Goal: Task Accomplishment & Management: Manage account settings

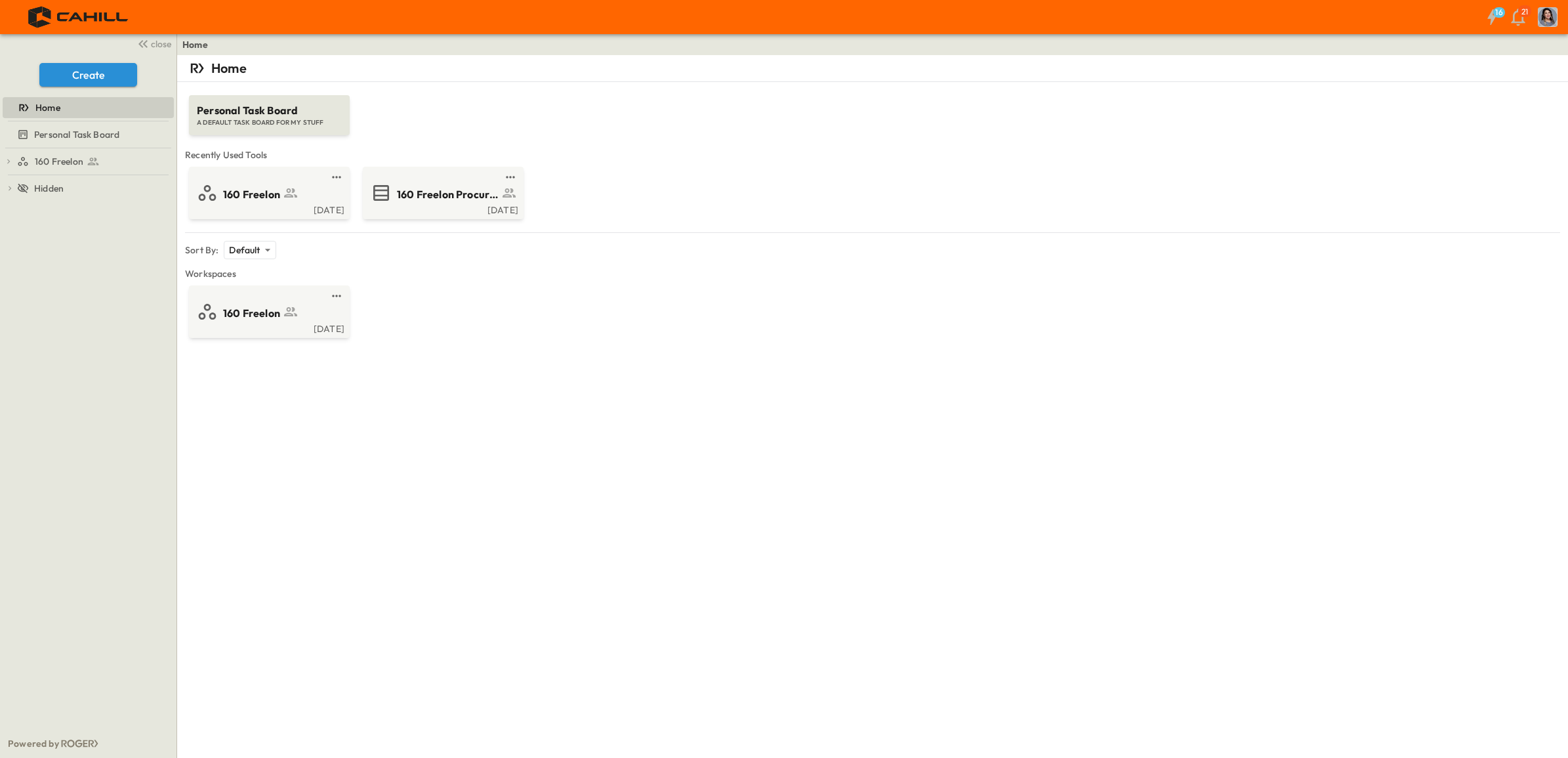
click at [454, 197] on span "160 Freelon Procurement Log" at bounding box center [447, 194] width 101 height 15
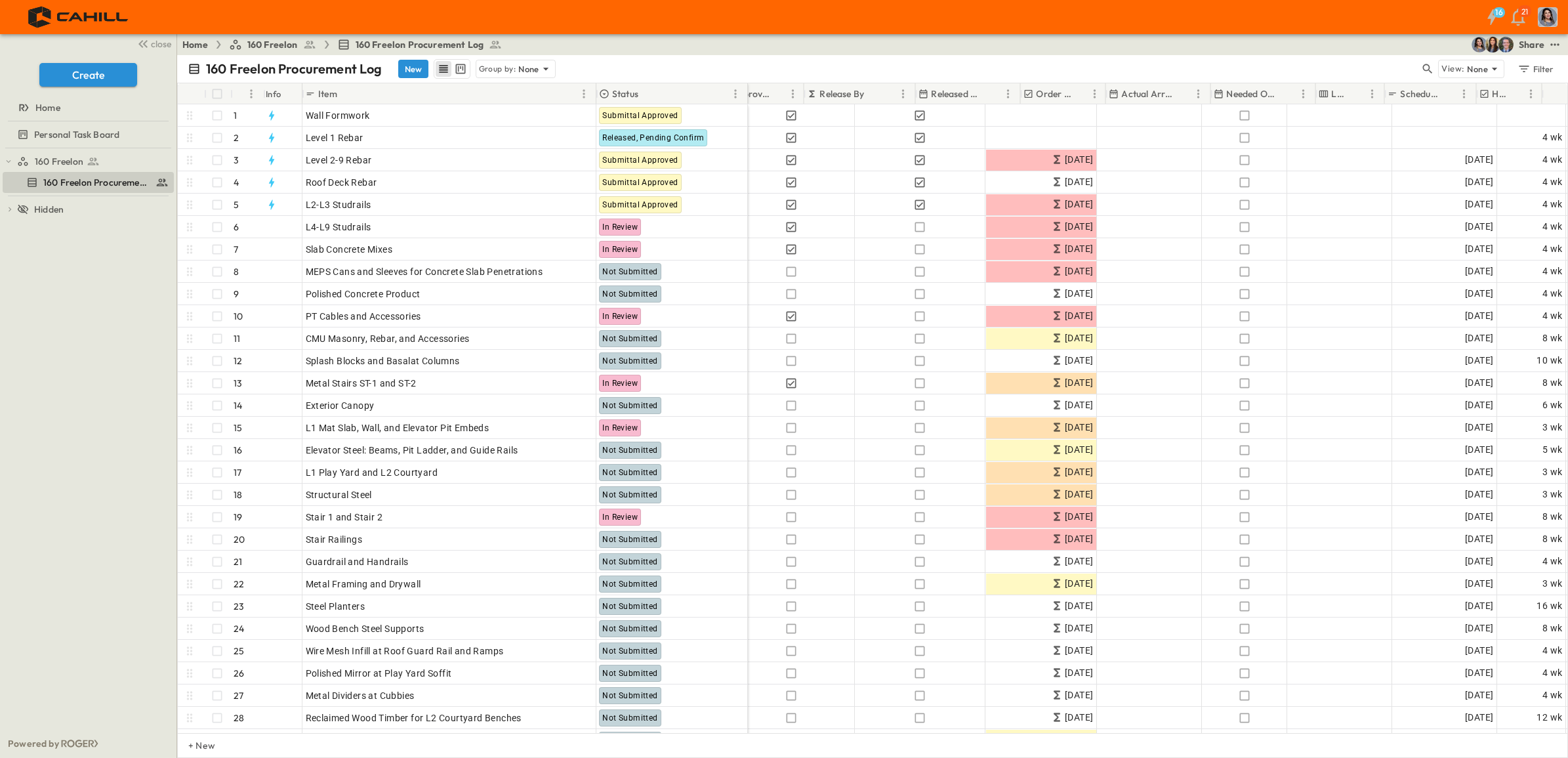
scroll to position [0, 792]
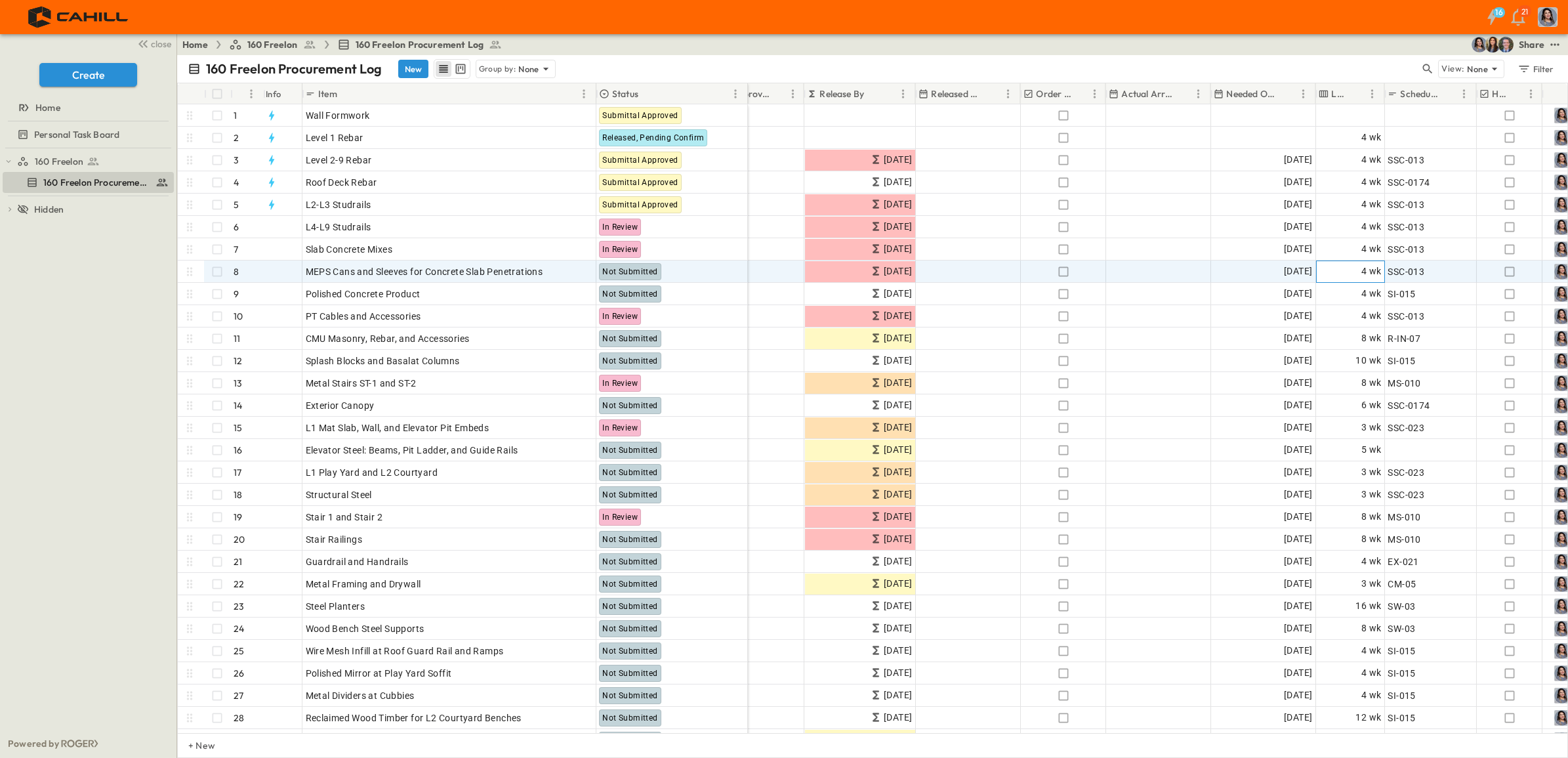
click at [1363, 271] on span "4 wk" at bounding box center [1371, 272] width 20 height 15
drag, startPoint x: 1338, startPoint y: 266, endPoint x: 1318, endPoint y: 264, distance: 20.1
click at [1318, 264] on div "* ​ wks ***** ​" at bounding box center [1350, 272] width 67 height 45
type input "*"
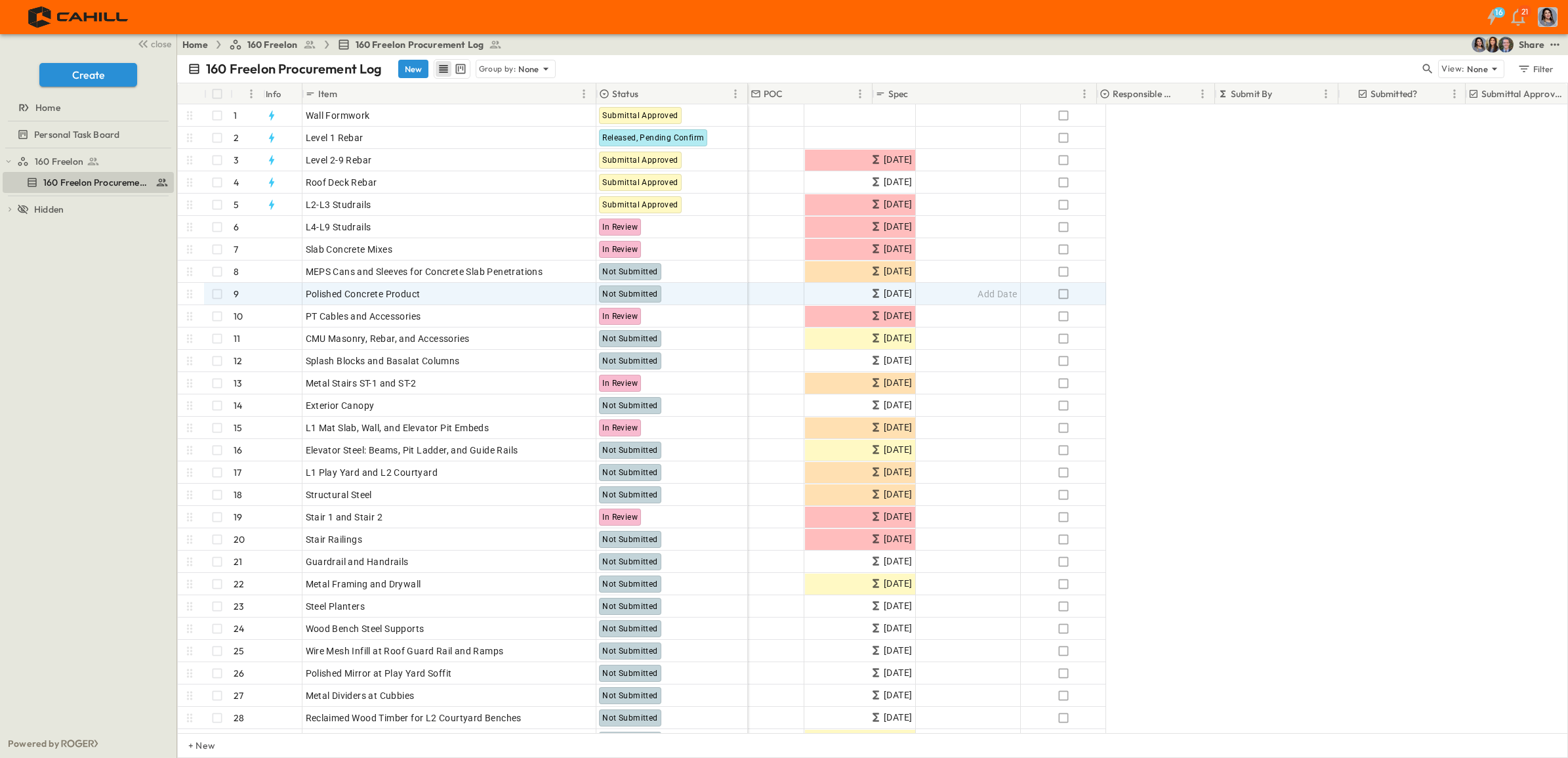
scroll to position [0, 0]
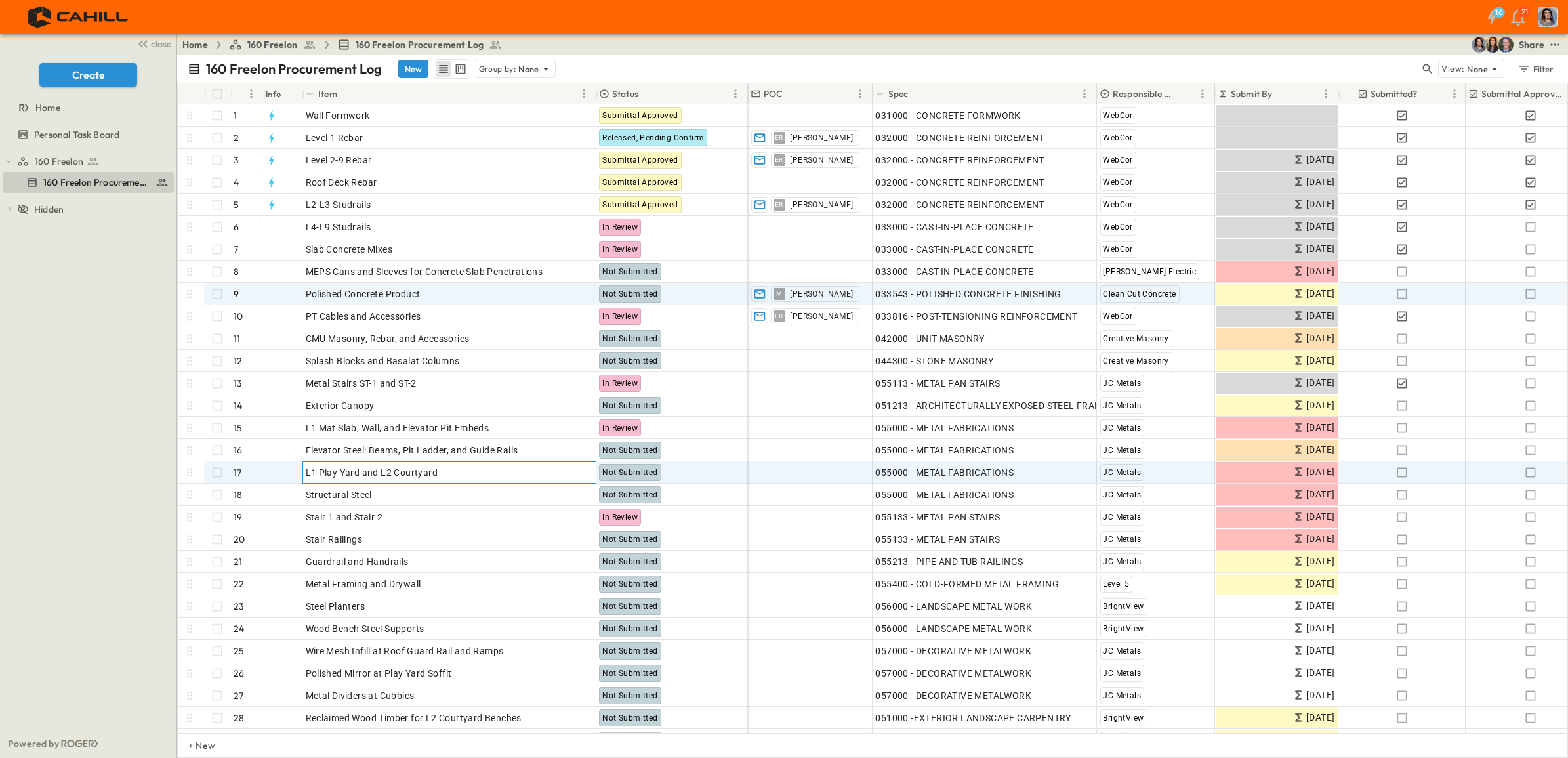
click at [494, 479] on div "L1 Play Yard and L2 Courtyard" at bounding box center [449, 472] width 287 height 19
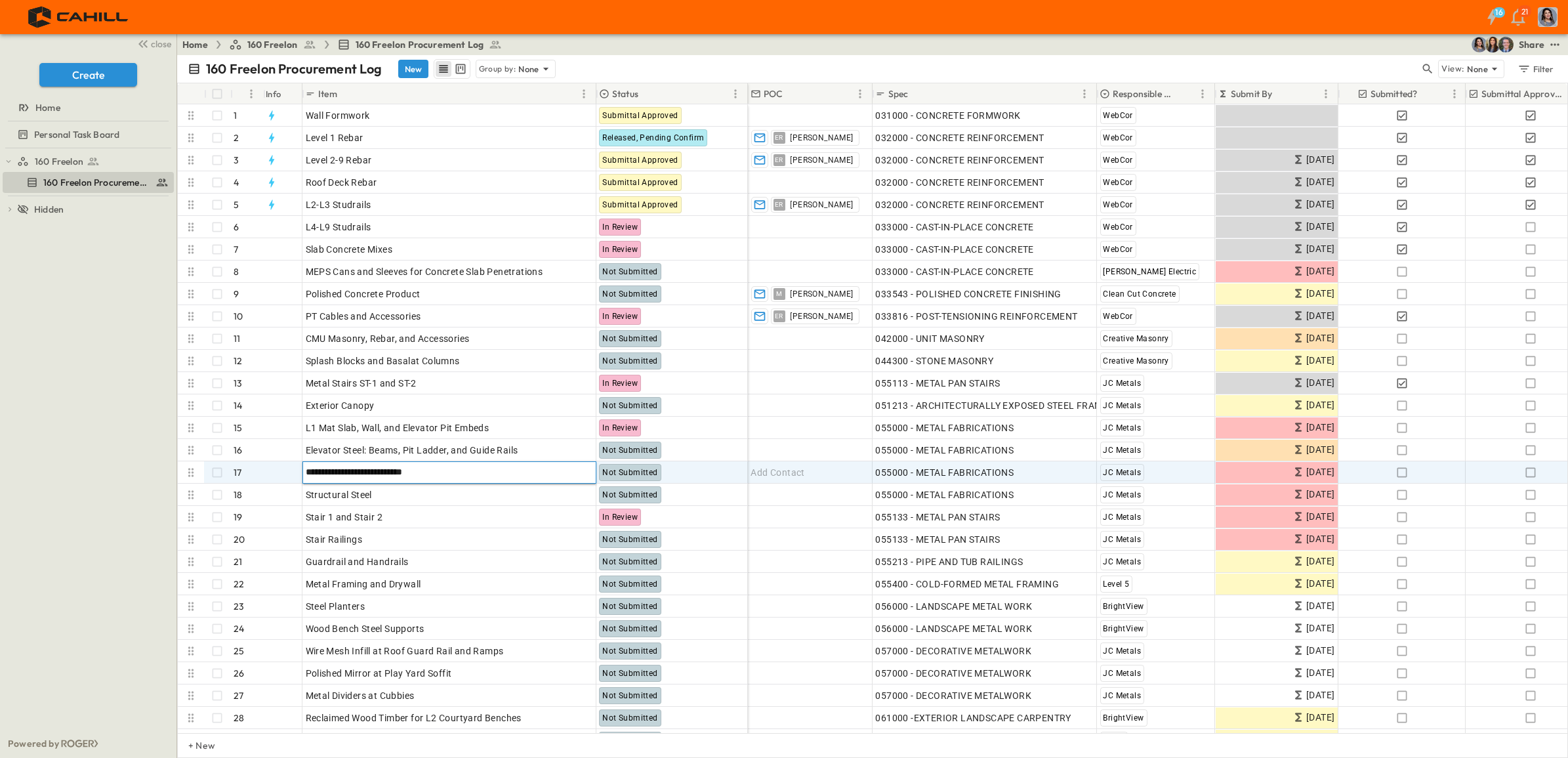
click at [473, 473] on input "**********" at bounding box center [449, 472] width 292 height 16
type input "**********"
click at [833, 44] on div "Home 160 Freelon 160 Freelon Procurement Log Share" at bounding box center [873, 45] width 1390 height 21
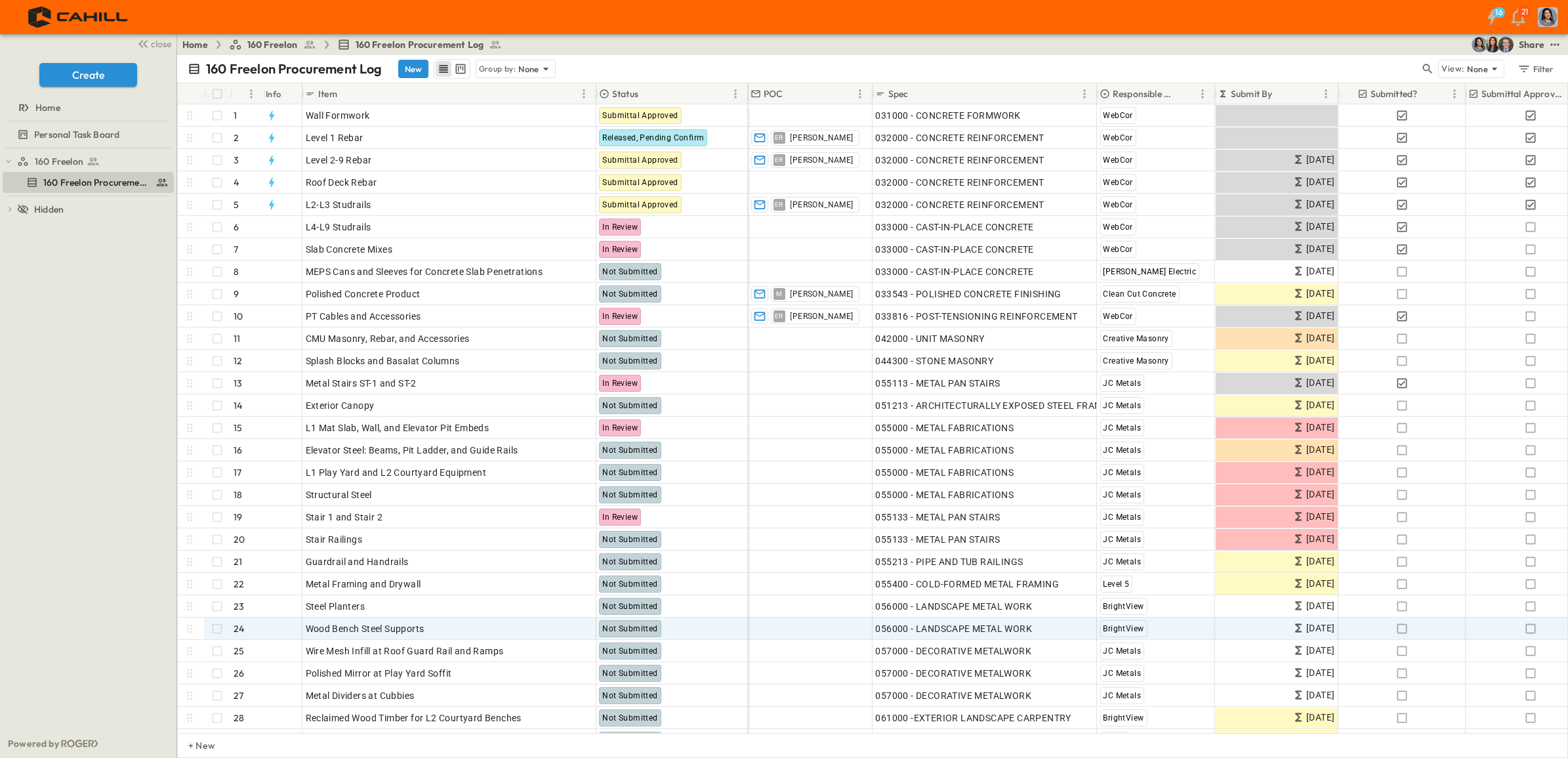
scroll to position [246, 0]
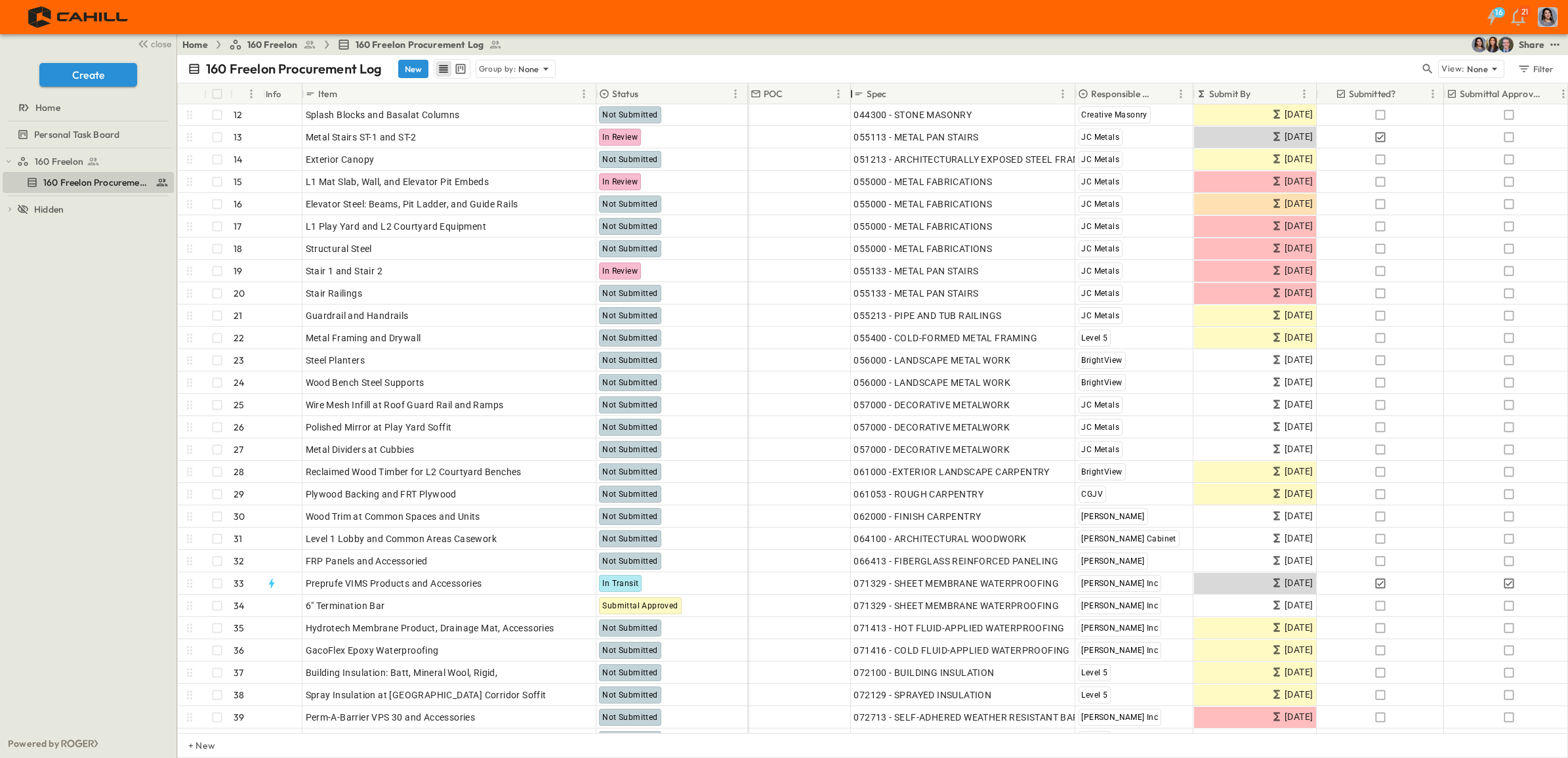
drag, startPoint x: 871, startPoint y: 92, endPoint x: 745, endPoint y: 99, distance: 126.2
click at [848, 92] on div at bounding box center [851, 94] width 13 height 37
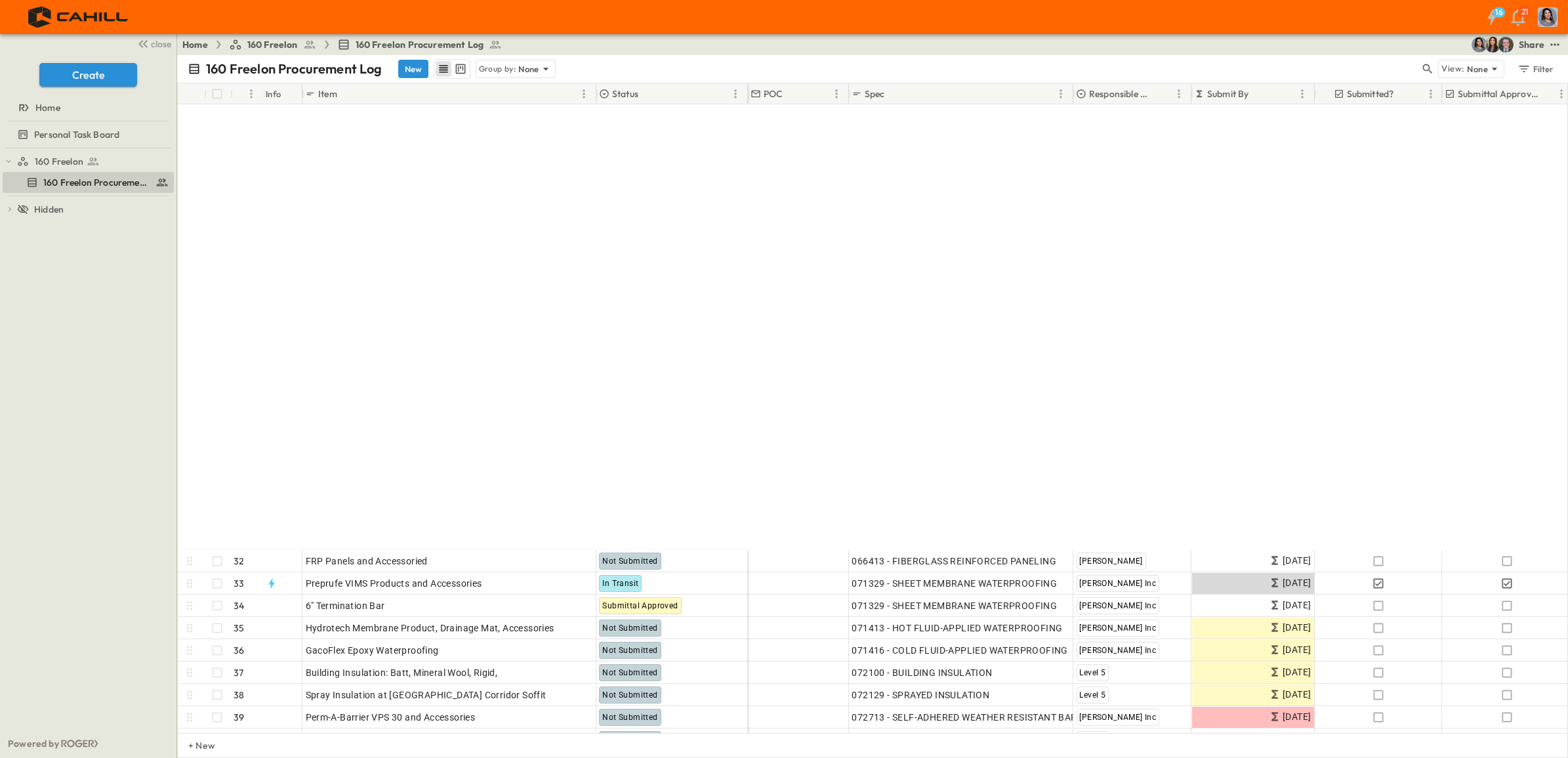
scroll to position [1067, 0]
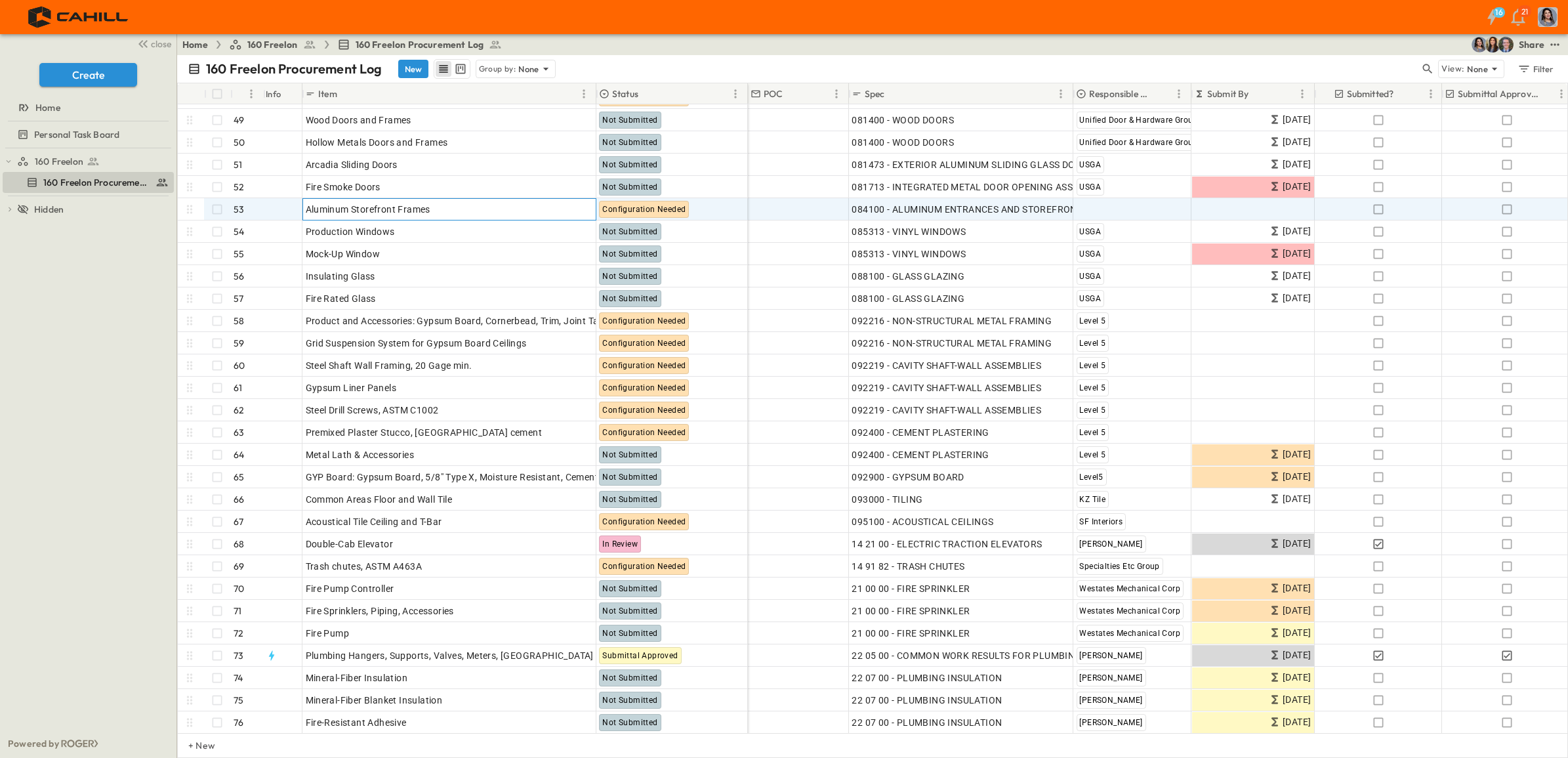
click at [578, 208] on p "OPEN" at bounding box center [582, 206] width 22 height 10
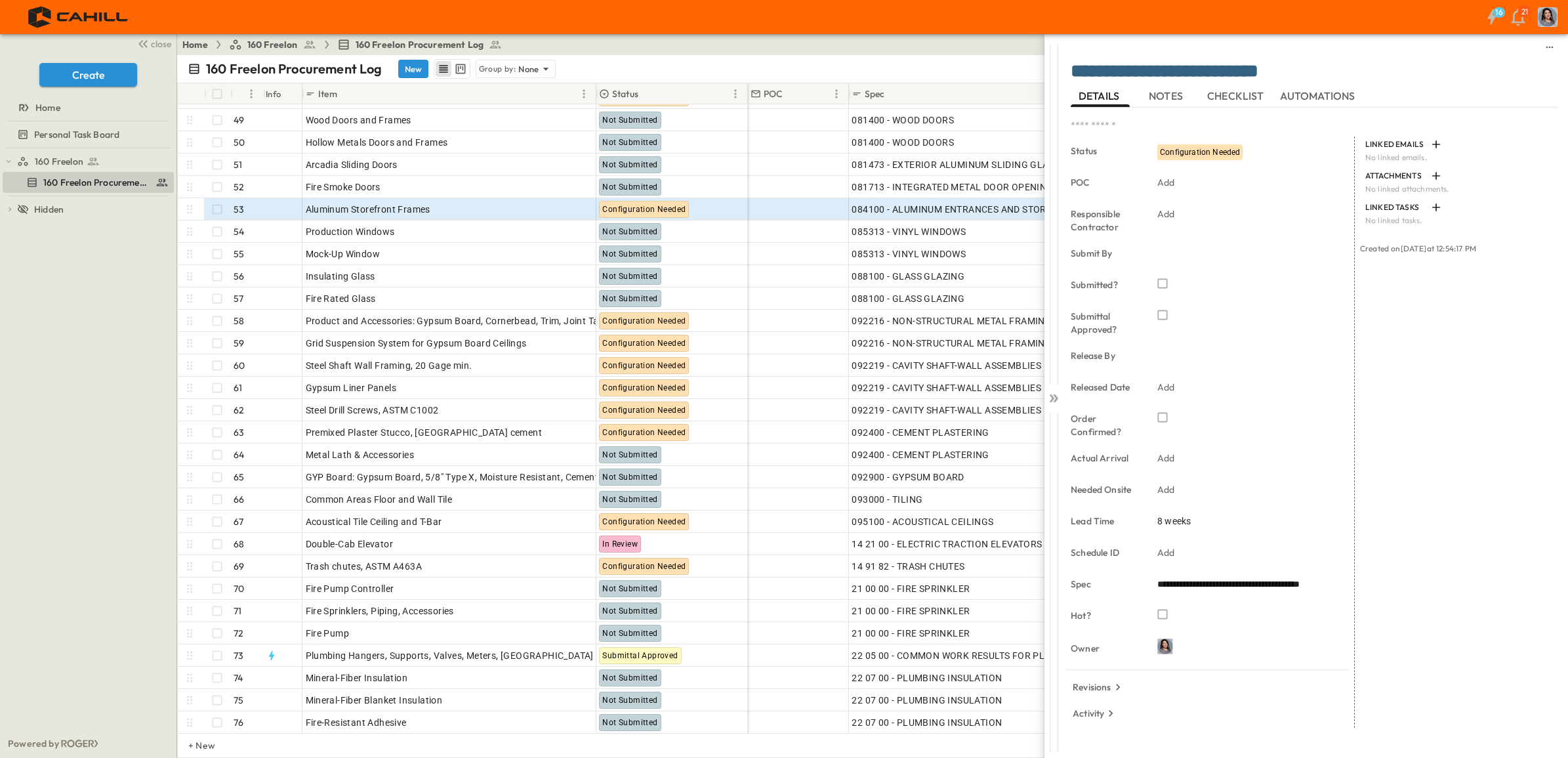
click at [1197, 148] on span "Configuration Needed" at bounding box center [1200, 153] width 80 height 9
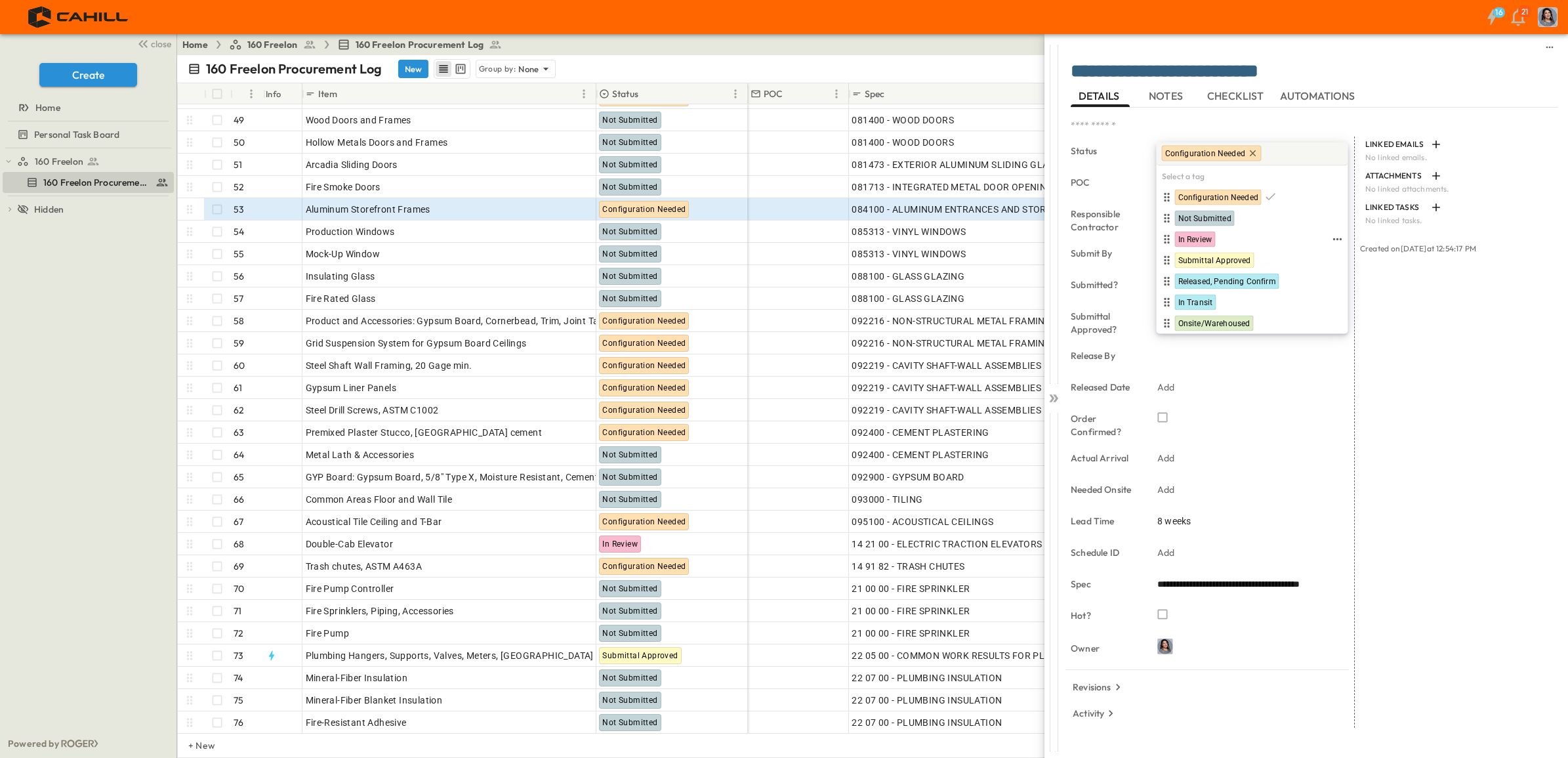
click at [1212, 237] on div "In Review" at bounding box center [1195, 239] width 41 height 16
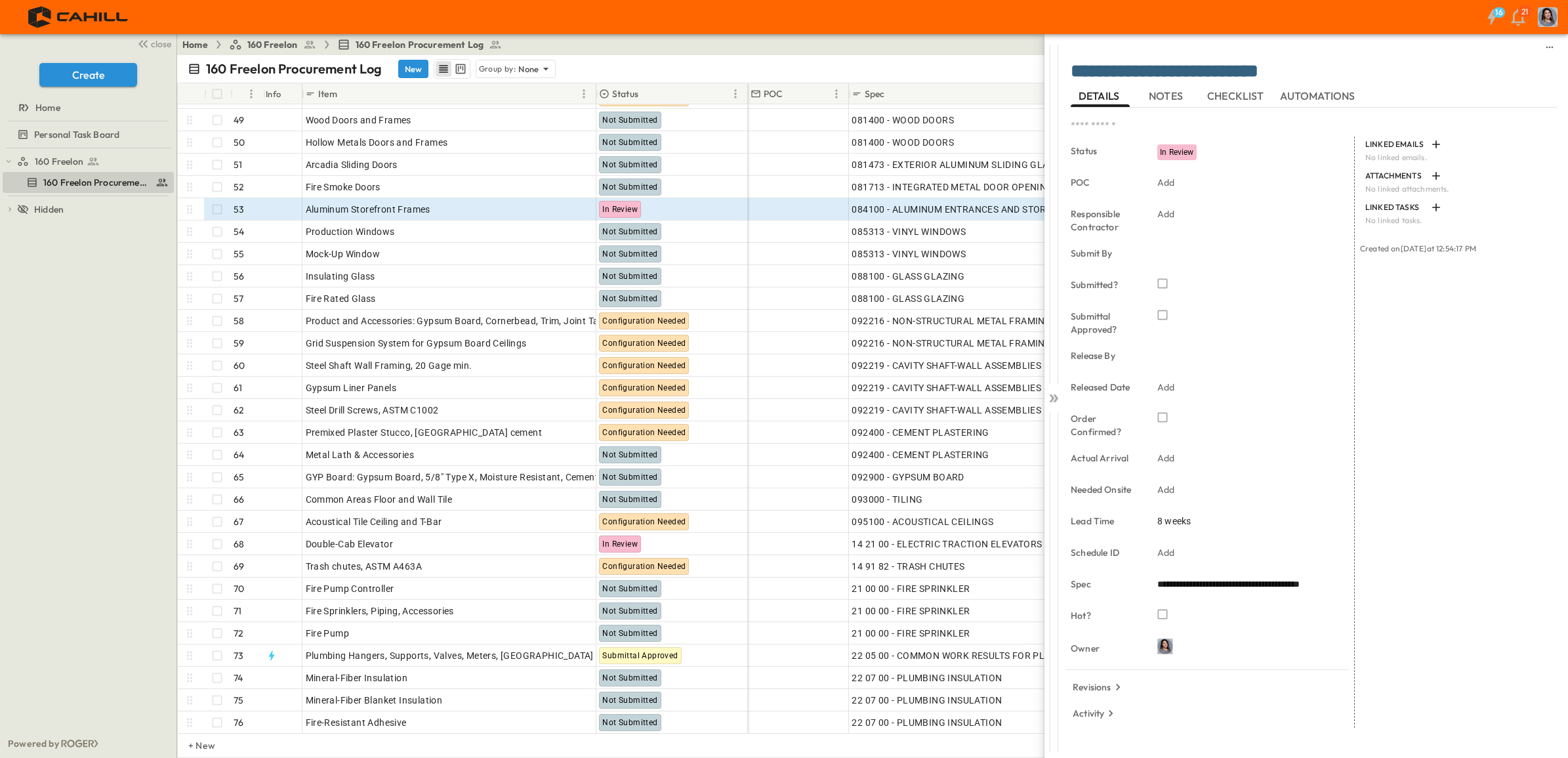
click at [1162, 285] on icon "button" at bounding box center [1162, 284] width 13 height 13
click at [1166, 355] on div "Release By" at bounding box center [1212, 357] width 283 height 32
click at [1201, 520] on div "8 weeks" at bounding box center [1244, 521] width 184 height 19
drag, startPoint x: 1172, startPoint y: 523, endPoint x: 1128, endPoint y: 513, distance: 45.1
click at [1162, 516] on span "8 weeks" at bounding box center [1174, 521] width 33 height 13
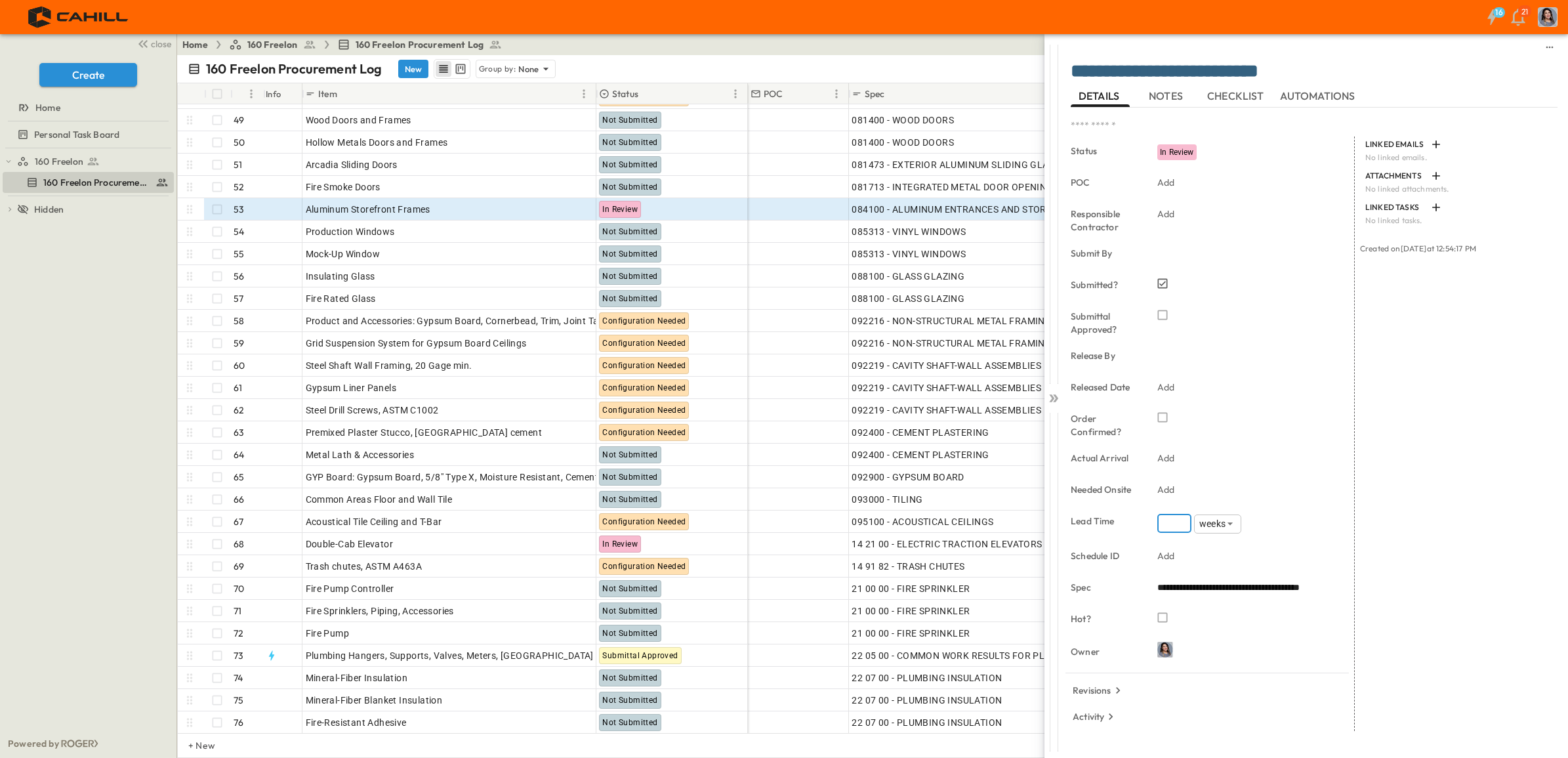
drag, startPoint x: 1174, startPoint y: 524, endPoint x: 1153, endPoint y: 523, distance: 21.0
click at [1168, 520] on span "8 weeks" at bounding box center [1174, 521] width 33 height 13
click at [1182, 523] on input "*" at bounding box center [1174, 524] width 34 height 19
click at [1180, 522] on input "**" at bounding box center [1174, 524] width 34 height 19
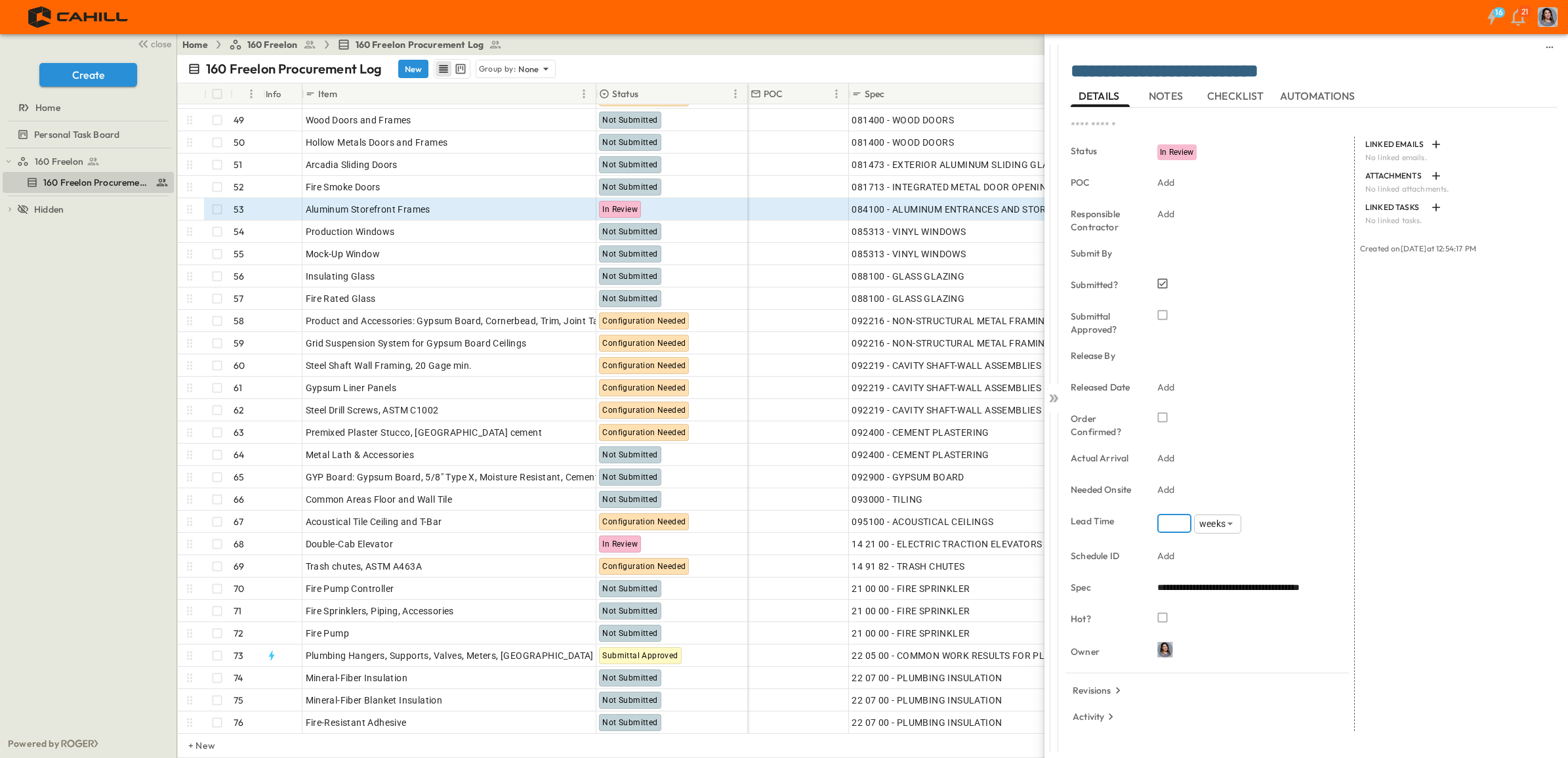
click at [1180, 522] on input "**" at bounding box center [1174, 524] width 34 height 19
type input "**"
click at [1180, 522] on input "**" at bounding box center [1174, 524] width 34 height 19
click at [1184, 494] on div "Add" at bounding box center [1244, 490] width 184 height 19
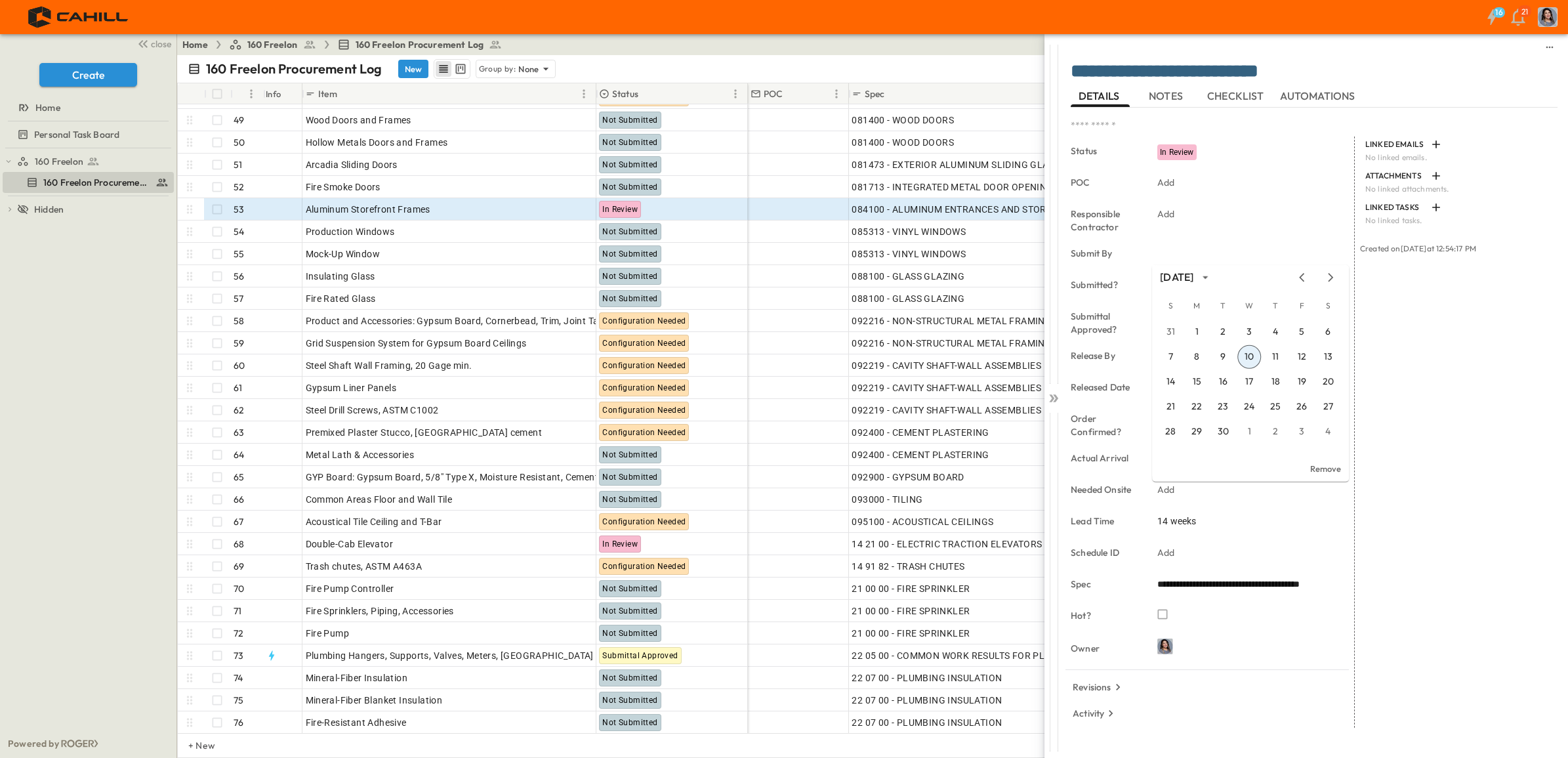
click at [1334, 280] on icon "Next month" at bounding box center [1330, 277] width 16 height 10
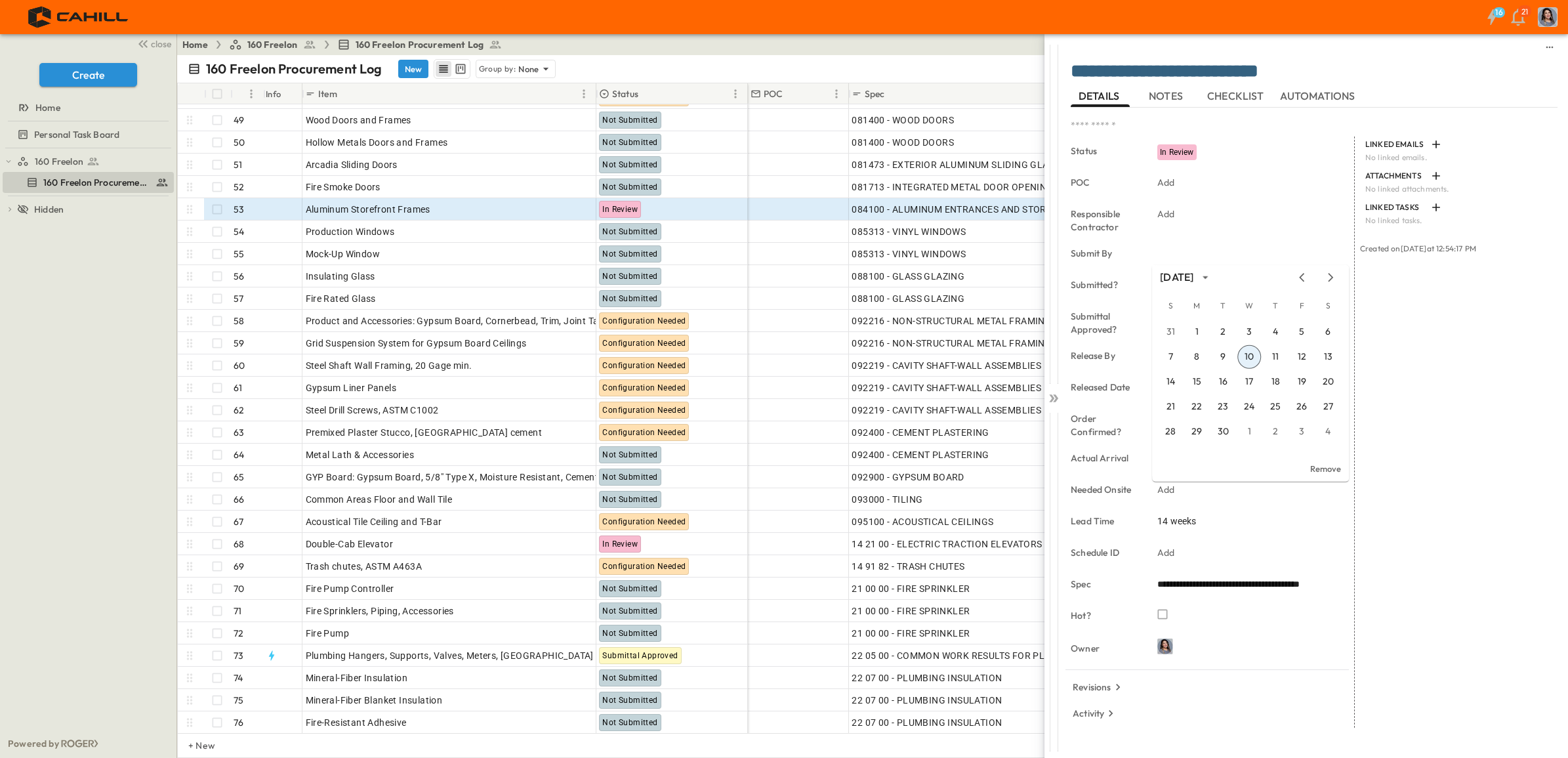
click at [1334, 280] on icon "Next month" at bounding box center [1330, 277] width 16 height 10
click at [1300, 276] on icon "Previous month" at bounding box center [1301, 277] width 6 height 8
click at [1249, 336] on button "1" at bounding box center [1248, 331] width 23 height 23
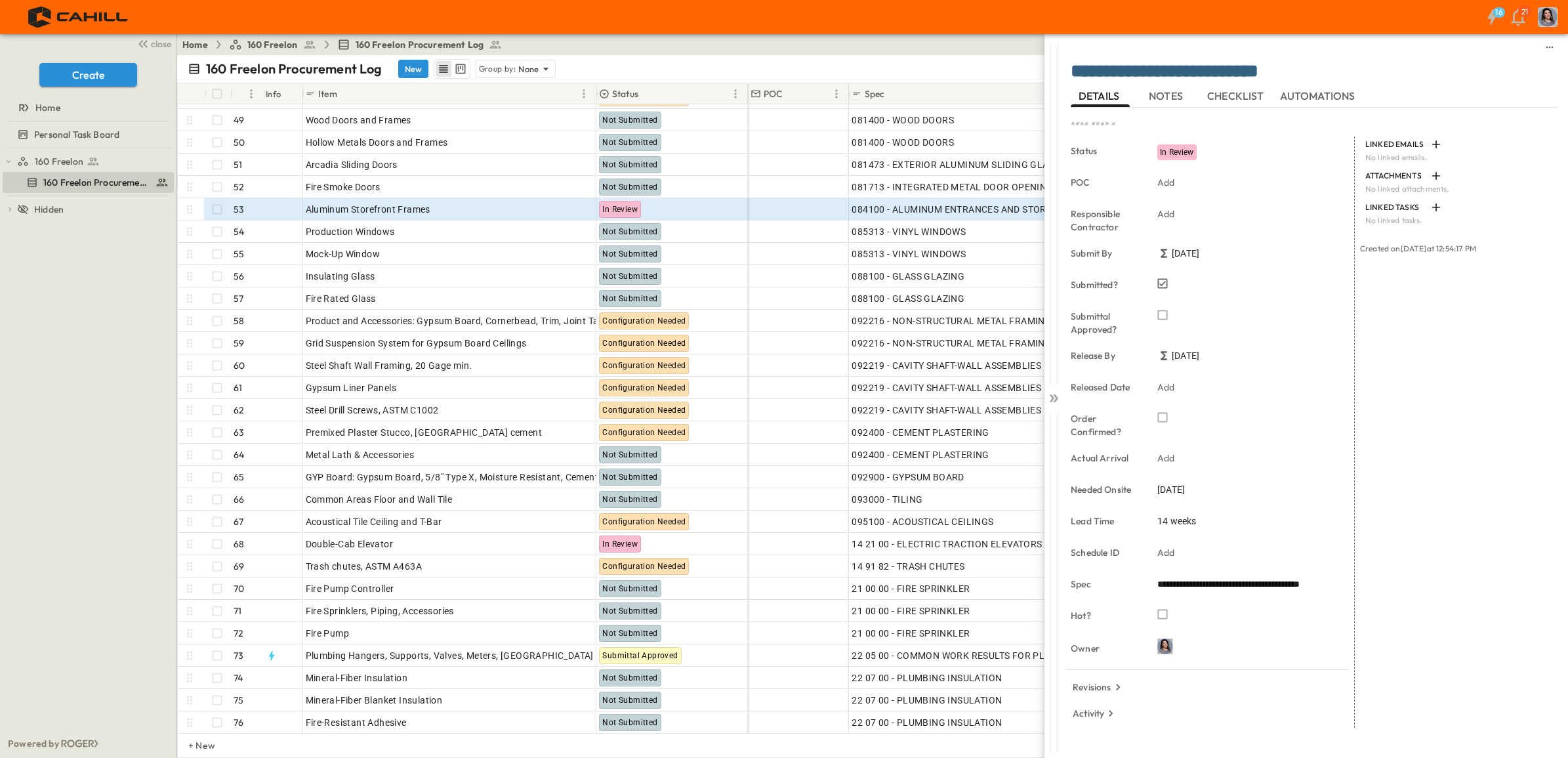
click at [1054, 399] on icon at bounding box center [1053, 398] width 13 height 13
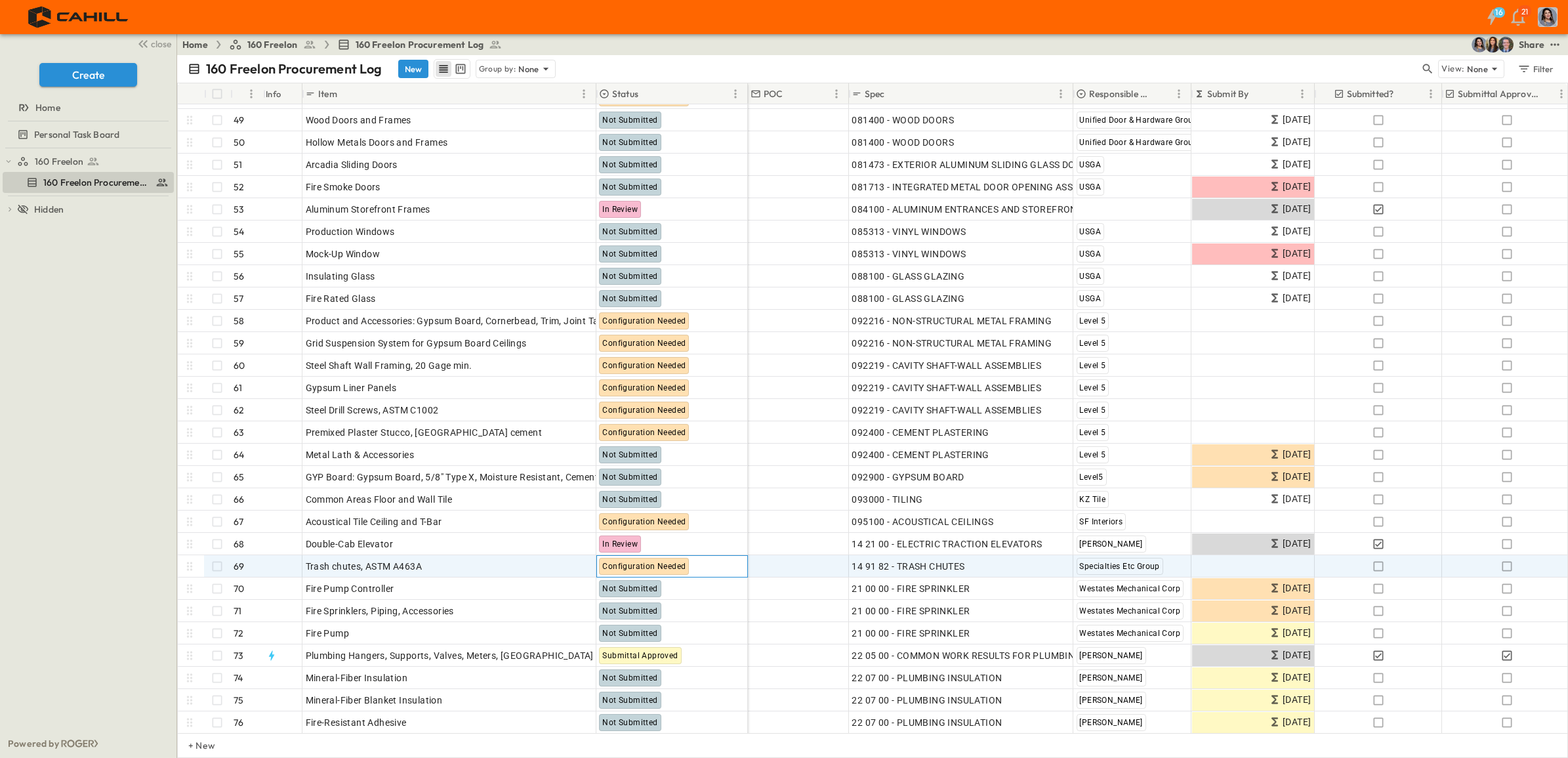
click at [670, 563] on span "Configuration Needed" at bounding box center [644, 566] width 84 height 9
click at [578, 563] on p "OPEN" at bounding box center [582, 564] width 22 height 10
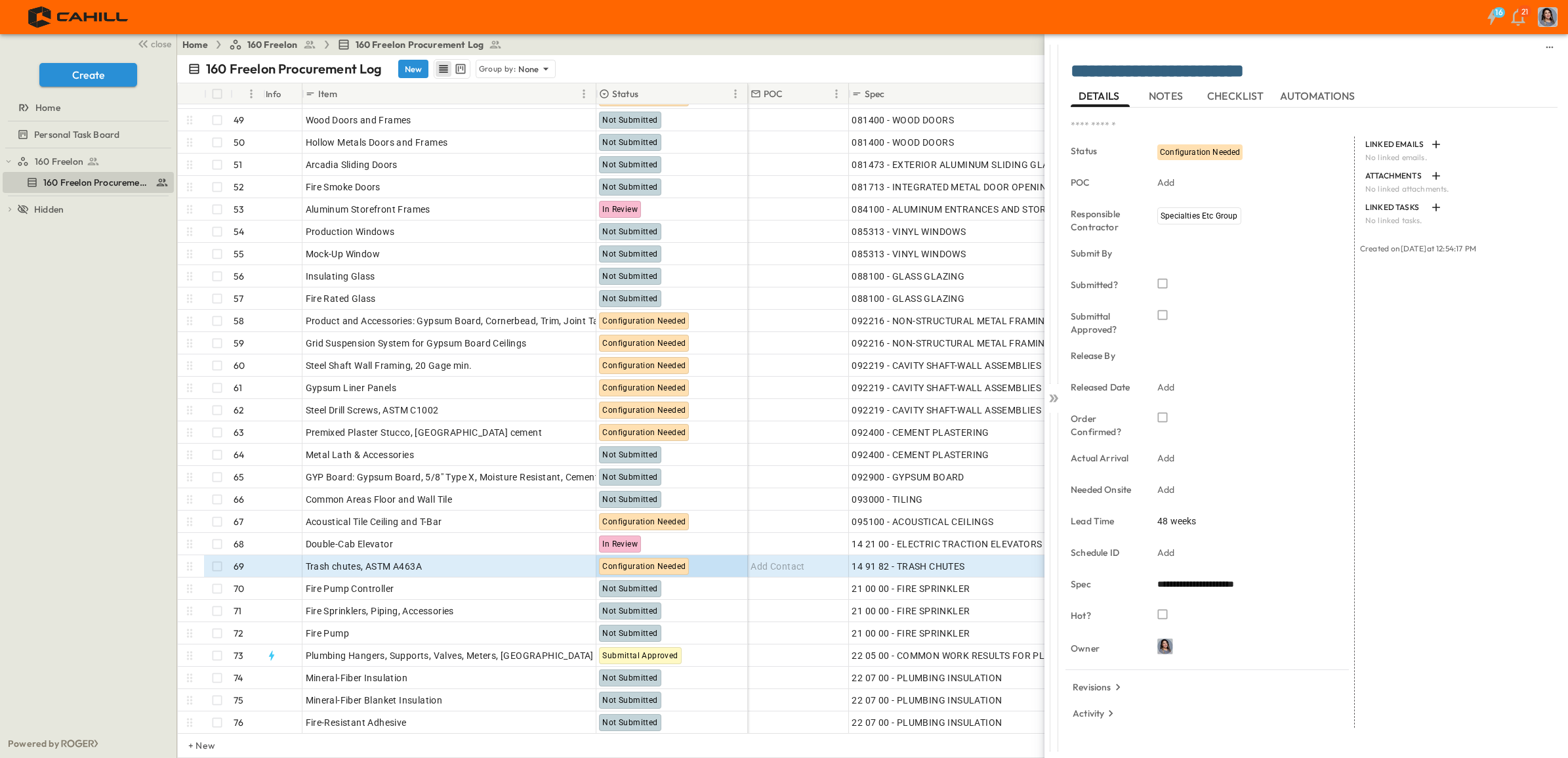
click at [1195, 523] on span "48 weeks" at bounding box center [1177, 521] width 39 height 13
drag, startPoint x: 1173, startPoint y: 525, endPoint x: 1132, endPoint y: 521, distance: 41.2
click at [1163, 523] on span "48 weeks" at bounding box center [1177, 521] width 39 height 13
drag, startPoint x: 1174, startPoint y: 521, endPoint x: 1154, endPoint y: 523, distance: 20.1
click at [1165, 518] on span "48 weeks" at bounding box center [1177, 521] width 39 height 13
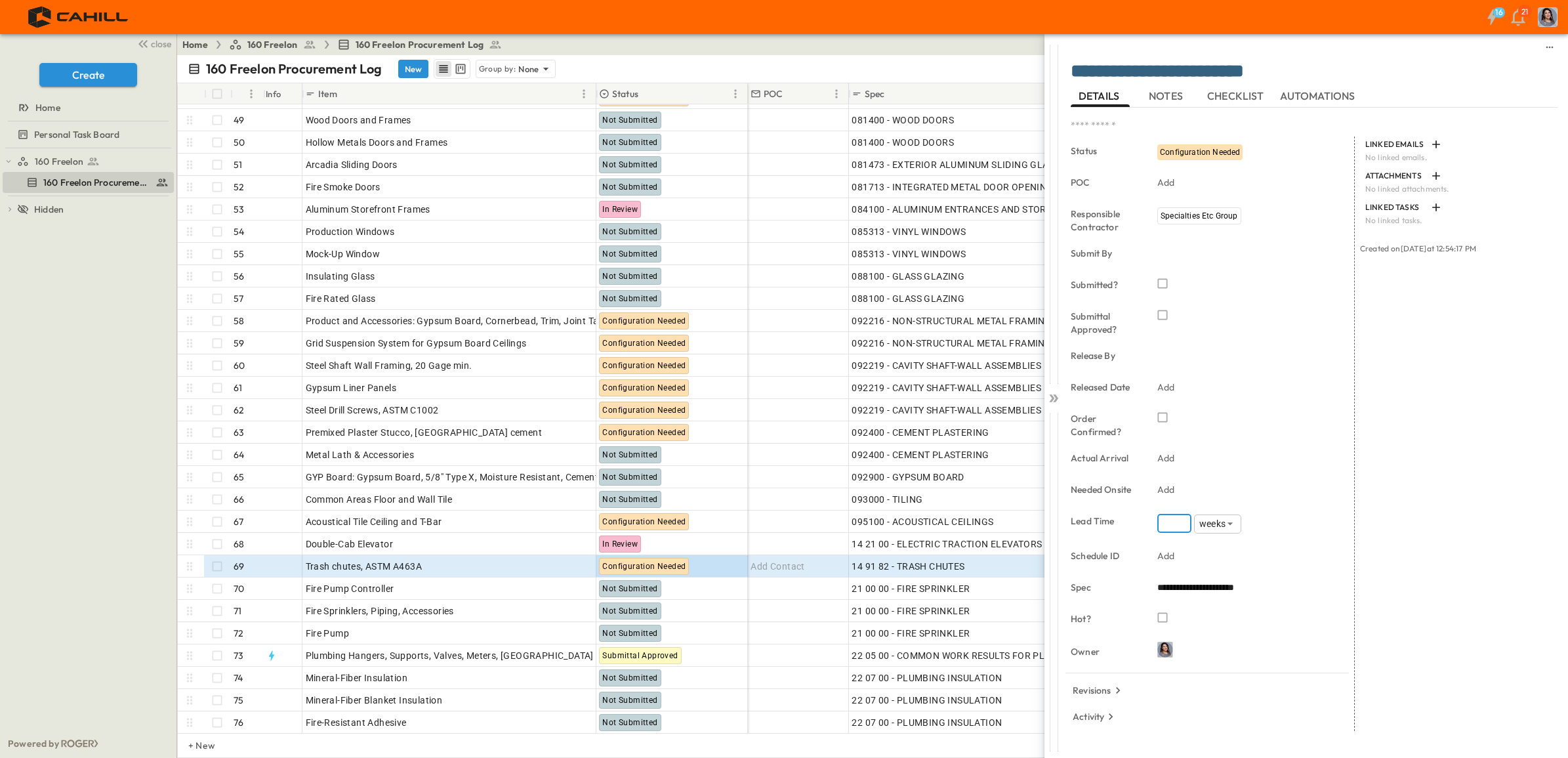
drag, startPoint x: 1173, startPoint y: 525, endPoint x: 1158, endPoint y: 524, distance: 15.0
click at [1158, 524] on input "**" at bounding box center [1174, 524] width 34 height 19
type input "**"
click at [1186, 489] on div "Add" at bounding box center [1244, 490] width 184 height 19
click at [1329, 274] on icon "Next month" at bounding box center [1330, 277] width 6 height 8
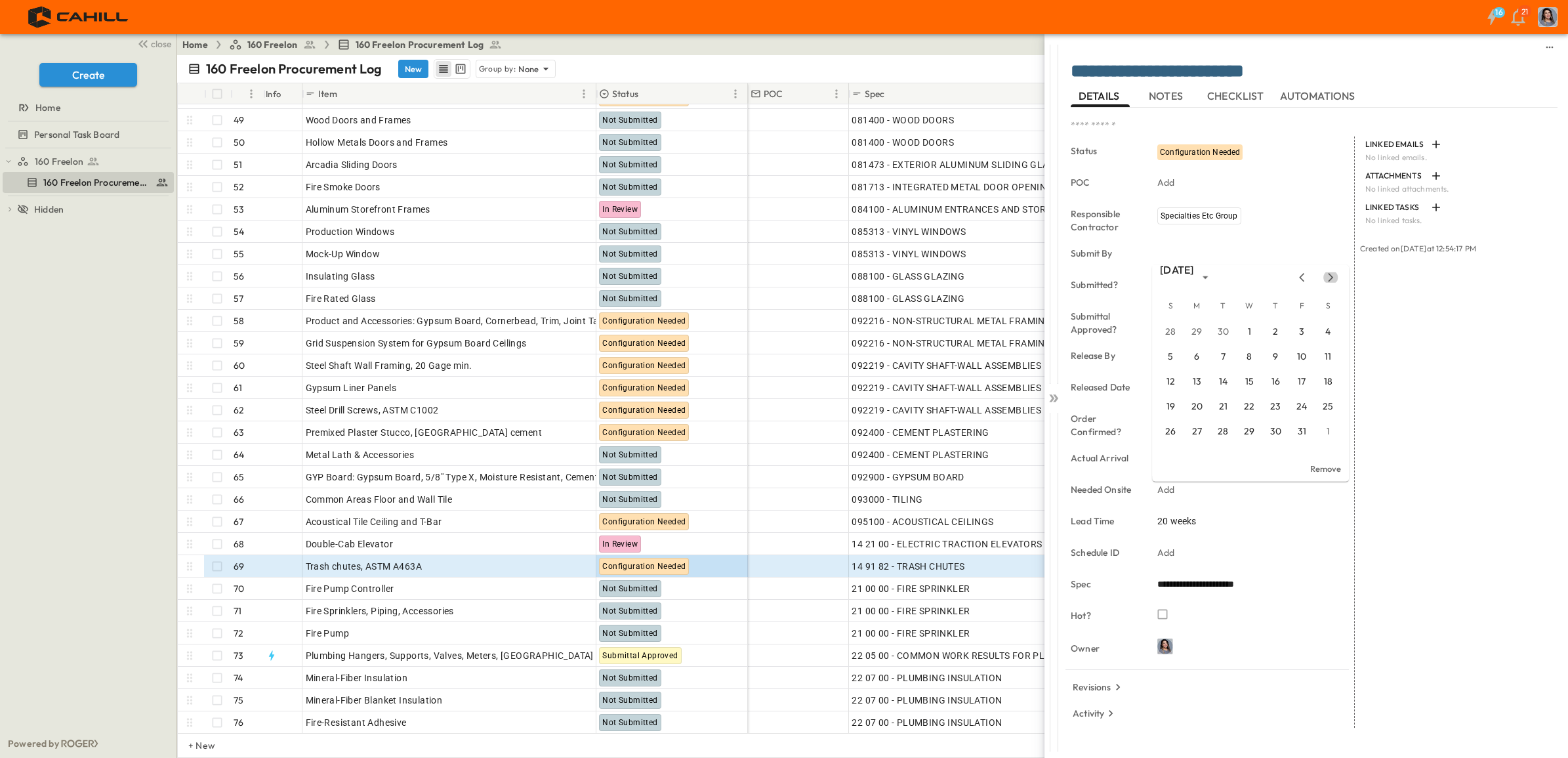
click at [1329, 274] on icon "Next month" at bounding box center [1330, 277] width 6 height 8
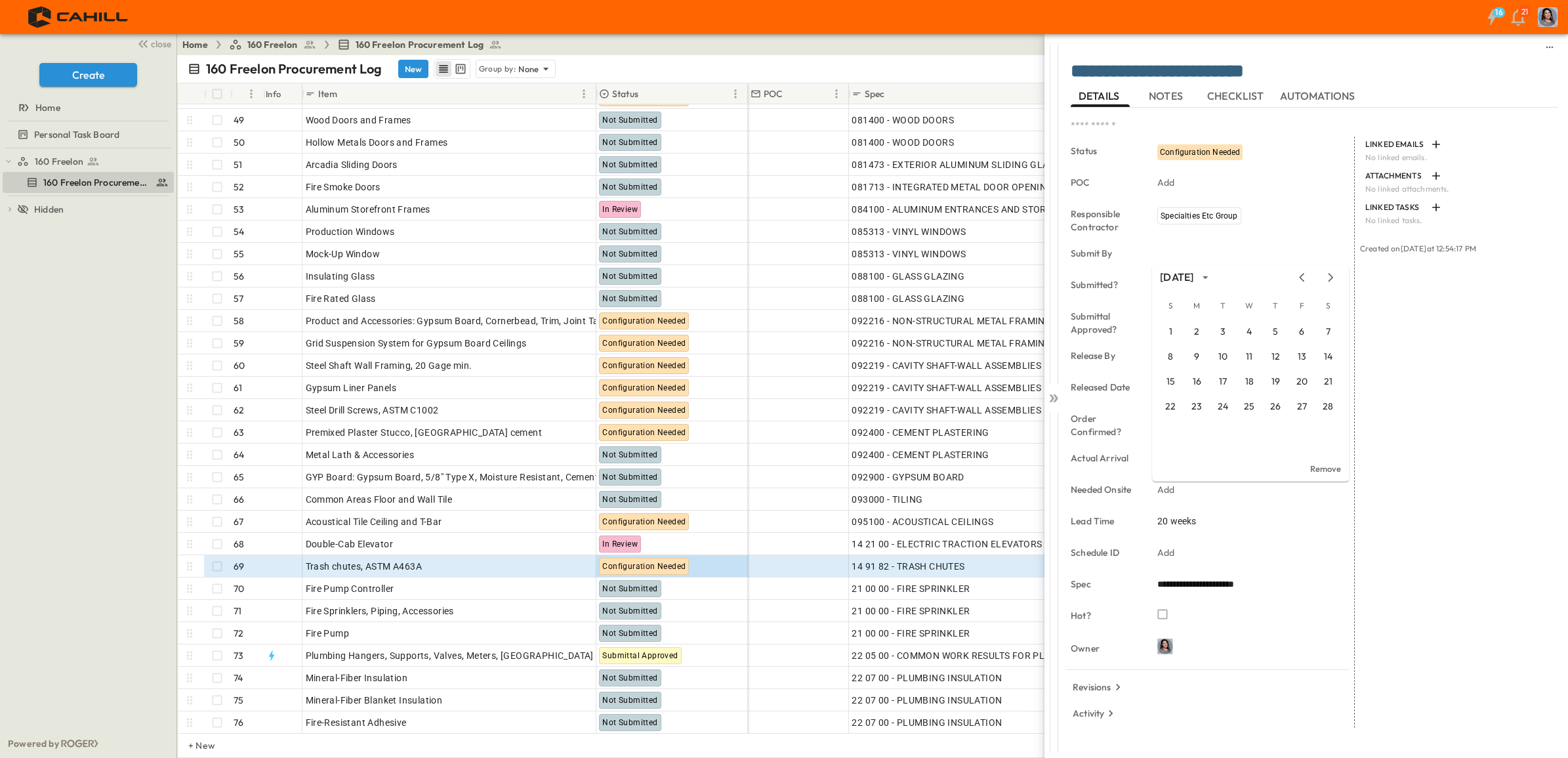
click at [1329, 274] on icon "Next month" at bounding box center [1330, 277] width 6 height 8
click at [1300, 331] on button "1" at bounding box center [1300, 331] width 23 height 23
click at [1054, 396] on icon at bounding box center [1056, 398] width 6 height 7
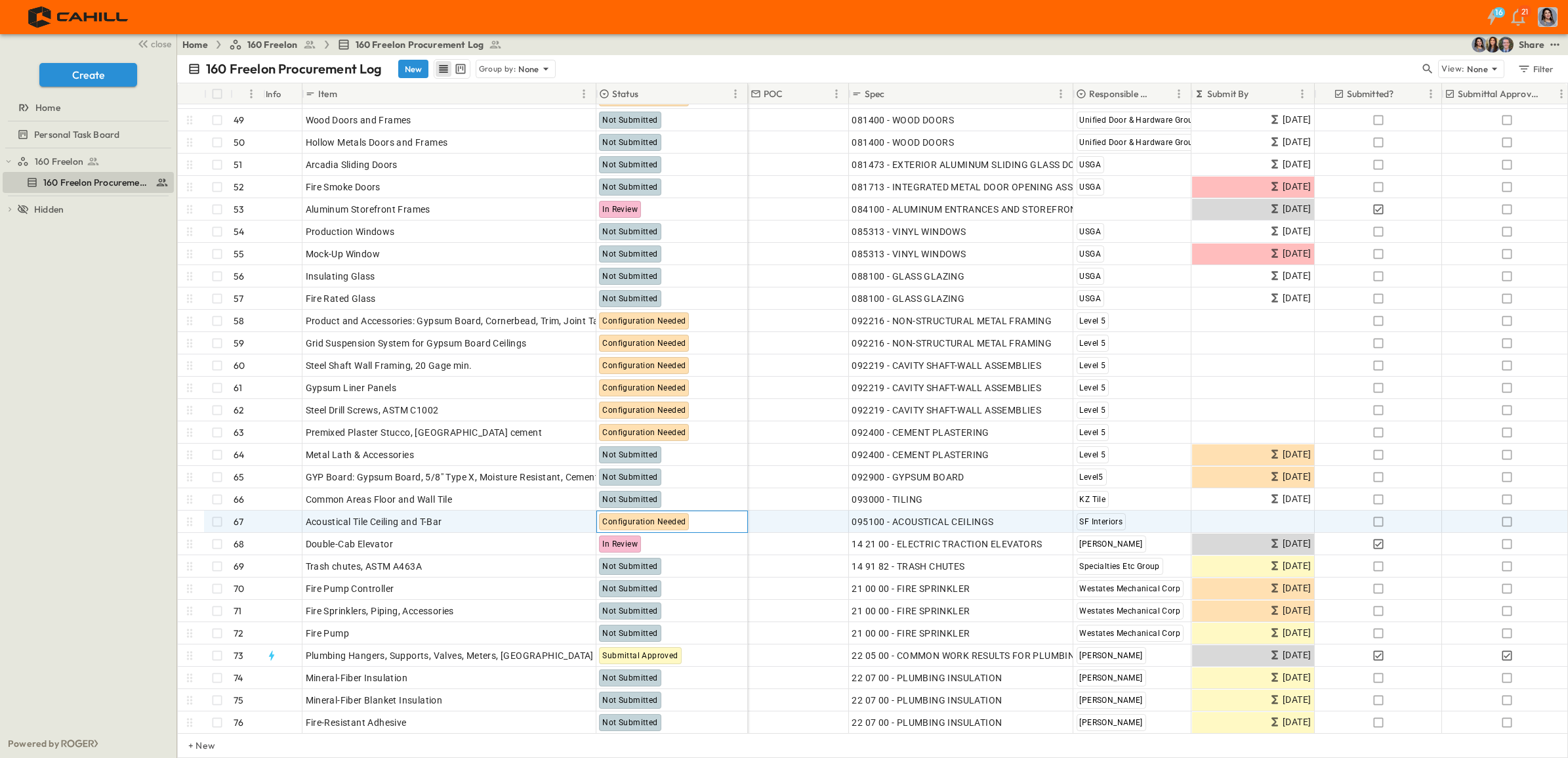
click at [647, 519] on span "Configuration Needed" at bounding box center [644, 522] width 84 height 9
click at [571, 512] on div "OPEN" at bounding box center [575, 519] width 41 height 16
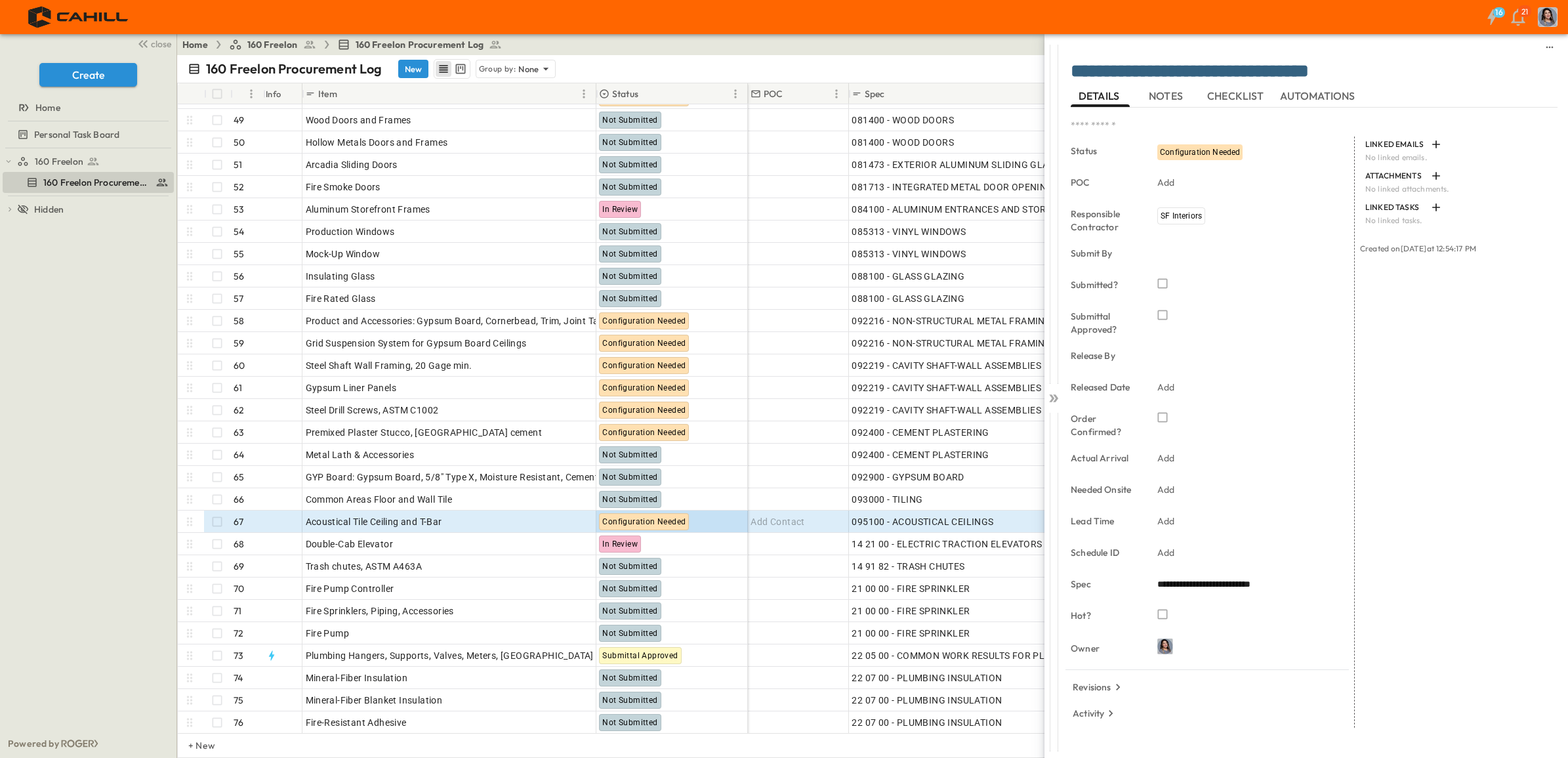
click at [1171, 490] on p "Add" at bounding box center [1166, 489] width 18 height 13
click at [1332, 283] on div "[DATE]" at bounding box center [1248, 277] width 194 height 20
click at [1331, 277] on icon "Next month" at bounding box center [1330, 277] width 6 height 8
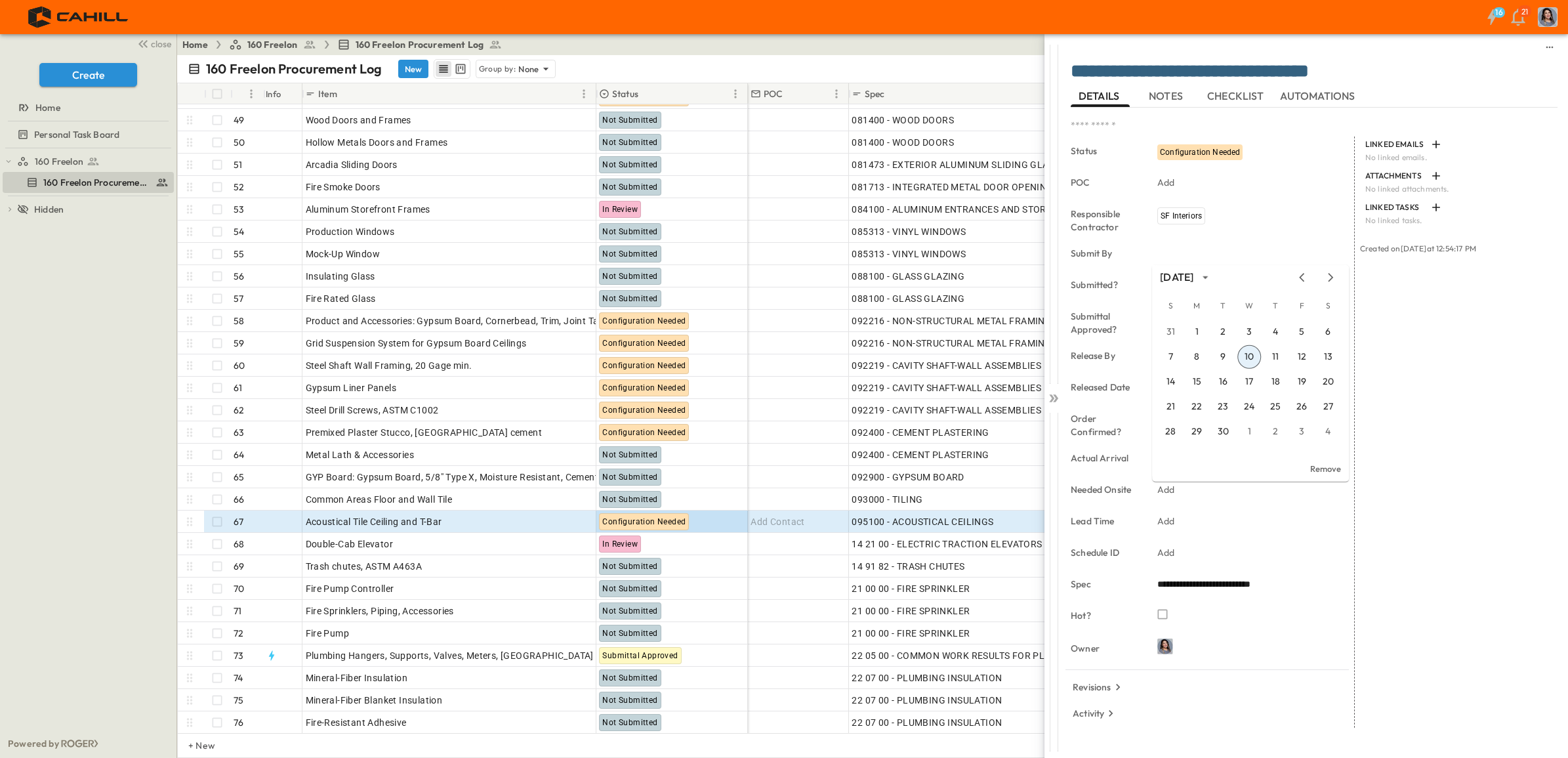
click at [1331, 277] on icon "Next month" at bounding box center [1330, 277] width 6 height 8
click at [1329, 277] on icon "Next month" at bounding box center [1330, 277] width 16 height 10
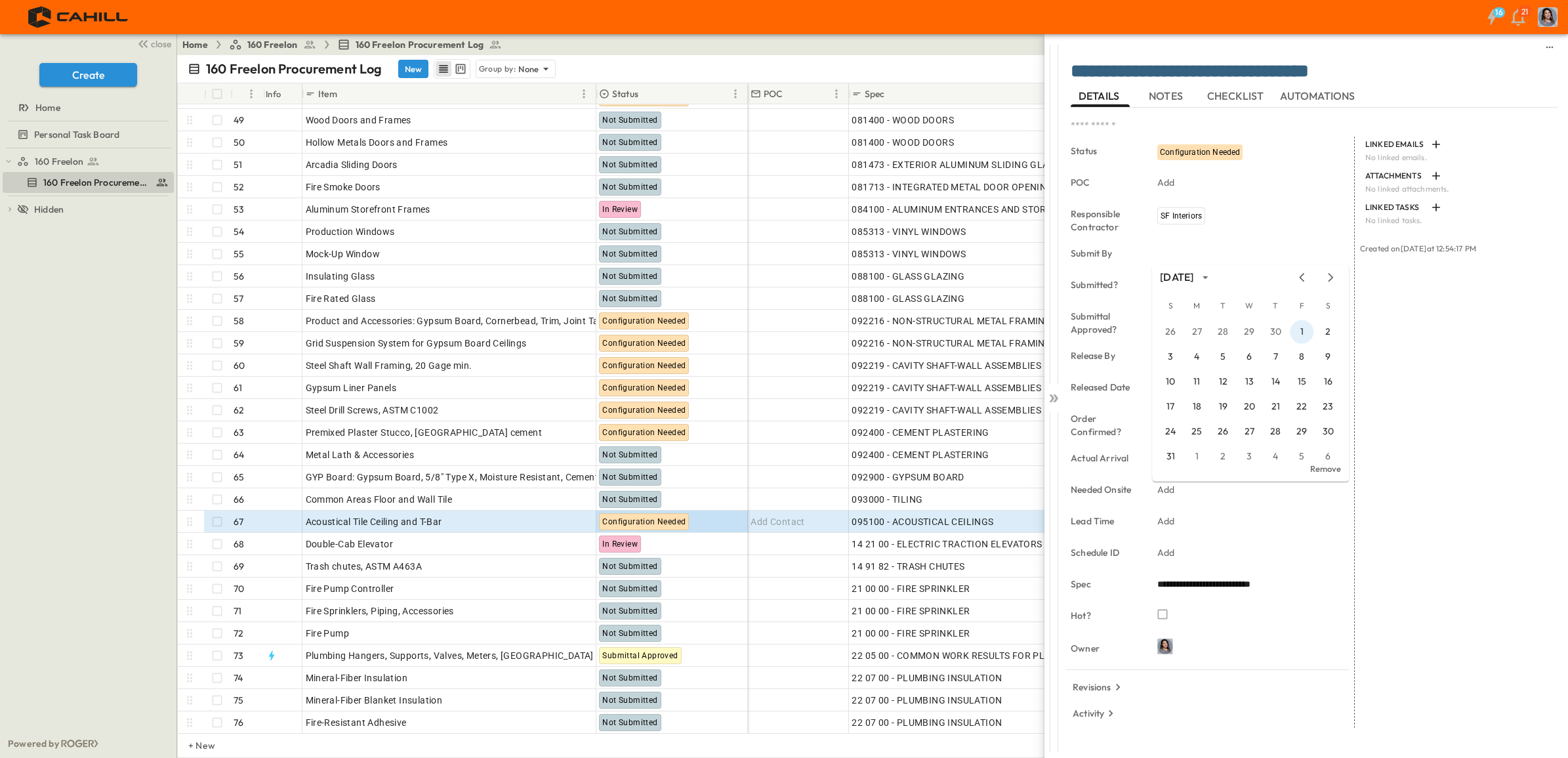
click at [1306, 329] on button "1" at bounding box center [1300, 331] width 23 height 23
click at [1050, 396] on icon at bounding box center [1053, 398] width 13 height 13
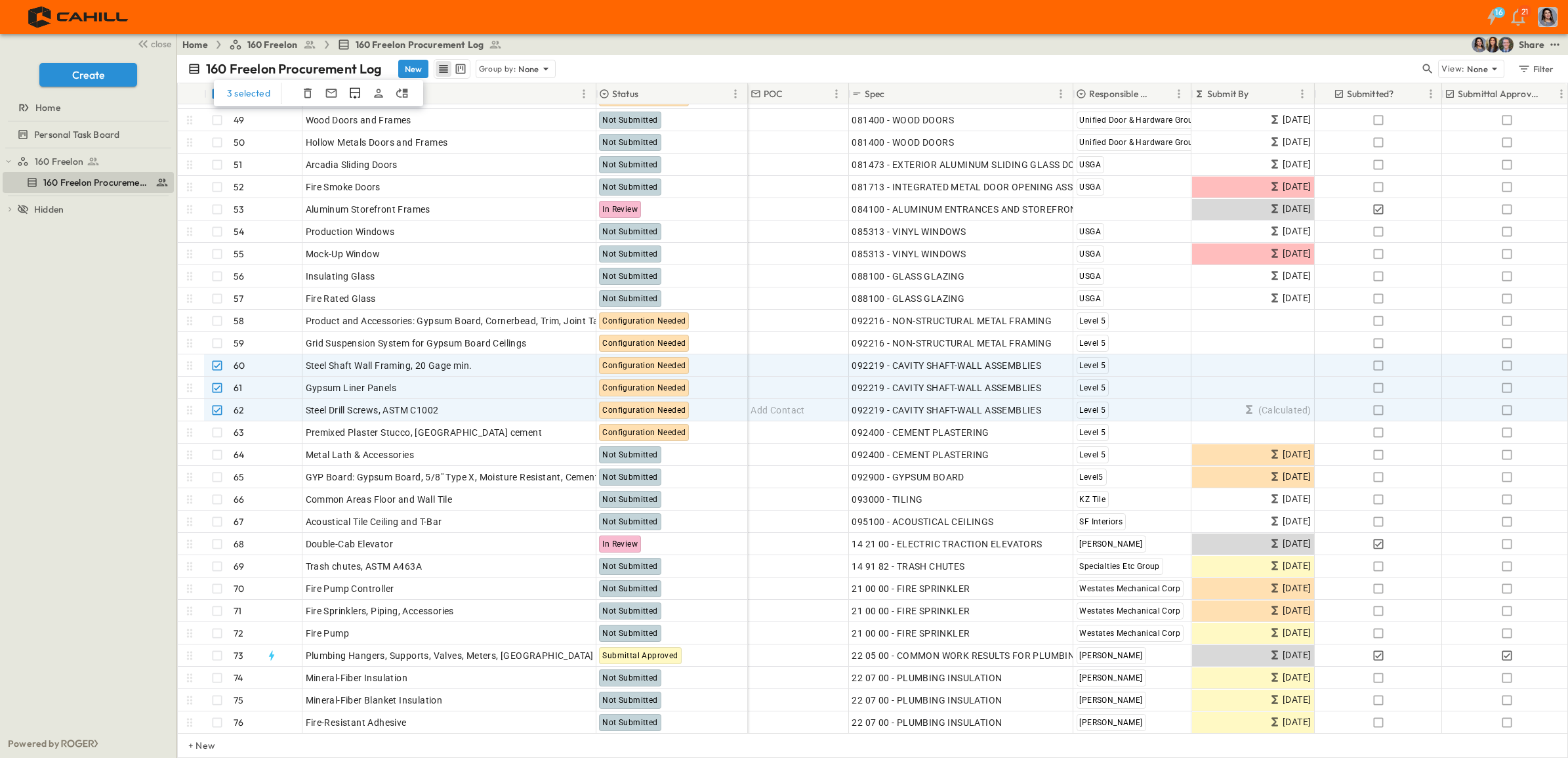
click at [302, 92] on icon "button" at bounding box center [308, 93] width 13 height 13
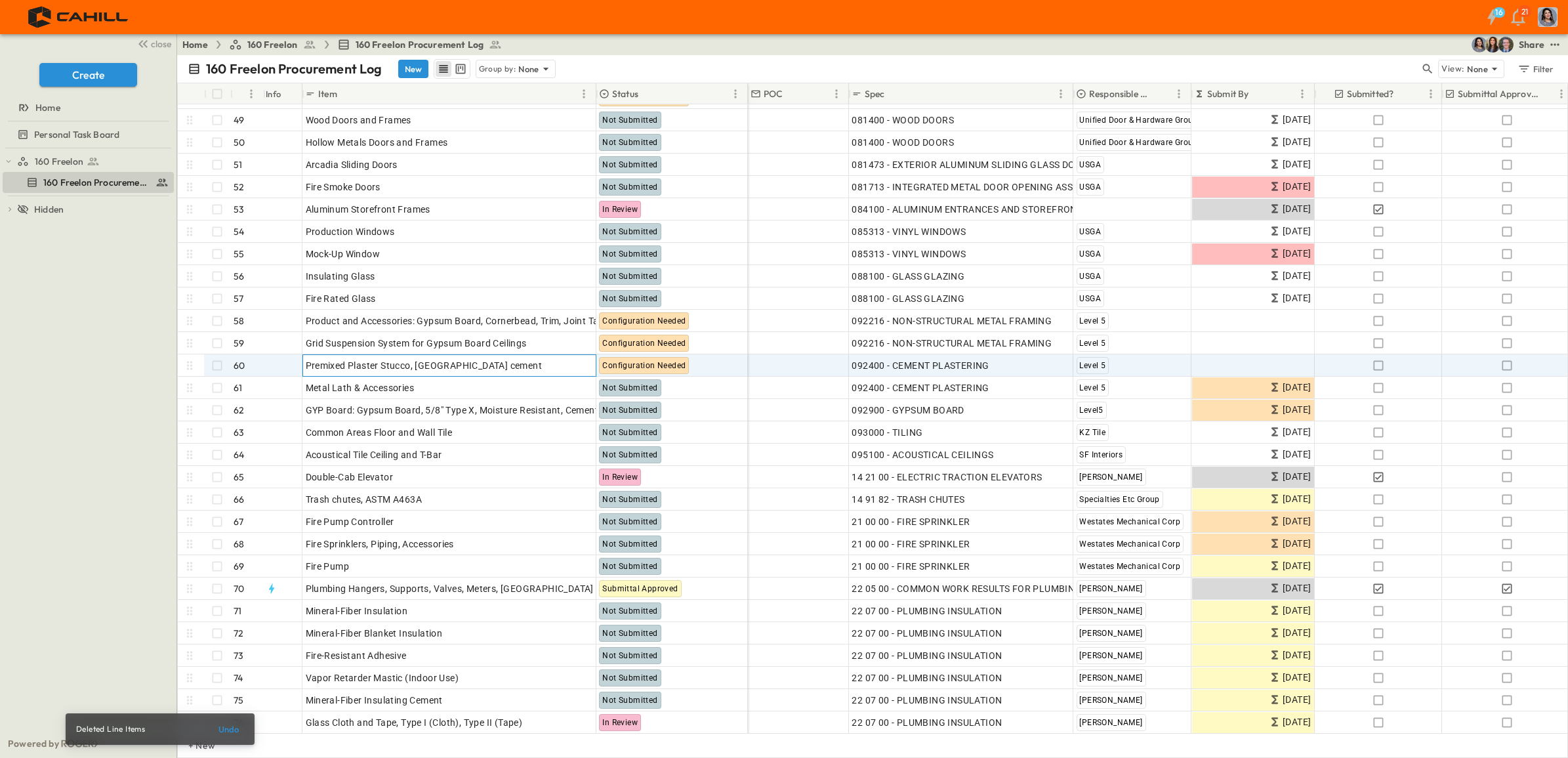
click at [390, 366] on span "Premixed Plaster Stucco, [GEOGRAPHIC_DATA] cement" at bounding box center [424, 366] width 237 height 13
click at [207, 371] on div "**********" at bounding box center [462, 366] width 570 height 22
click at [459, 367] on input "**********" at bounding box center [449, 365] width 292 height 16
click at [336, 363] on input "**********" at bounding box center [449, 365] width 292 height 16
drag, startPoint x: 414, startPoint y: 363, endPoint x: 354, endPoint y: 363, distance: 60.0
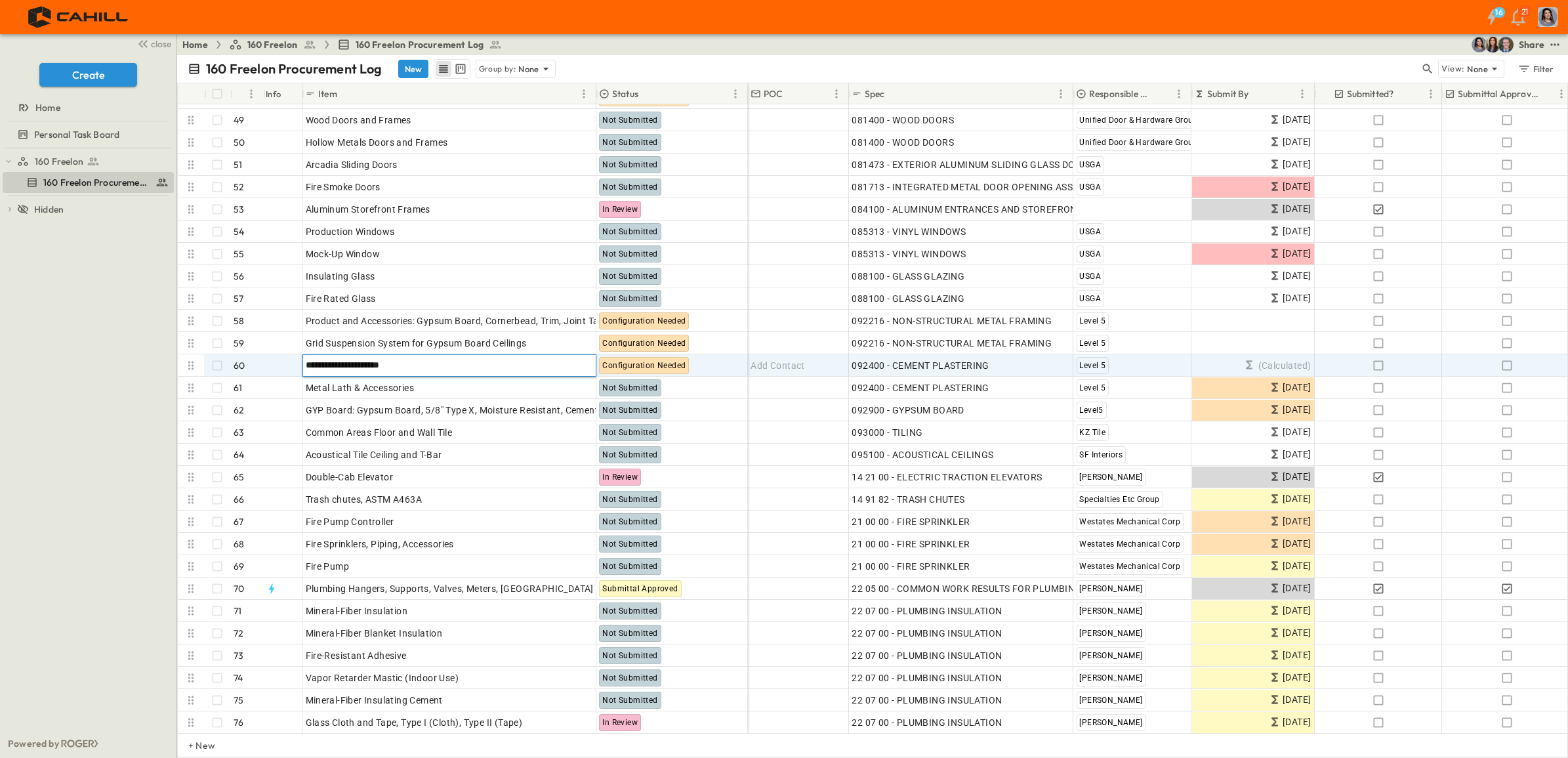
click at [354, 363] on input "**********" at bounding box center [449, 365] width 292 height 16
type input "**********"
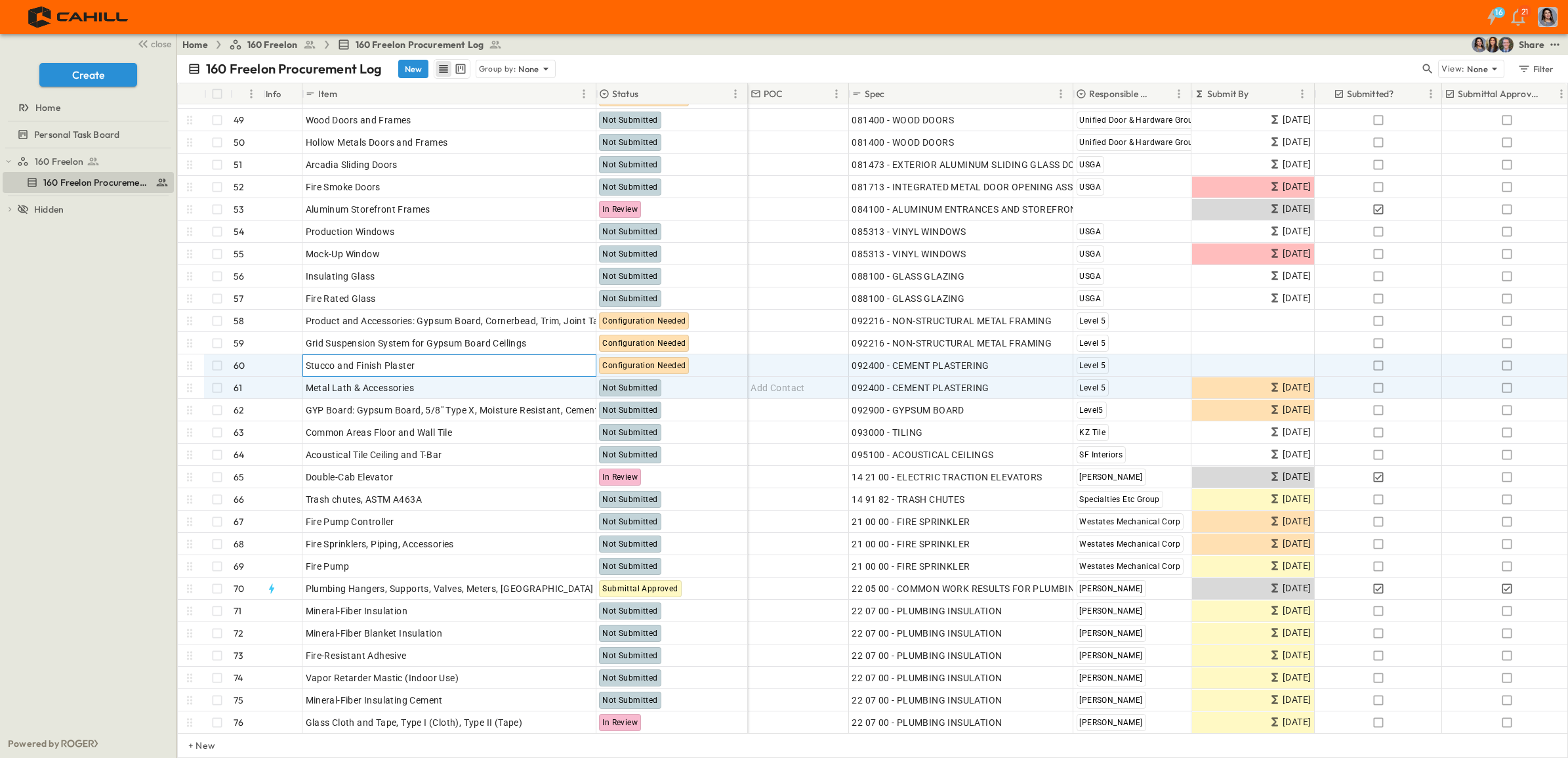
click at [576, 362] on p "OPEN" at bounding box center [582, 363] width 22 height 10
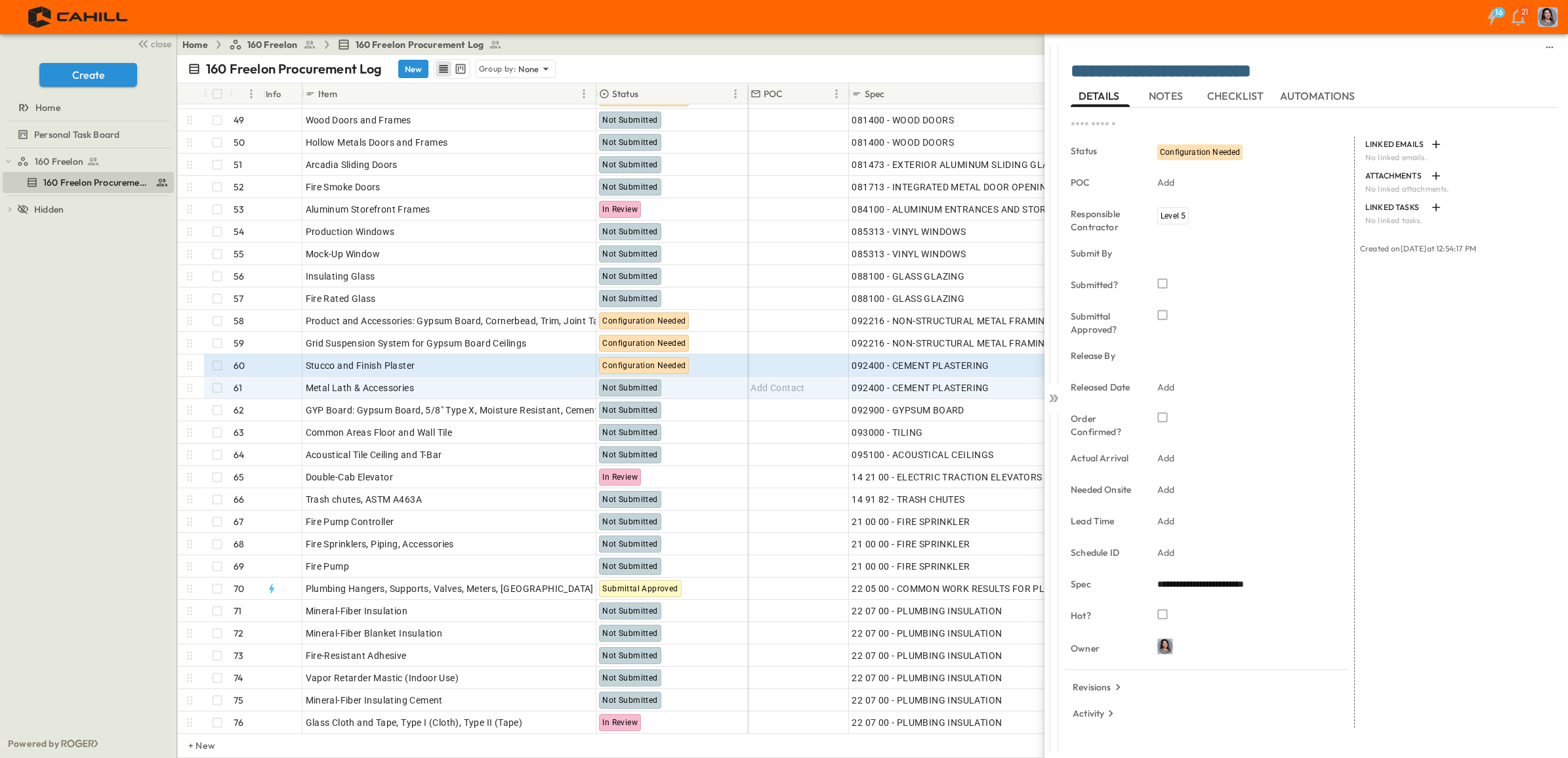
click at [1171, 520] on p "Add" at bounding box center [1166, 521] width 18 height 13
type input "**"
click at [1176, 486] on div "Add" at bounding box center [1244, 490] width 184 height 19
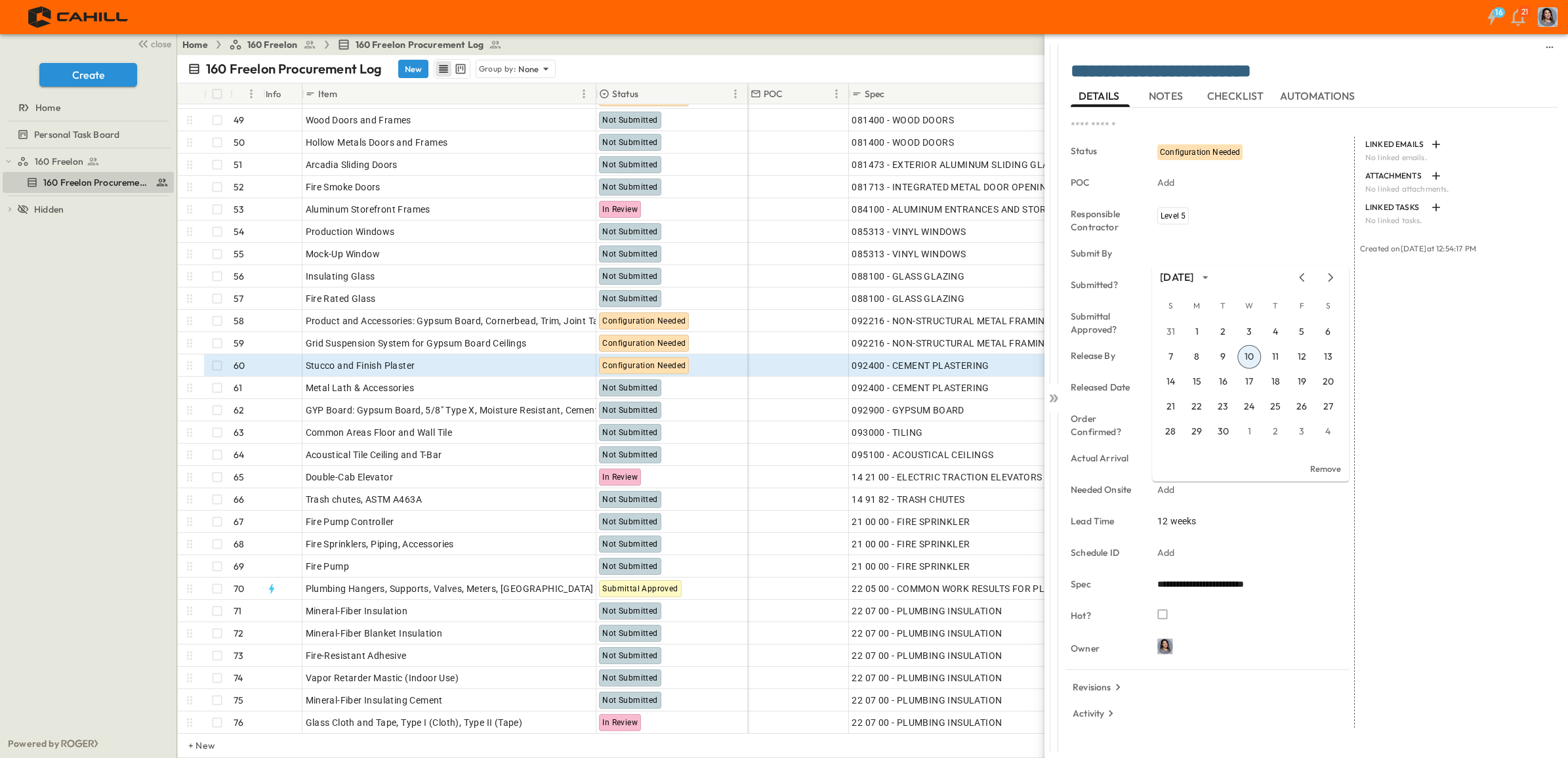
click at [1332, 274] on icon "Next month" at bounding box center [1330, 277] width 16 height 10
click at [1331, 276] on icon "Next month" at bounding box center [1330, 277] width 6 height 8
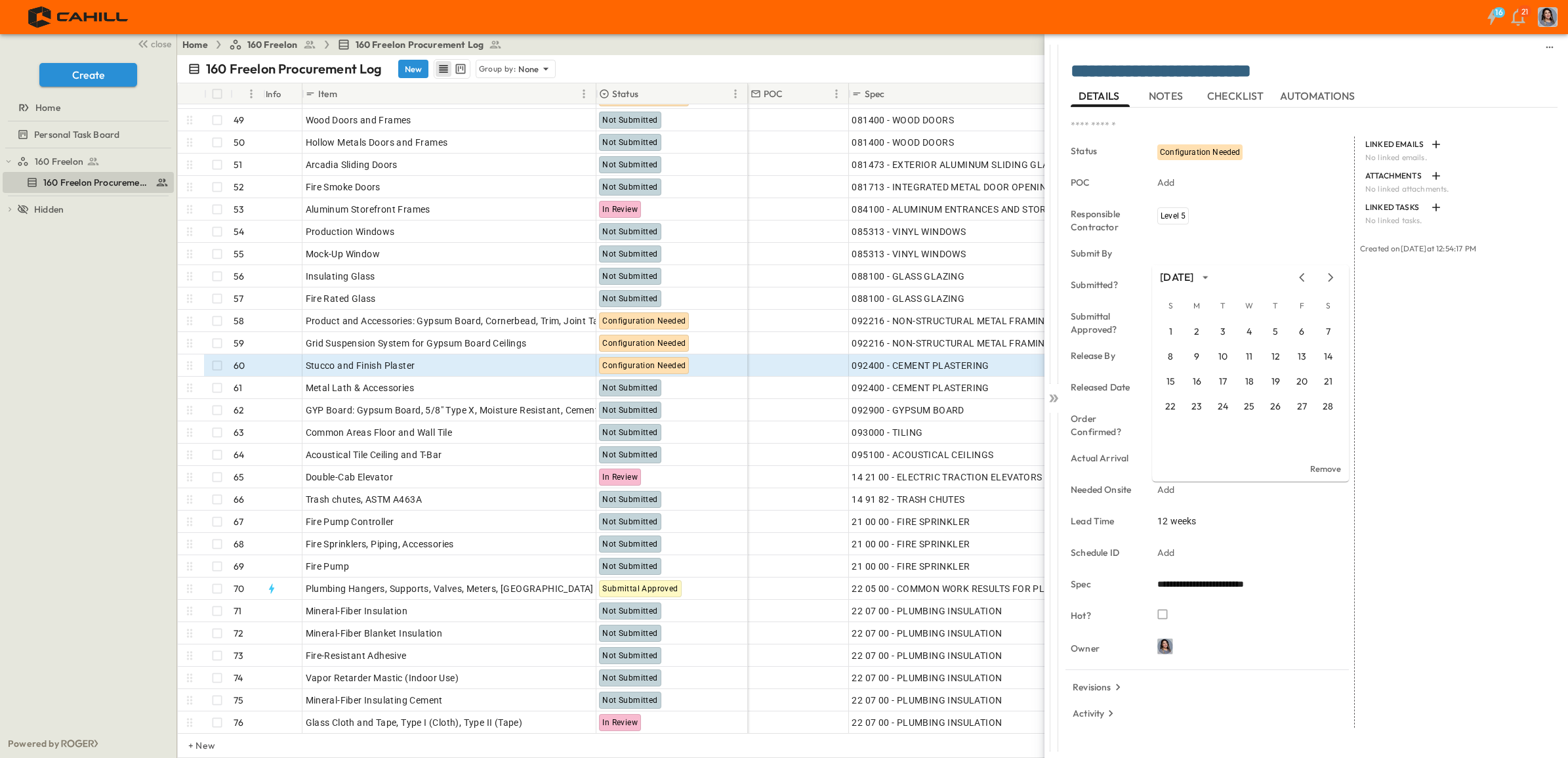
click at [1331, 276] on icon "Next month" at bounding box center [1330, 277] width 6 height 8
click at [1171, 326] on button "1" at bounding box center [1169, 331] width 23 height 23
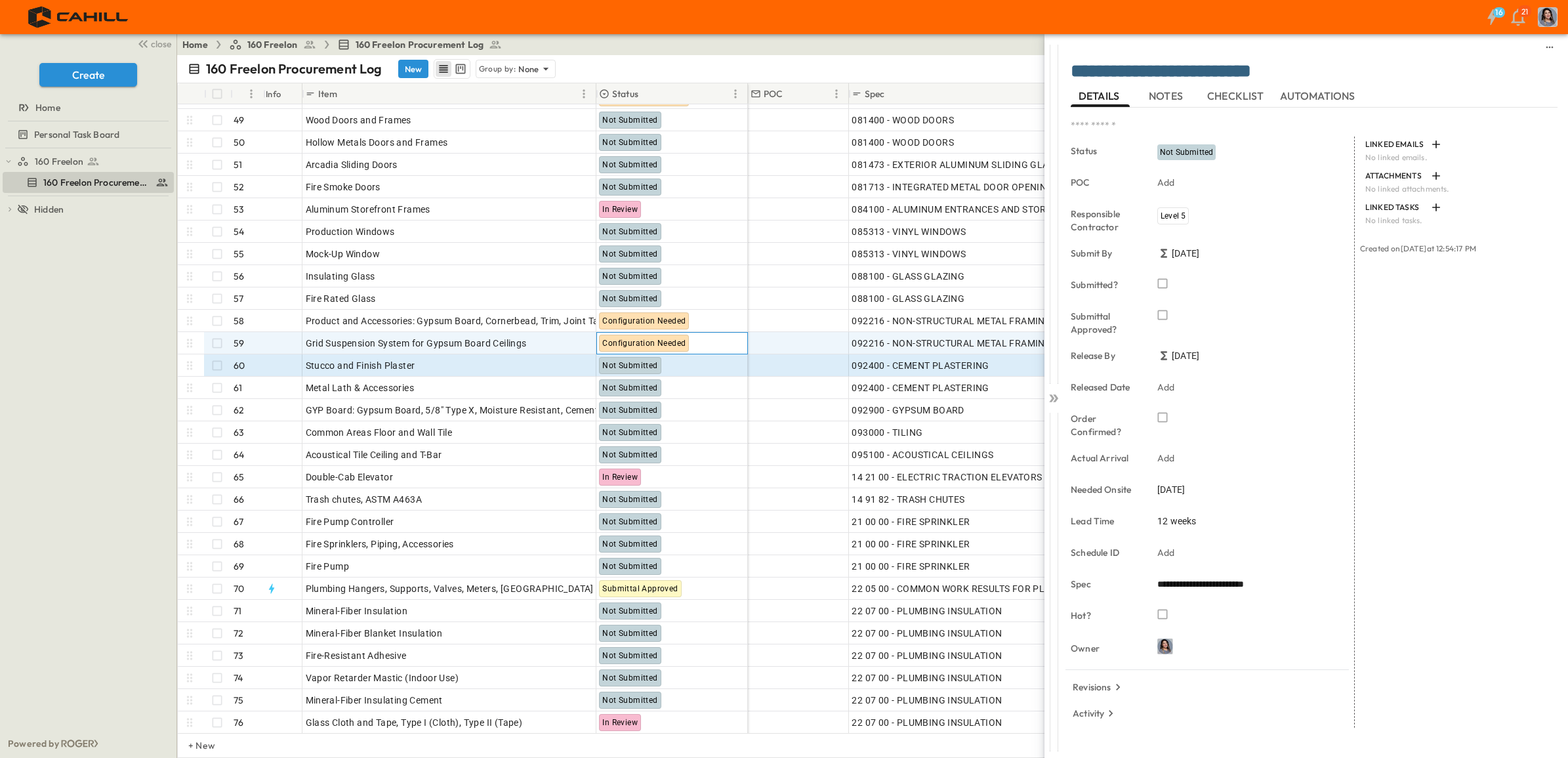
click at [648, 345] on span "Configuration Needed" at bounding box center [644, 343] width 84 height 9
click at [575, 339] on p "OPEN" at bounding box center [582, 340] width 22 height 10
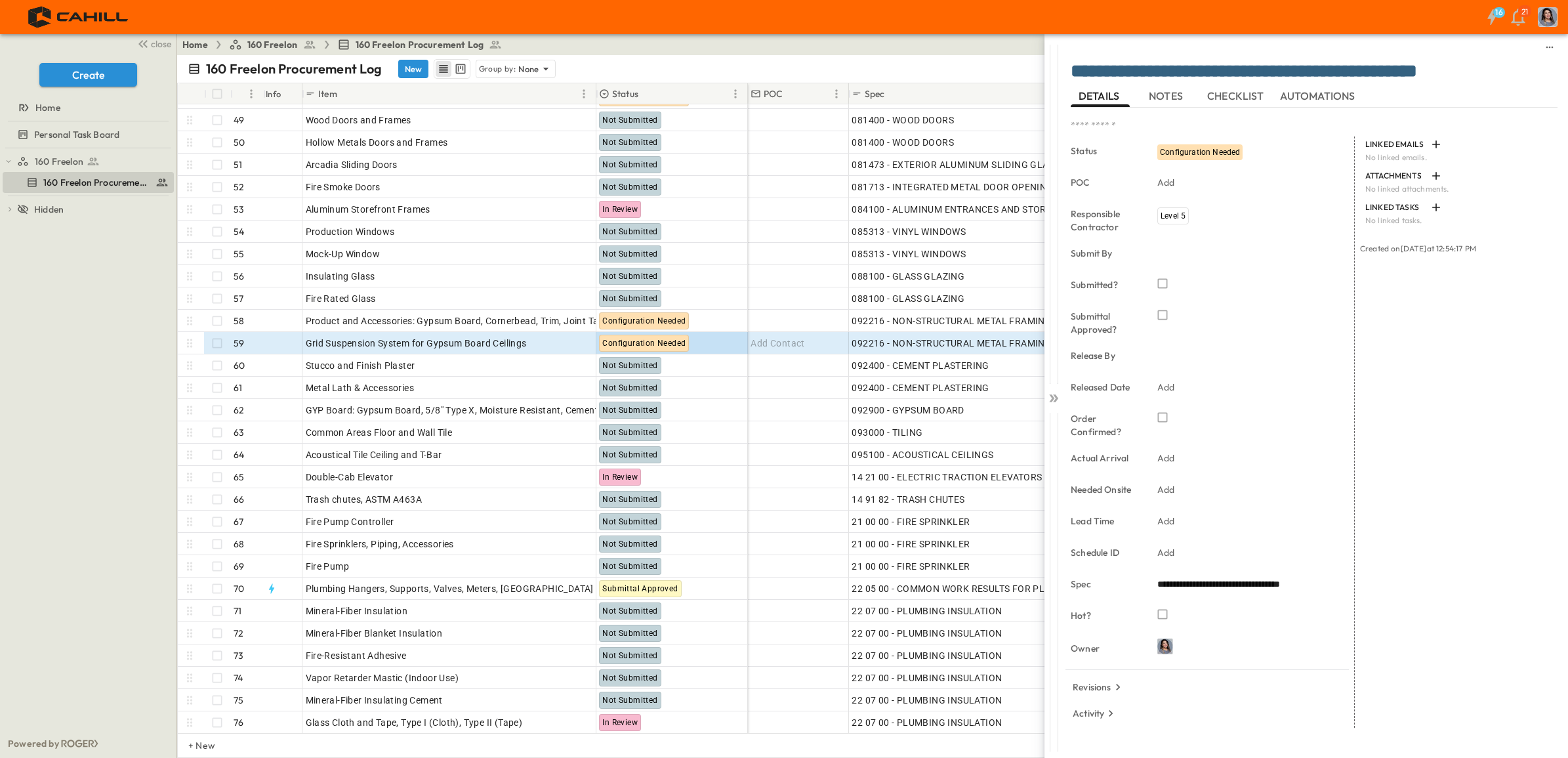
click at [1184, 521] on div "Add" at bounding box center [1244, 521] width 184 height 19
type input "*"
click at [1176, 487] on div "Add" at bounding box center [1244, 490] width 184 height 19
click at [1331, 280] on icon "Next month" at bounding box center [1330, 277] width 16 height 10
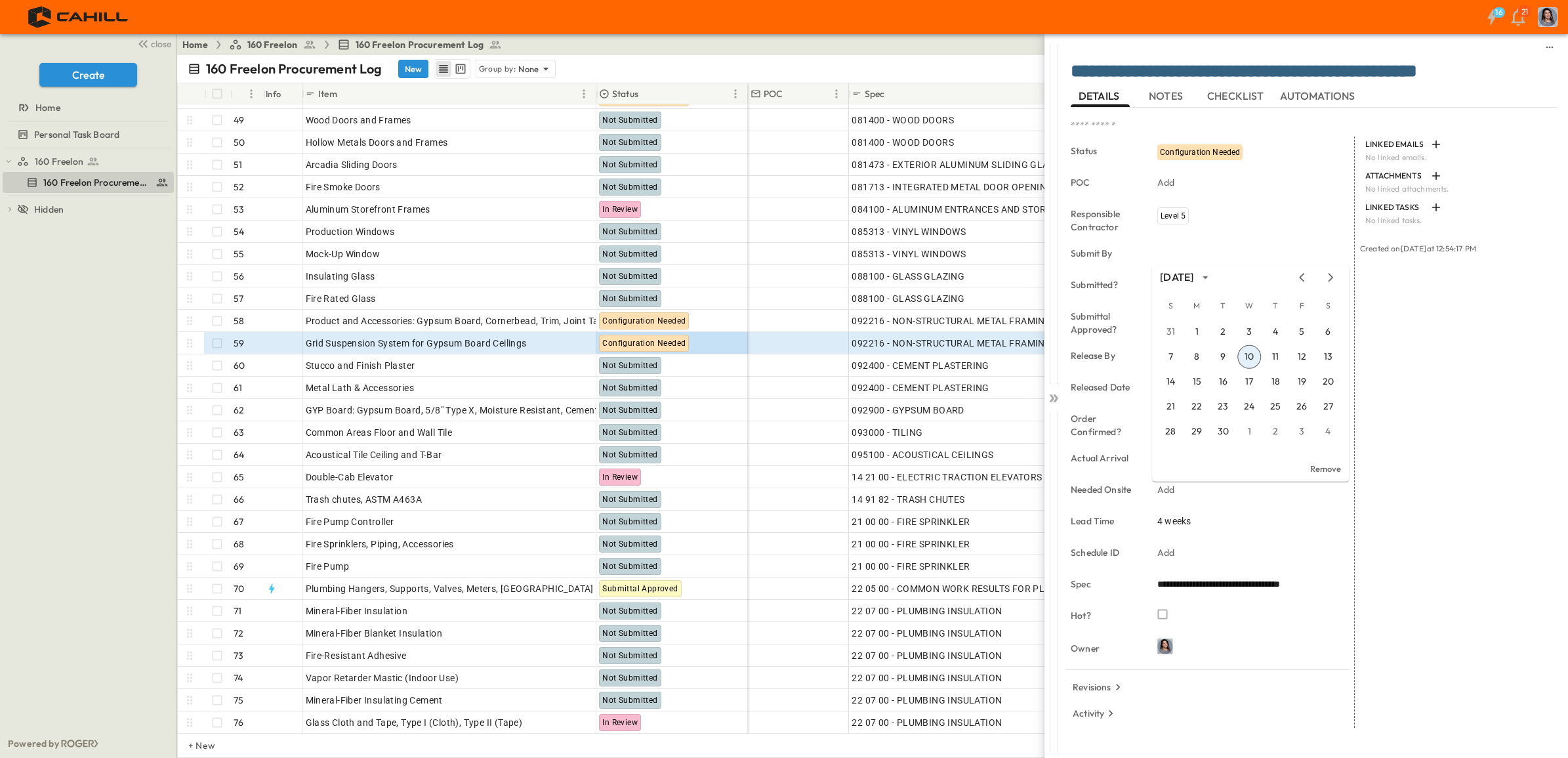
click at [1331, 280] on icon "Next month" at bounding box center [1330, 277] width 16 height 10
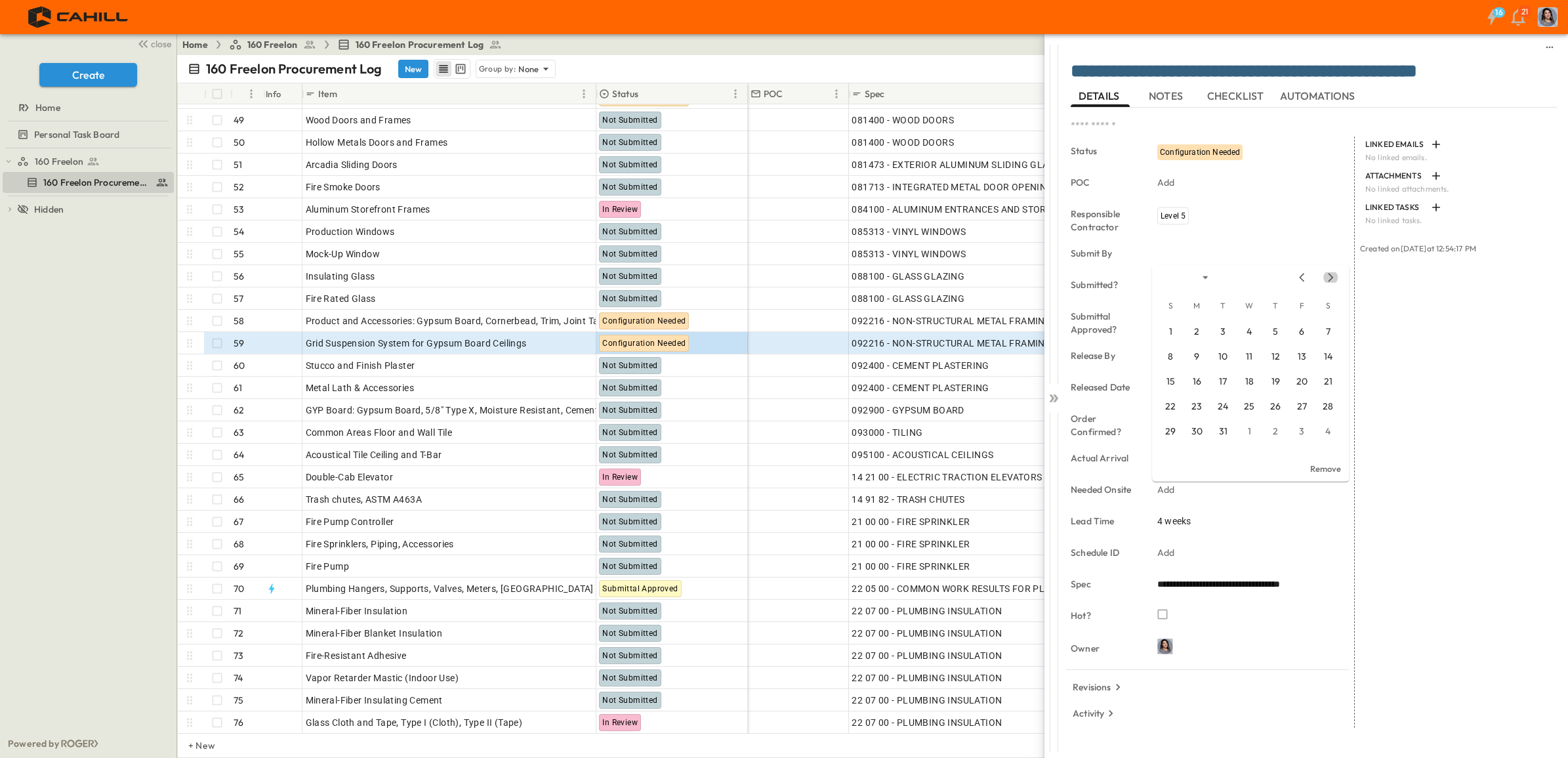
click at [1331, 280] on icon "Next month" at bounding box center [1330, 277] width 16 height 10
click at [1300, 280] on icon "Previous month" at bounding box center [1301, 277] width 16 height 10
click at [1302, 330] on button "1" at bounding box center [1300, 331] width 23 height 23
click at [1191, 155] on span "Configuration Needed" at bounding box center [1200, 153] width 80 height 9
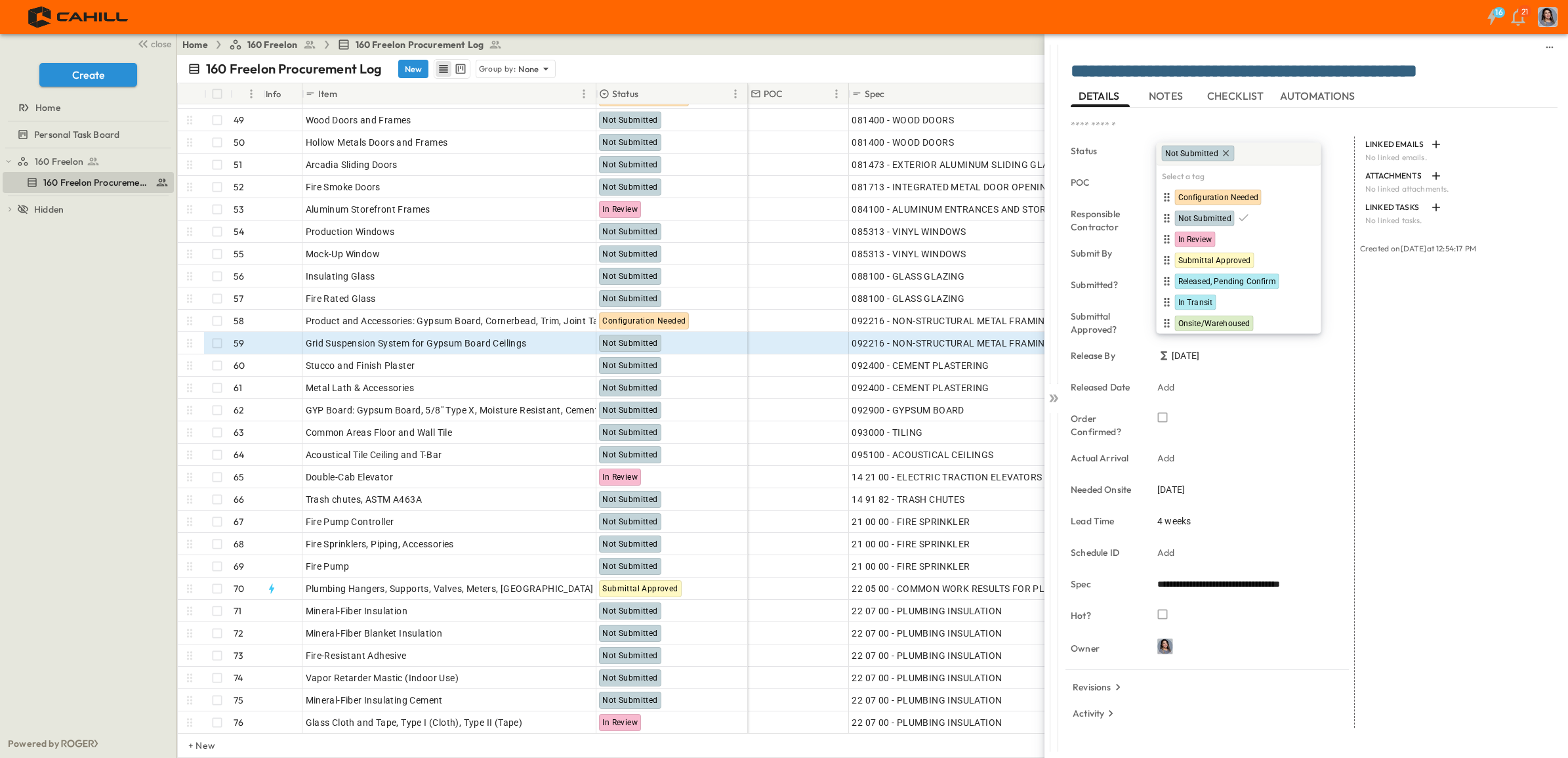
click at [1053, 396] on icon at bounding box center [1053, 398] width 13 height 13
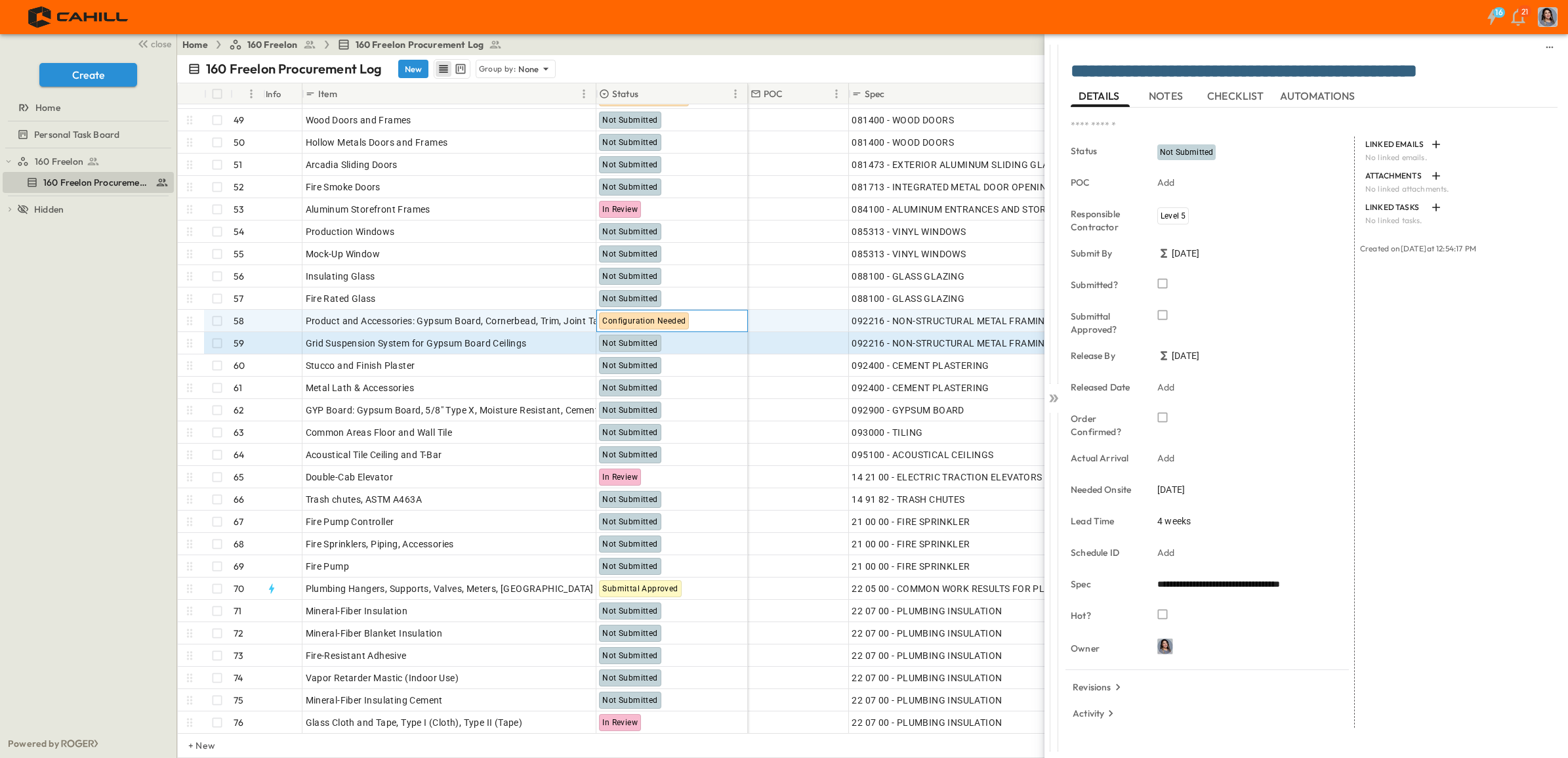
click at [663, 316] on span "Configuration Needed" at bounding box center [644, 321] width 84 height 9
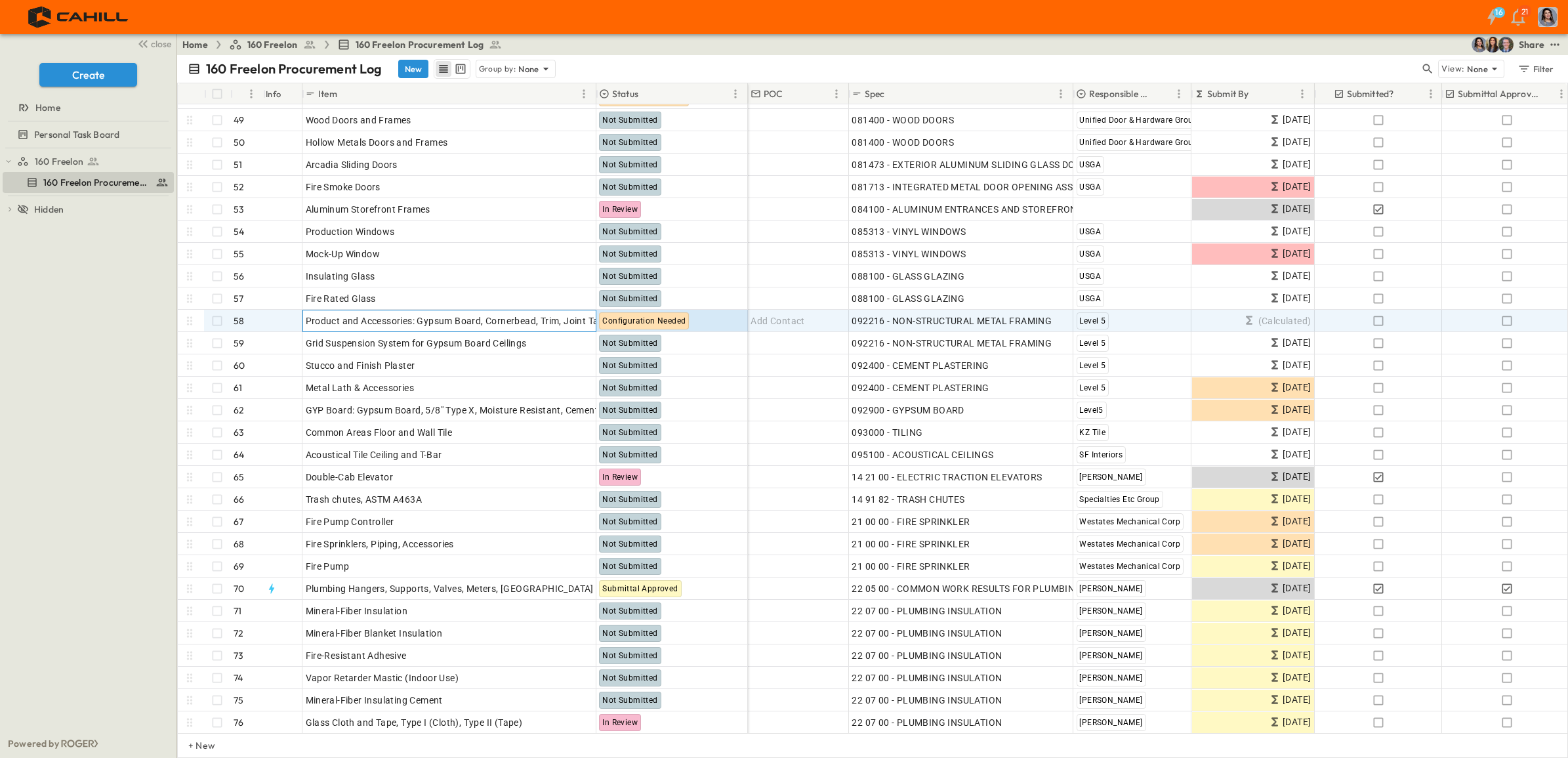
click at [581, 320] on p "OPEN" at bounding box center [582, 318] width 22 height 10
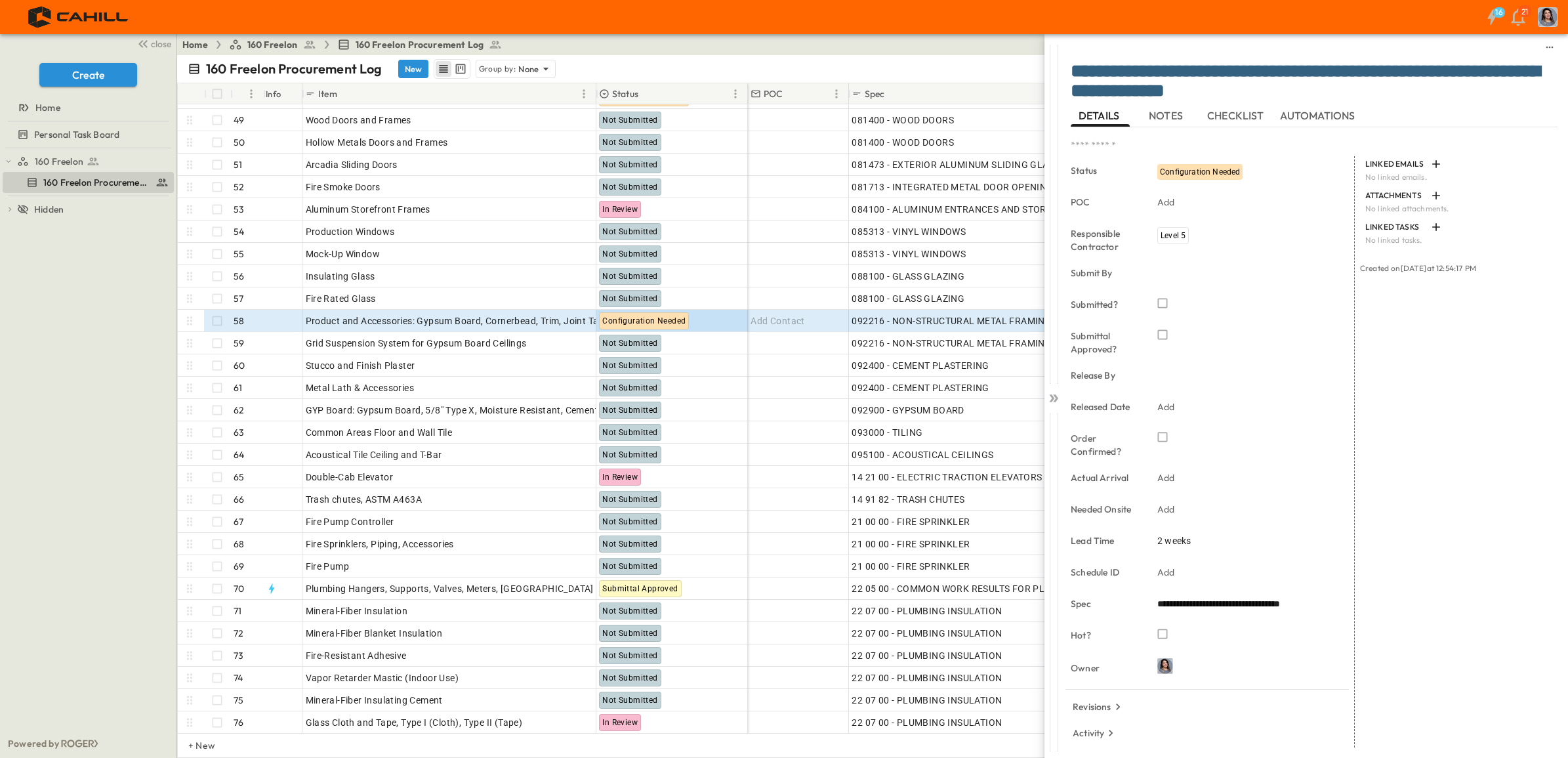
click at [1176, 512] on div "Add" at bounding box center [1244, 510] width 184 height 19
click at [1332, 297] on icon "Next month" at bounding box center [1330, 297] width 6 height 8
click at [1331, 297] on icon "Next month" at bounding box center [1330, 297] width 6 height 8
click at [1324, 349] on button "1" at bounding box center [1327, 352] width 23 height 23
click at [1191, 175] on span "Configuration Needed" at bounding box center [1200, 172] width 80 height 9
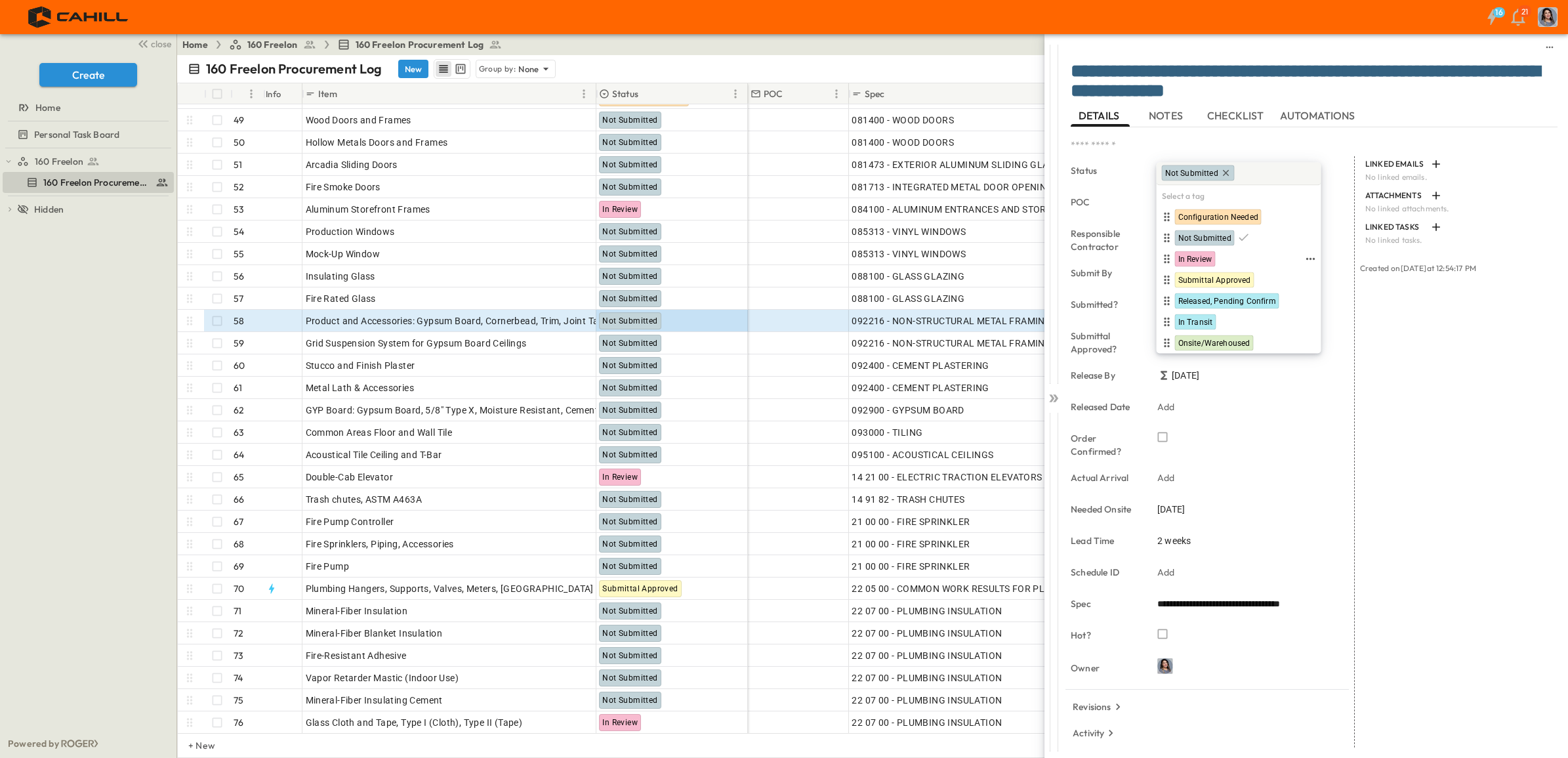
click at [1195, 260] on span "In Review" at bounding box center [1194, 259] width 34 height 10
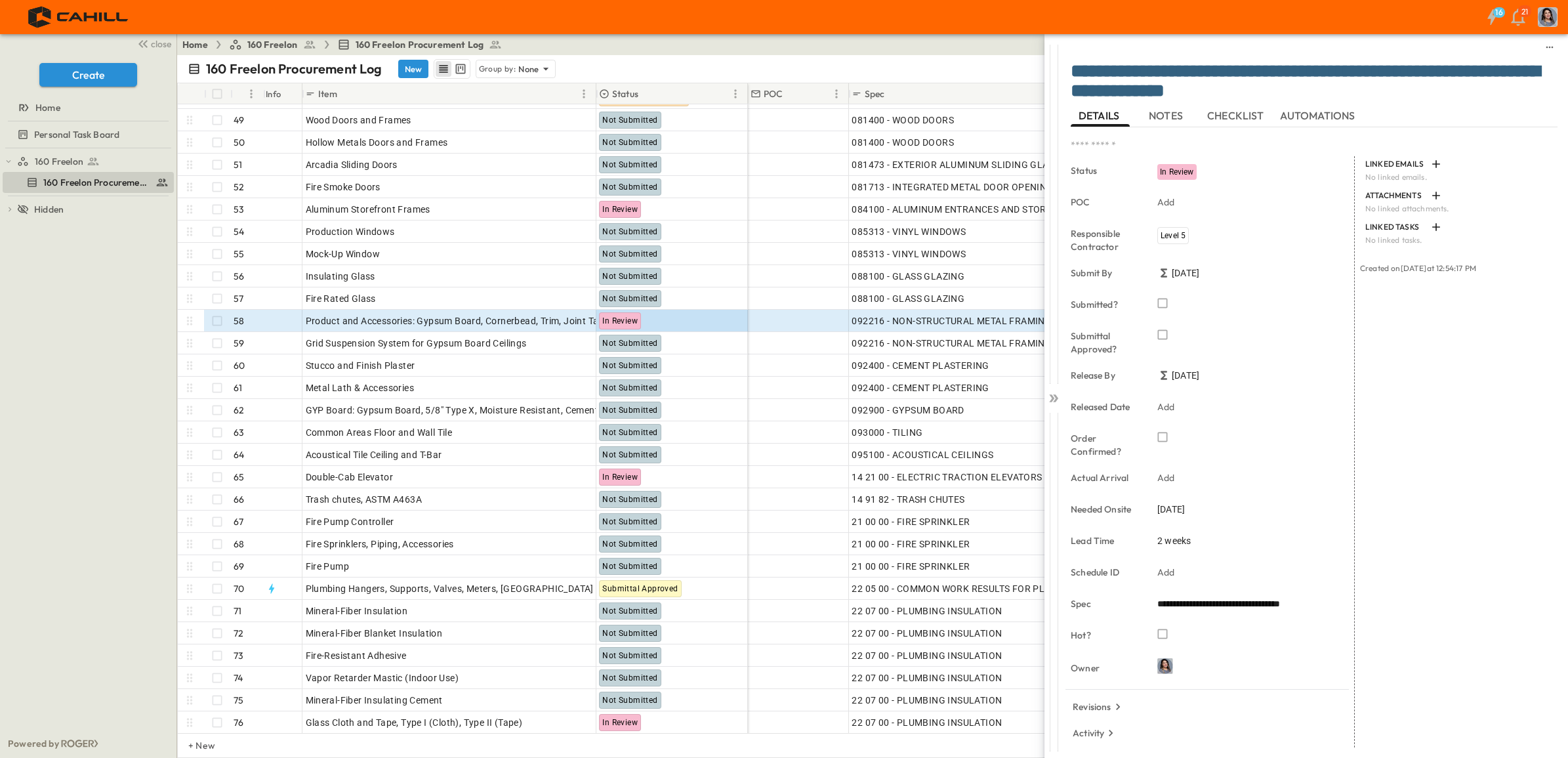
click at [968, 34] on div "**********" at bounding box center [1215, 379] width 705 height 758
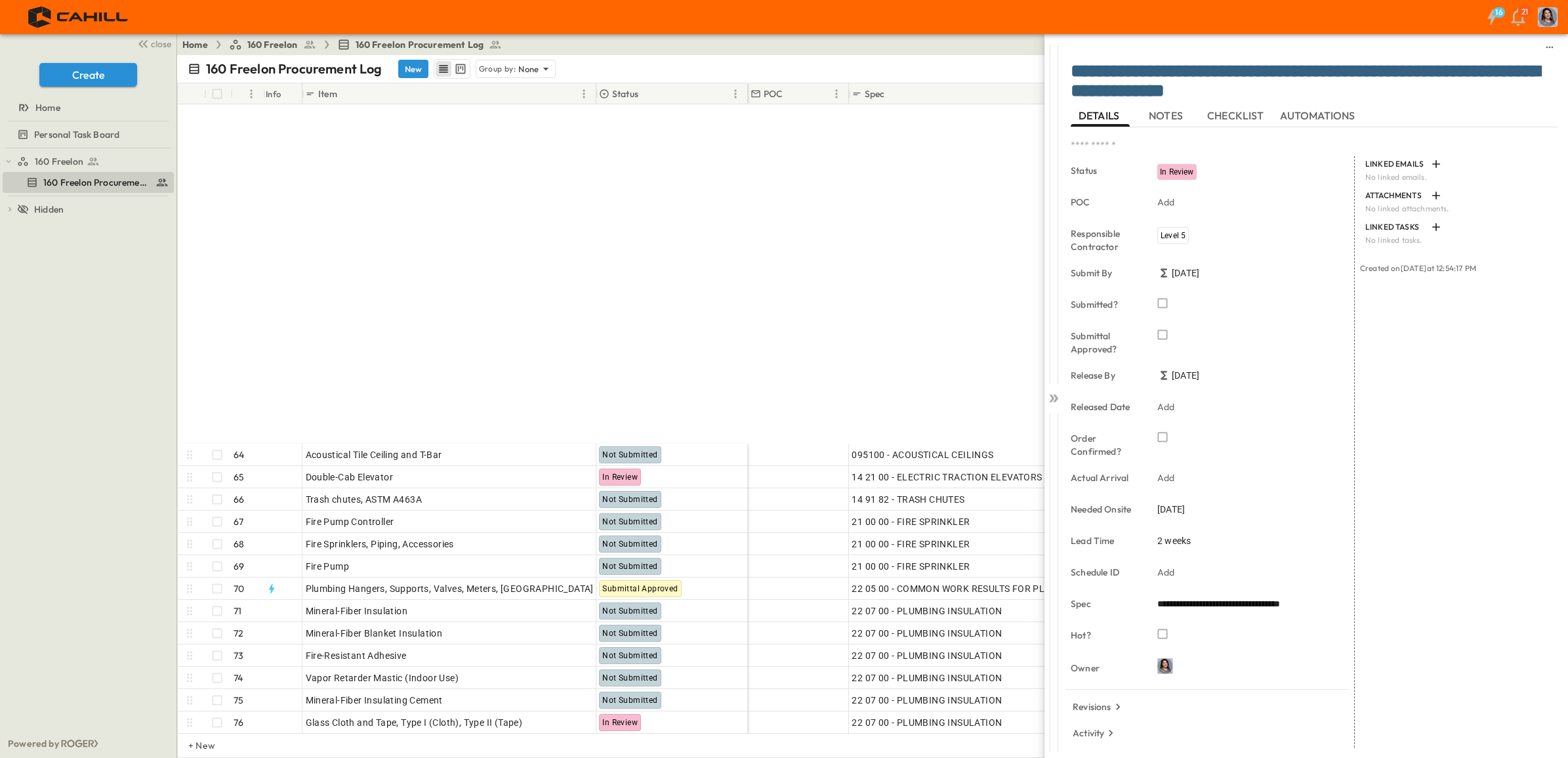
scroll to position [1477, 0]
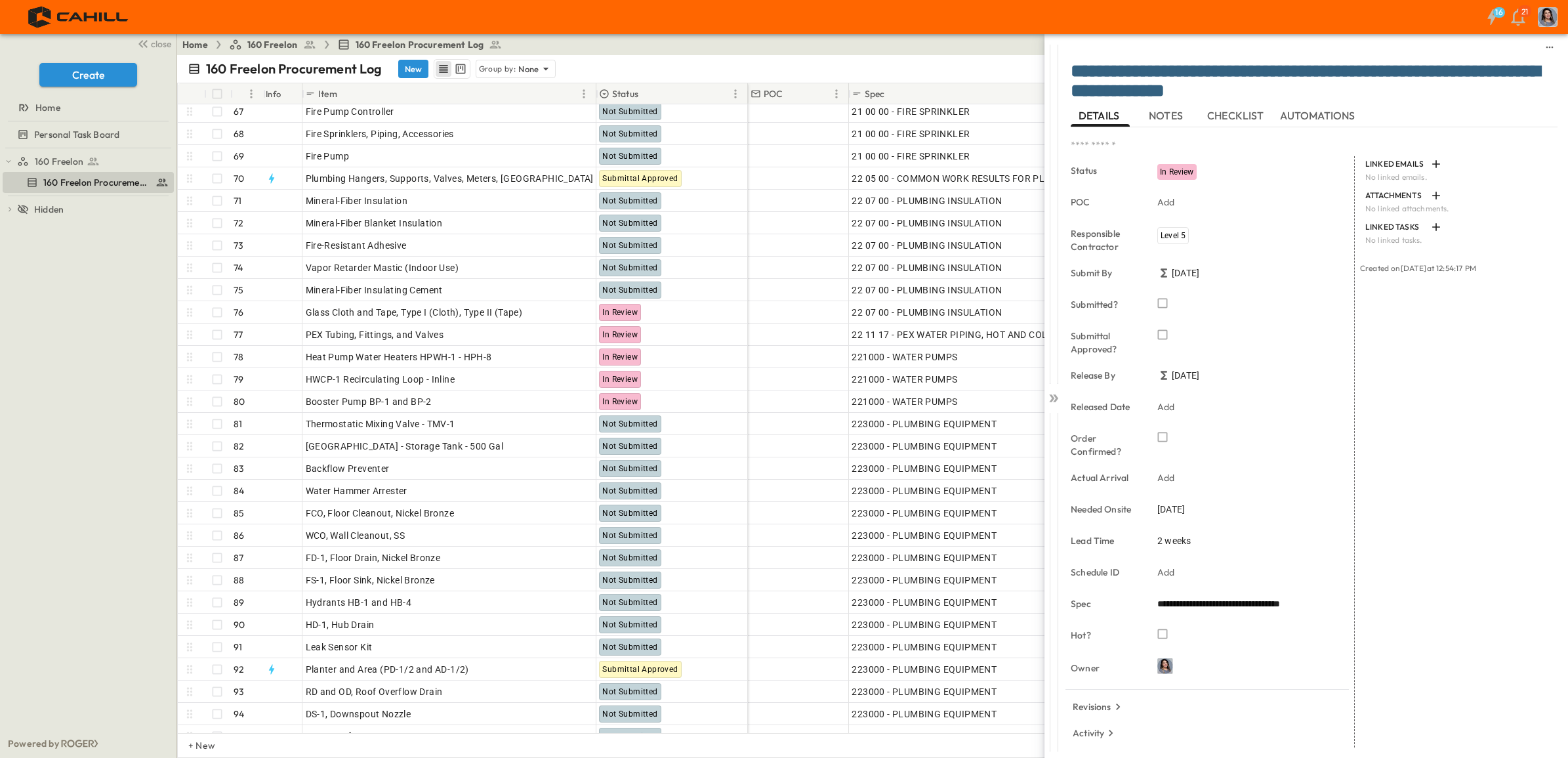
click at [1053, 398] on icon at bounding box center [1051, 398] width 6 height 7
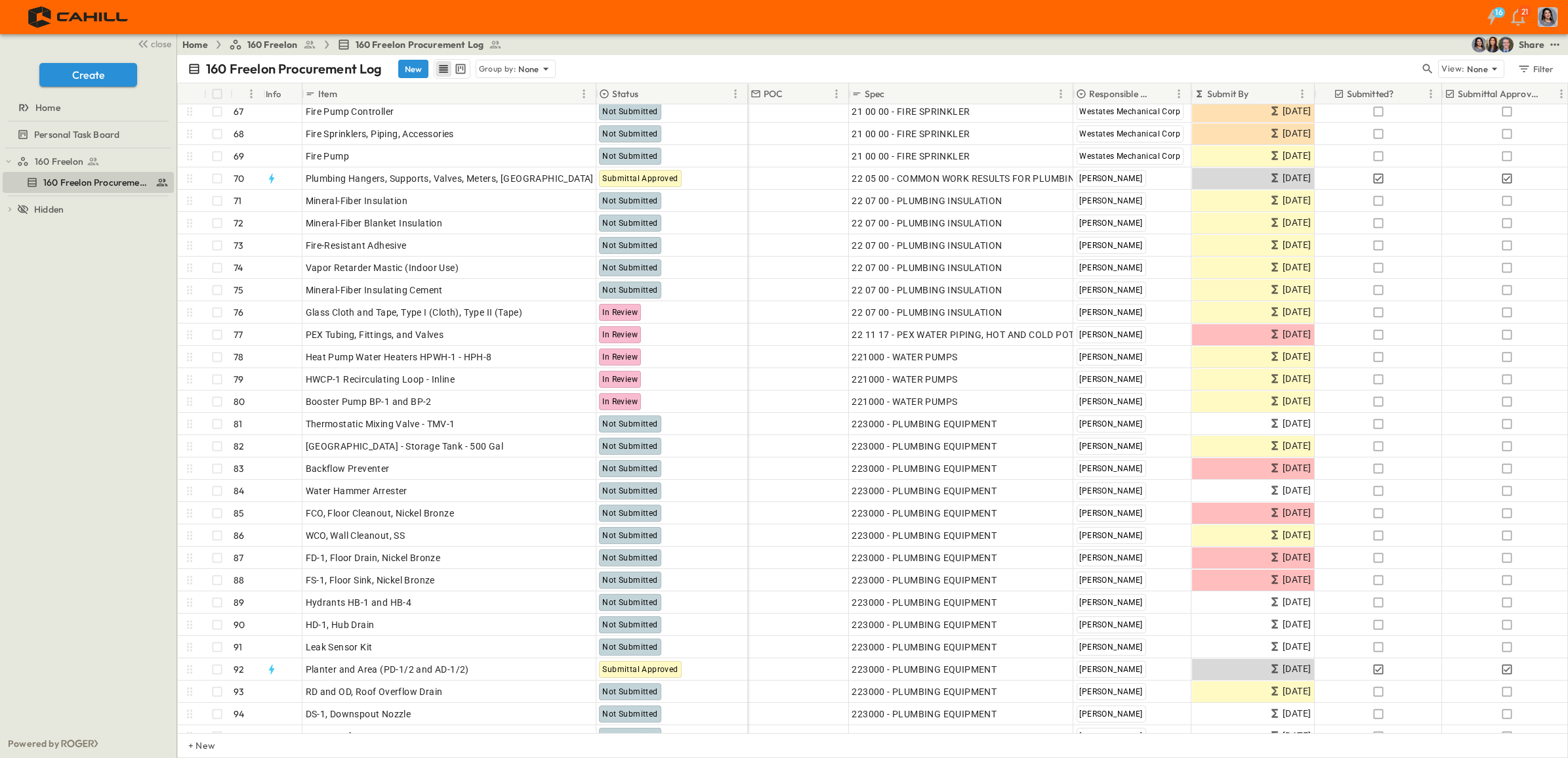
click at [1549, 43] on icon "test" at bounding box center [1554, 45] width 13 height 13
click at [1420, 159] on span "PDF" at bounding box center [1425, 160] width 18 height 13
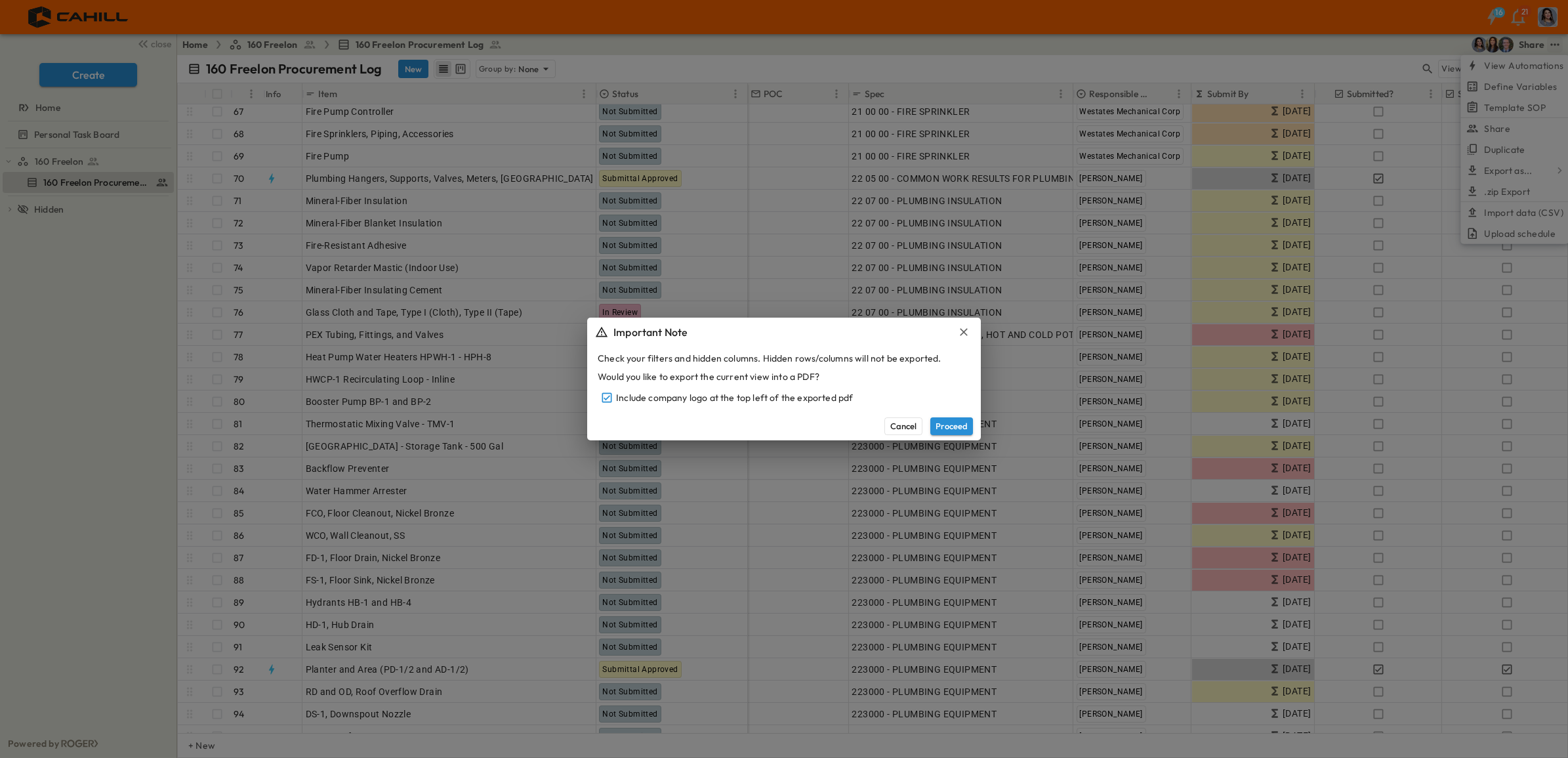
click at [942, 419] on button "Proceed" at bounding box center [952, 426] width 43 height 17
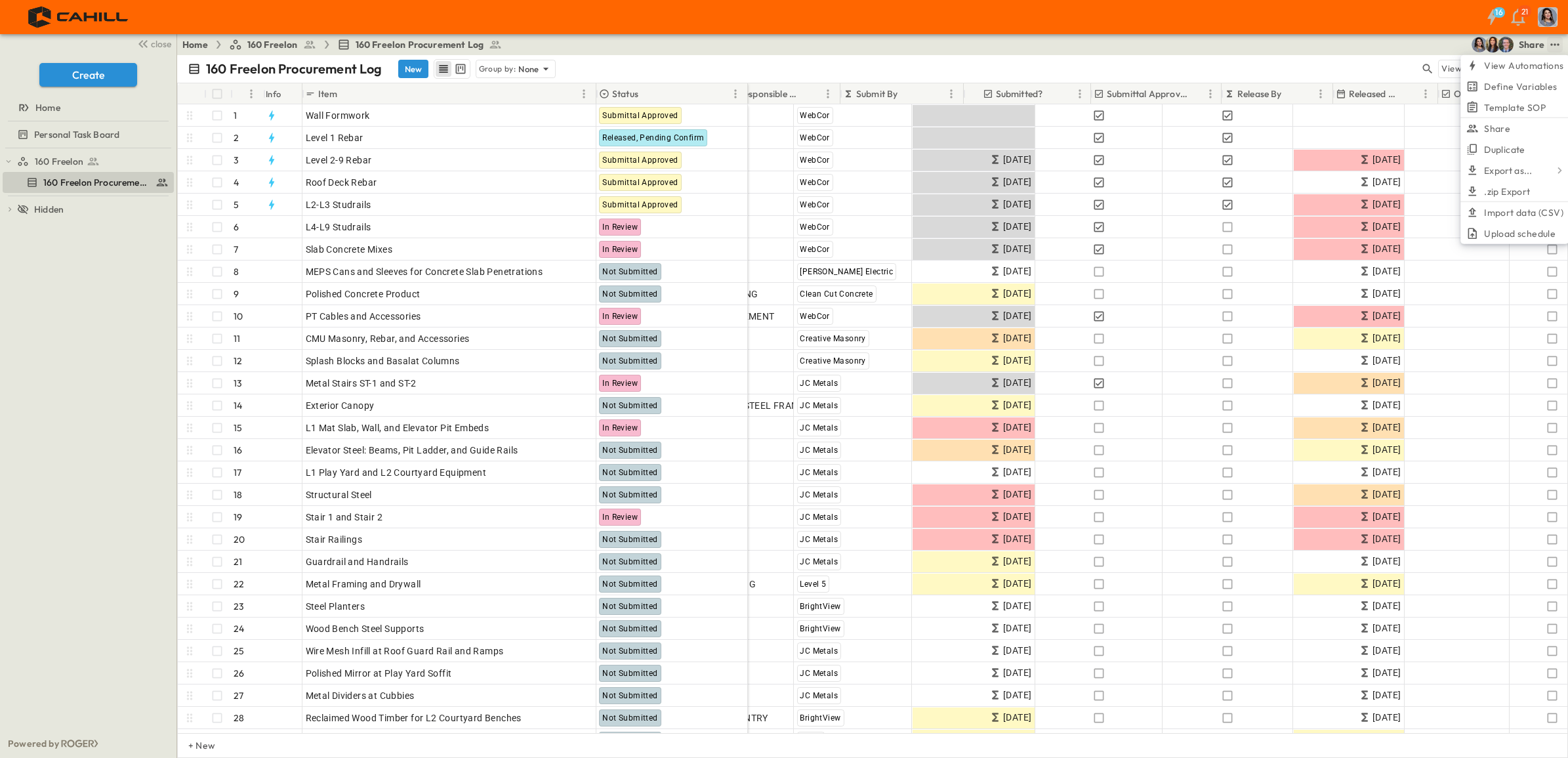
scroll to position [0, 374]
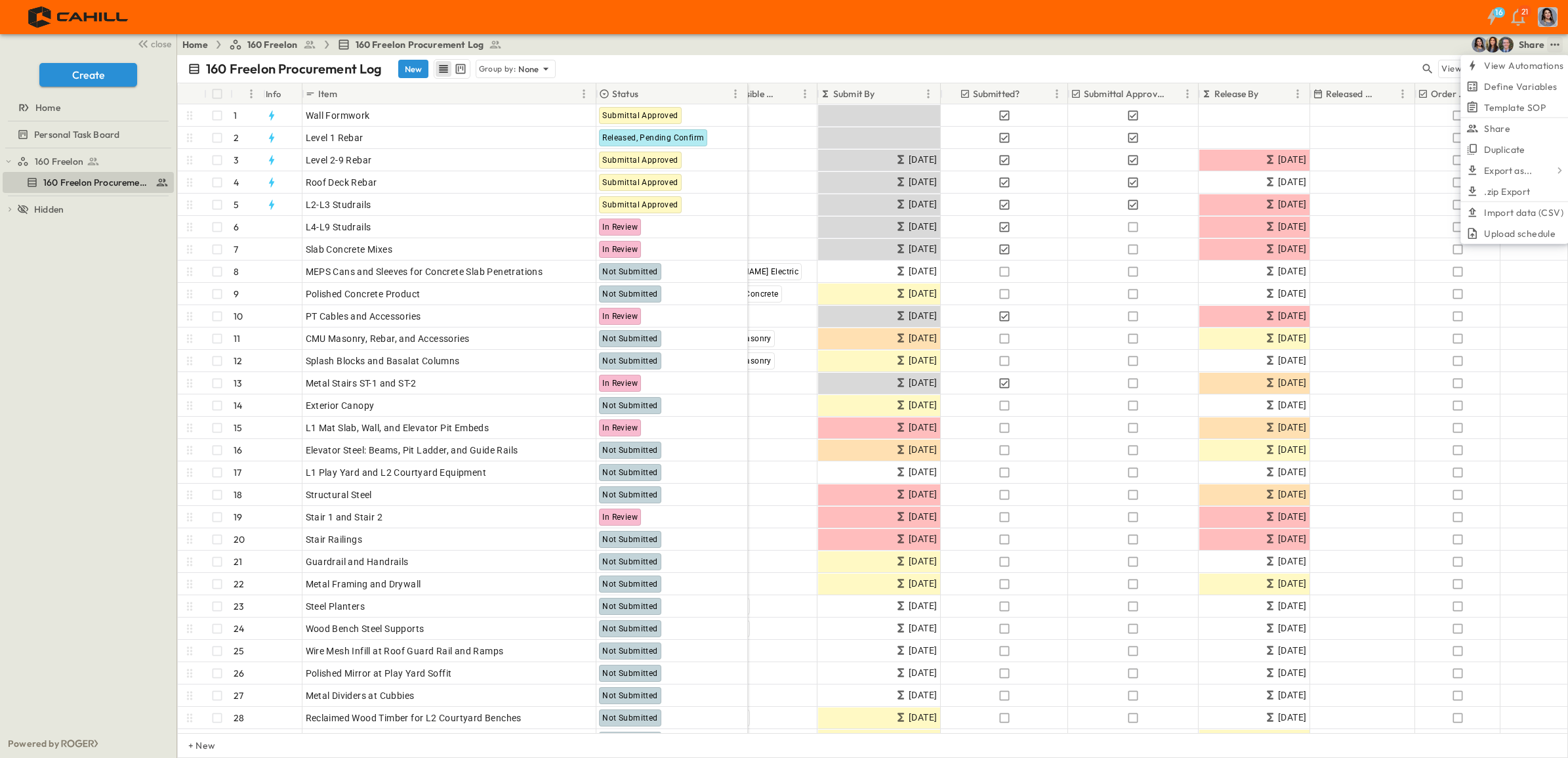
click at [1300, 92] on icon "Menu" at bounding box center [1298, 94] width 13 height 13
click at [1227, 92] on p "Release By" at bounding box center [1236, 94] width 45 height 13
click at [1238, 90] on p "Release By" at bounding box center [1236, 94] width 45 height 13
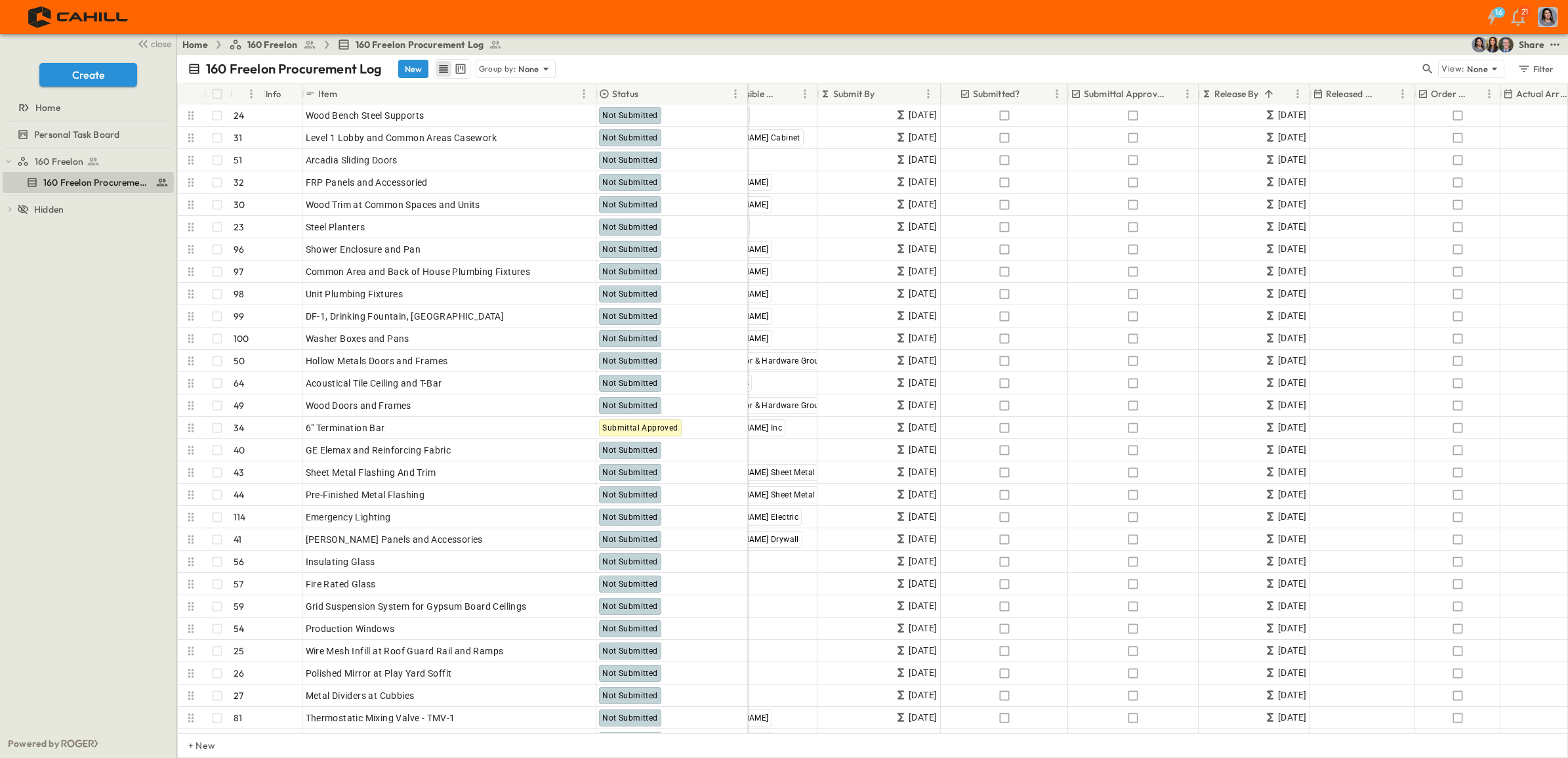
click at [1238, 90] on p "Release By" at bounding box center [1236, 94] width 45 height 13
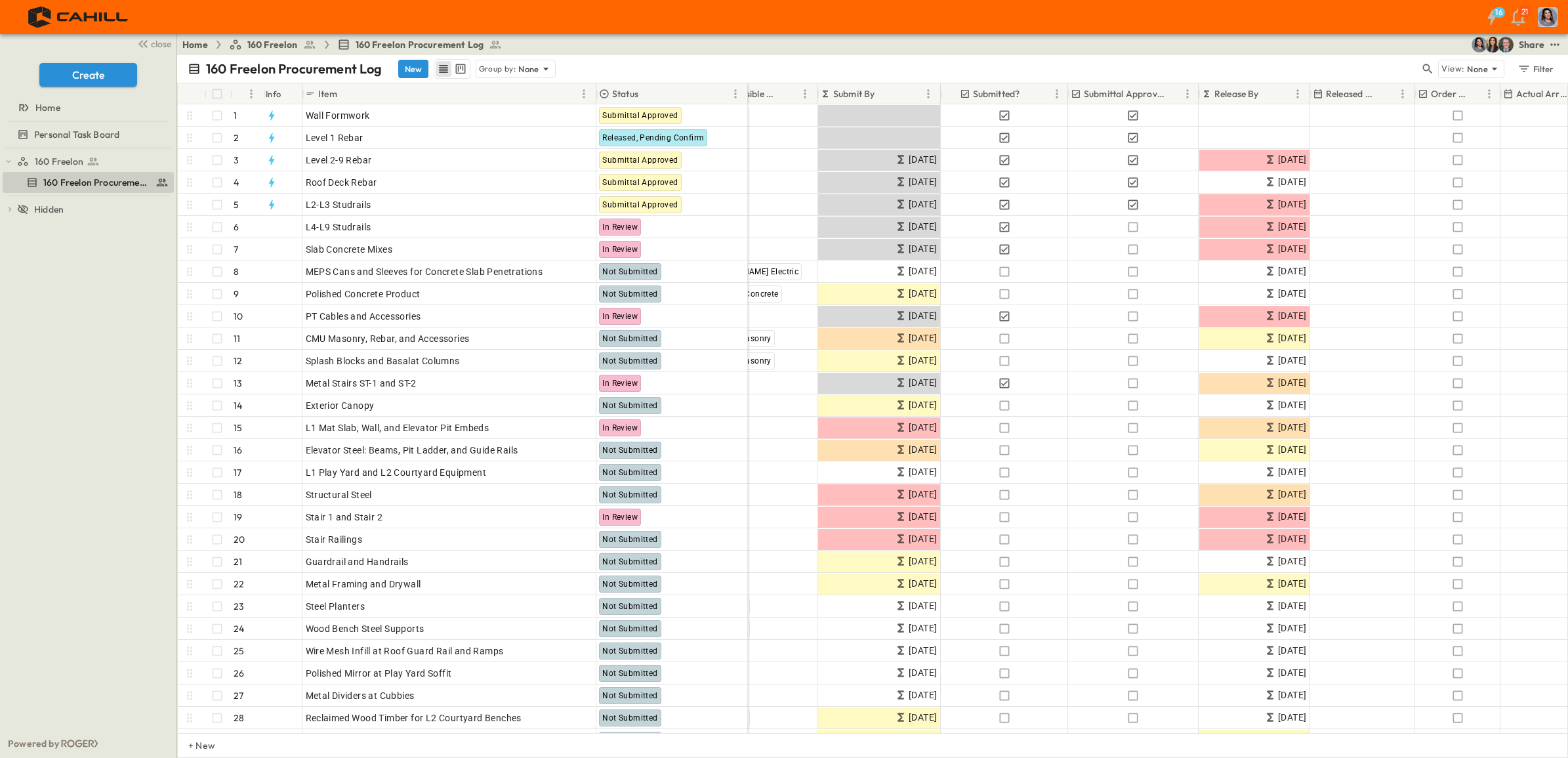
click at [1238, 90] on p "Release By" at bounding box center [1236, 94] width 45 height 13
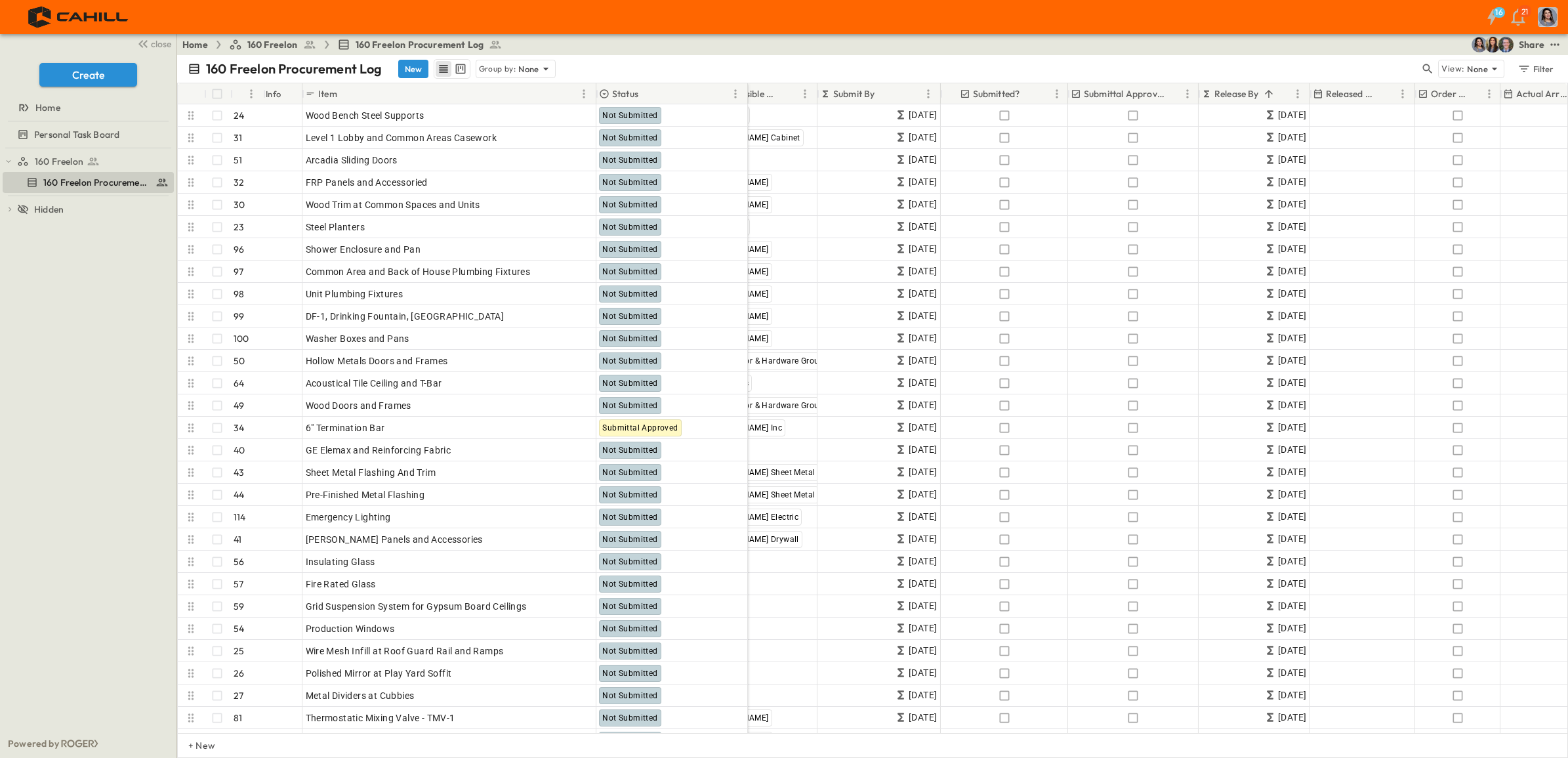
click at [1238, 90] on p "Release By" at bounding box center [1236, 94] width 45 height 13
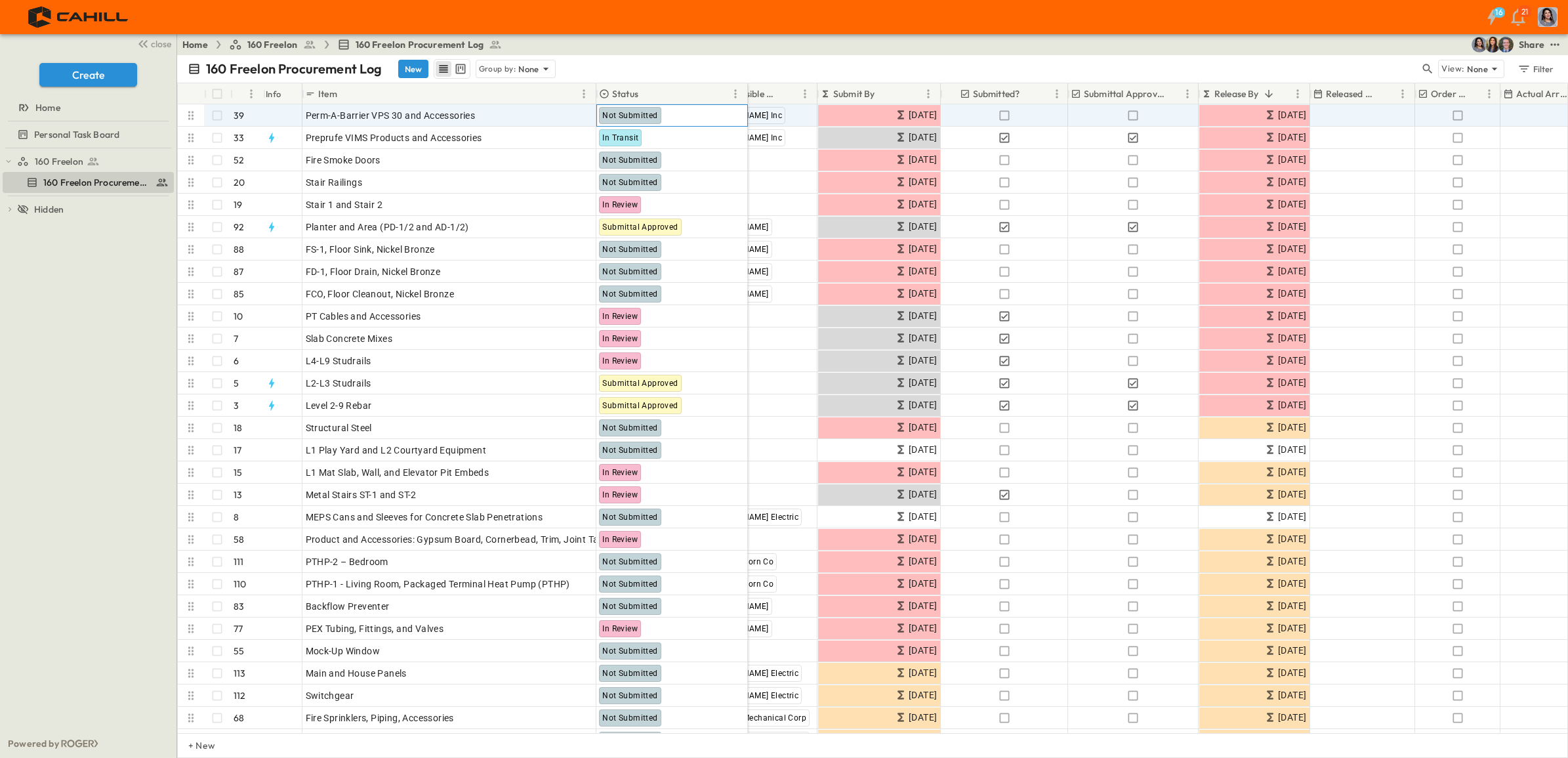
click at [624, 114] on span "Not Submitted" at bounding box center [629, 115] width 55 height 9
click at [581, 110] on p "OPEN" at bounding box center [582, 113] width 22 height 10
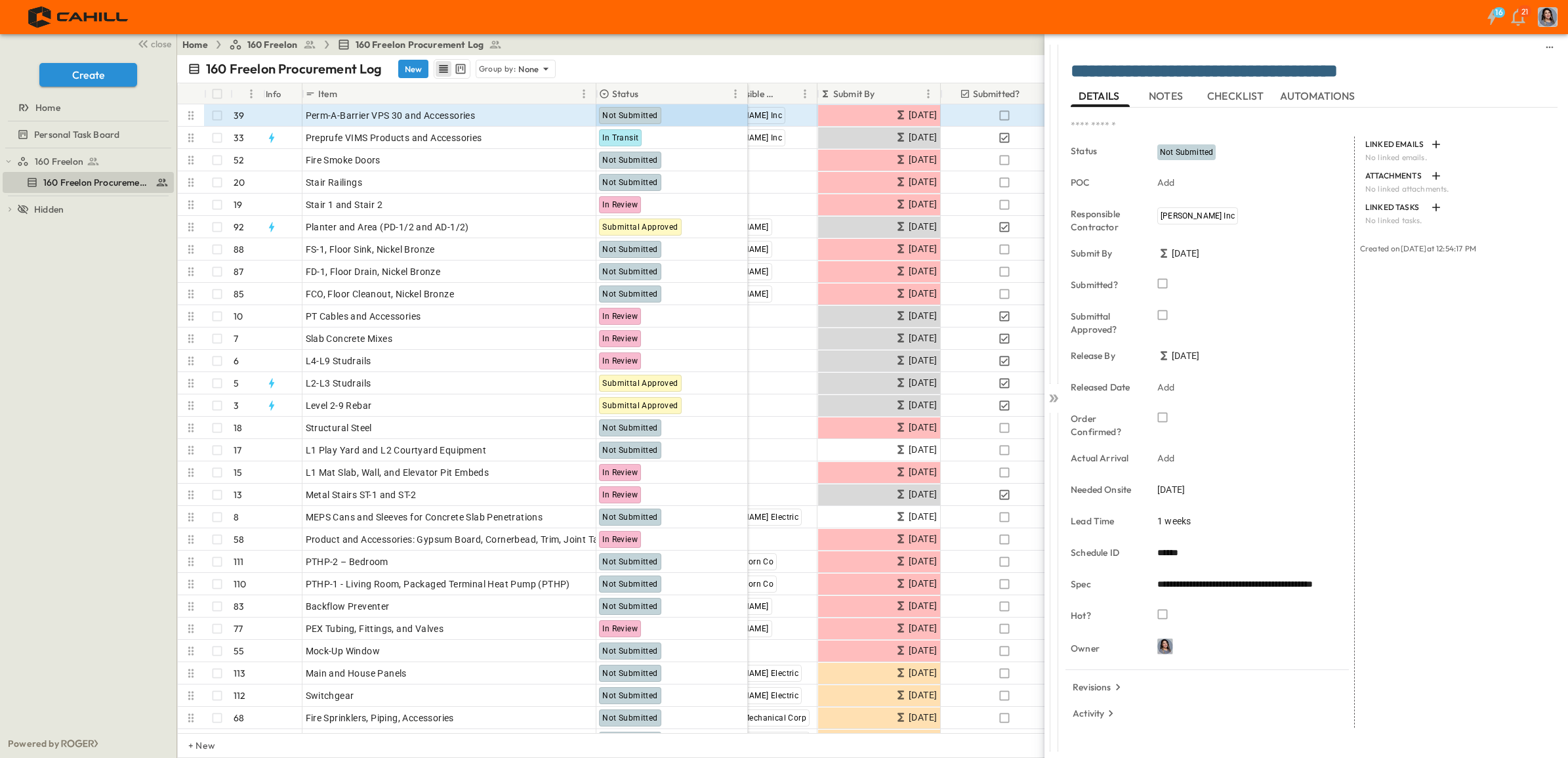
click at [1189, 154] on span "Not Submitted" at bounding box center [1186, 153] width 53 height 9
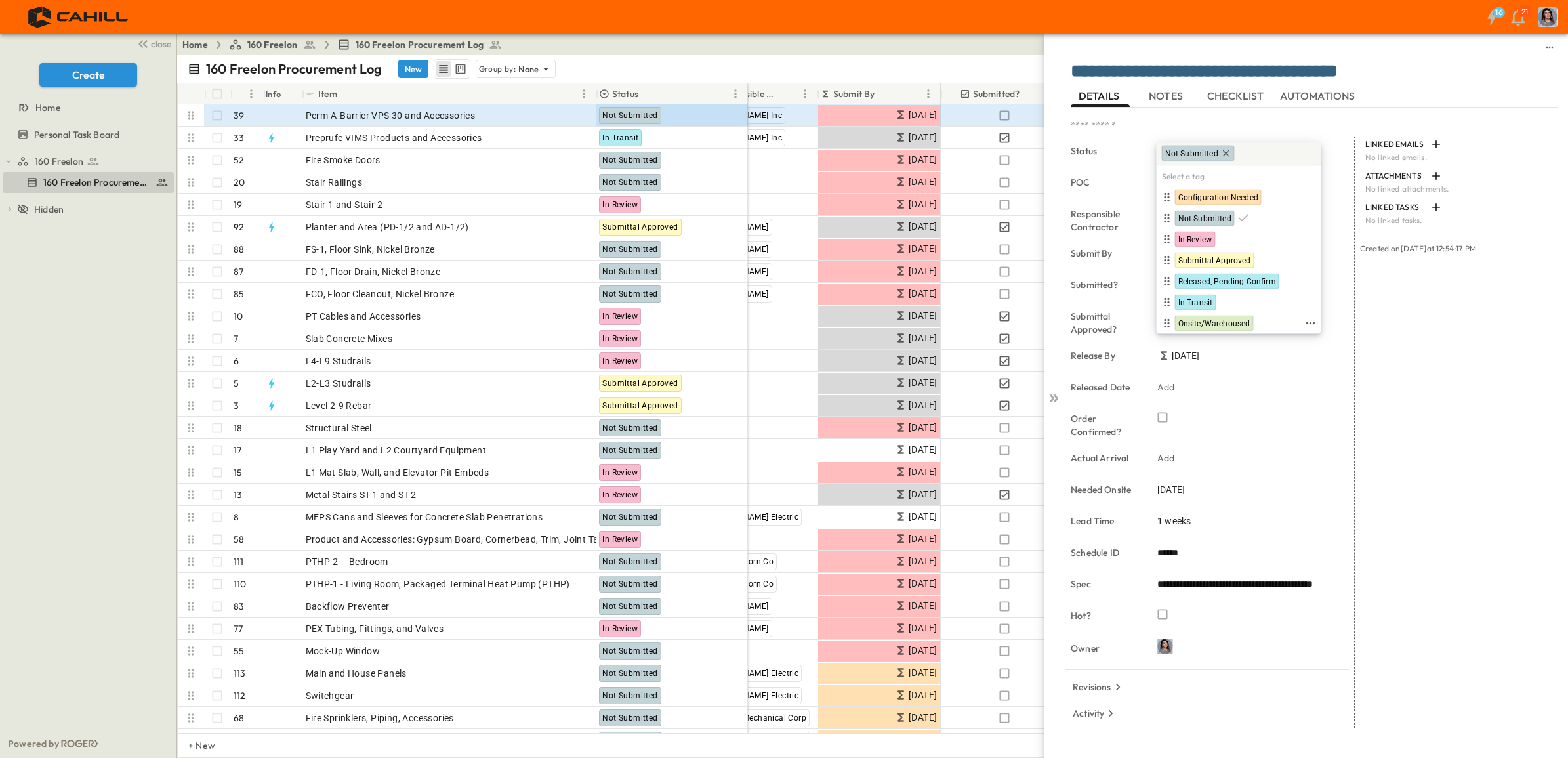
click at [1205, 322] on span "Onsite/Warehoused" at bounding box center [1214, 323] width 72 height 10
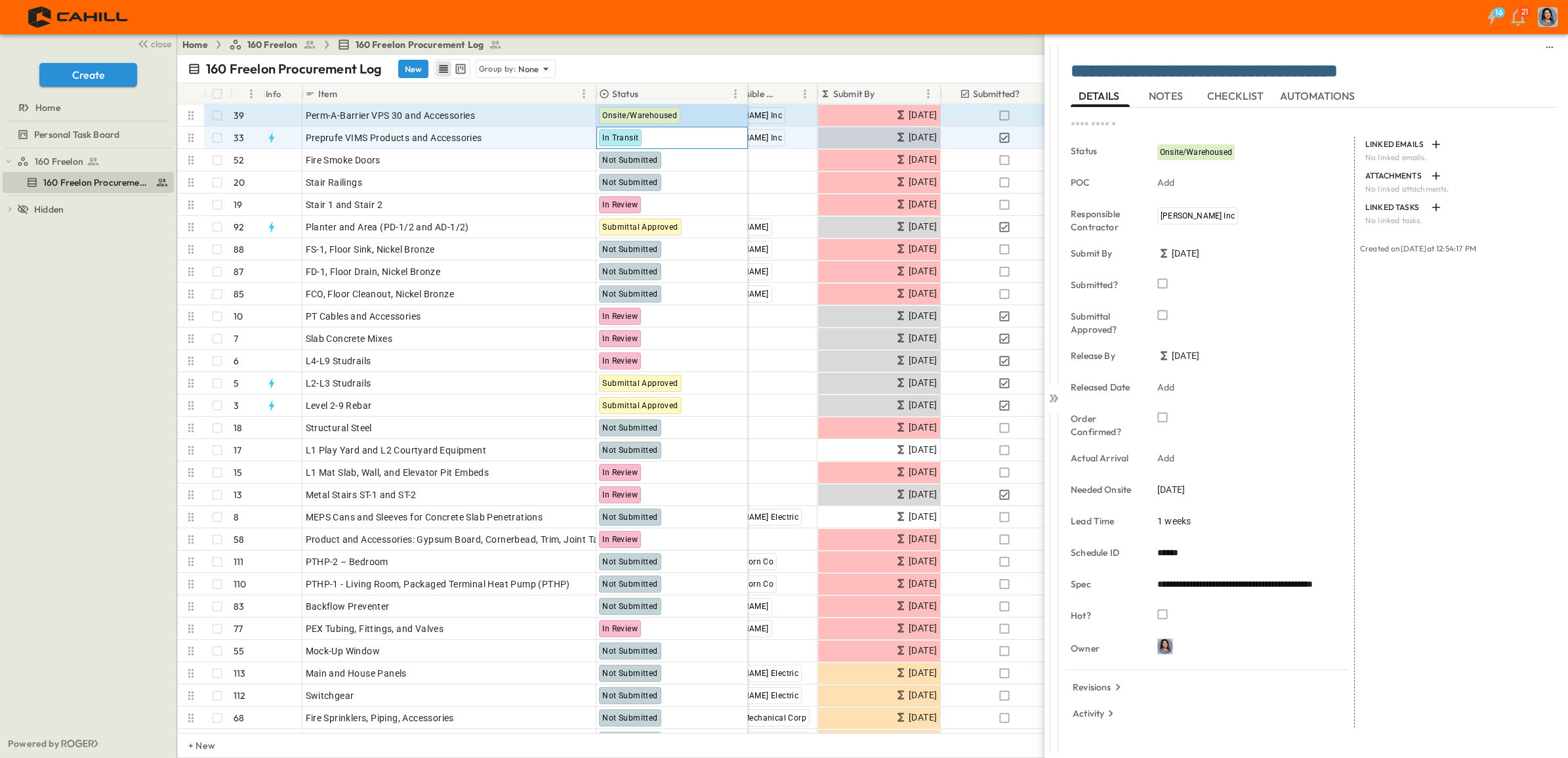
click at [613, 137] on span "In Transit" at bounding box center [620, 138] width 36 height 9
click at [1198, 154] on span "Onsite/Warehoused" at bounding box center [1196, 153] width 72 height 9
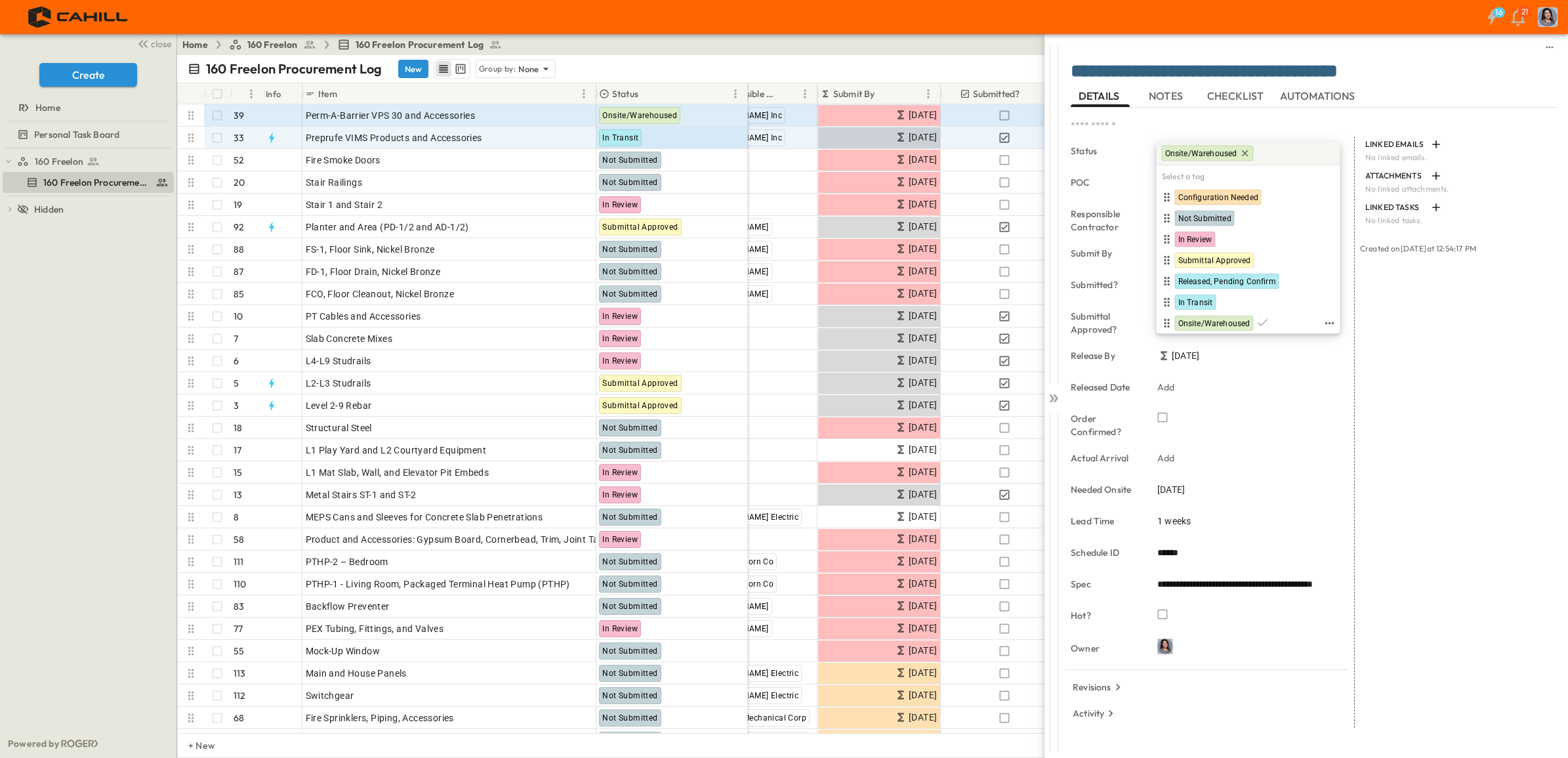
click at [1222, 326] on span "Onsite/Warehoused" at bounding box center [1214, 323] width 72 height 10
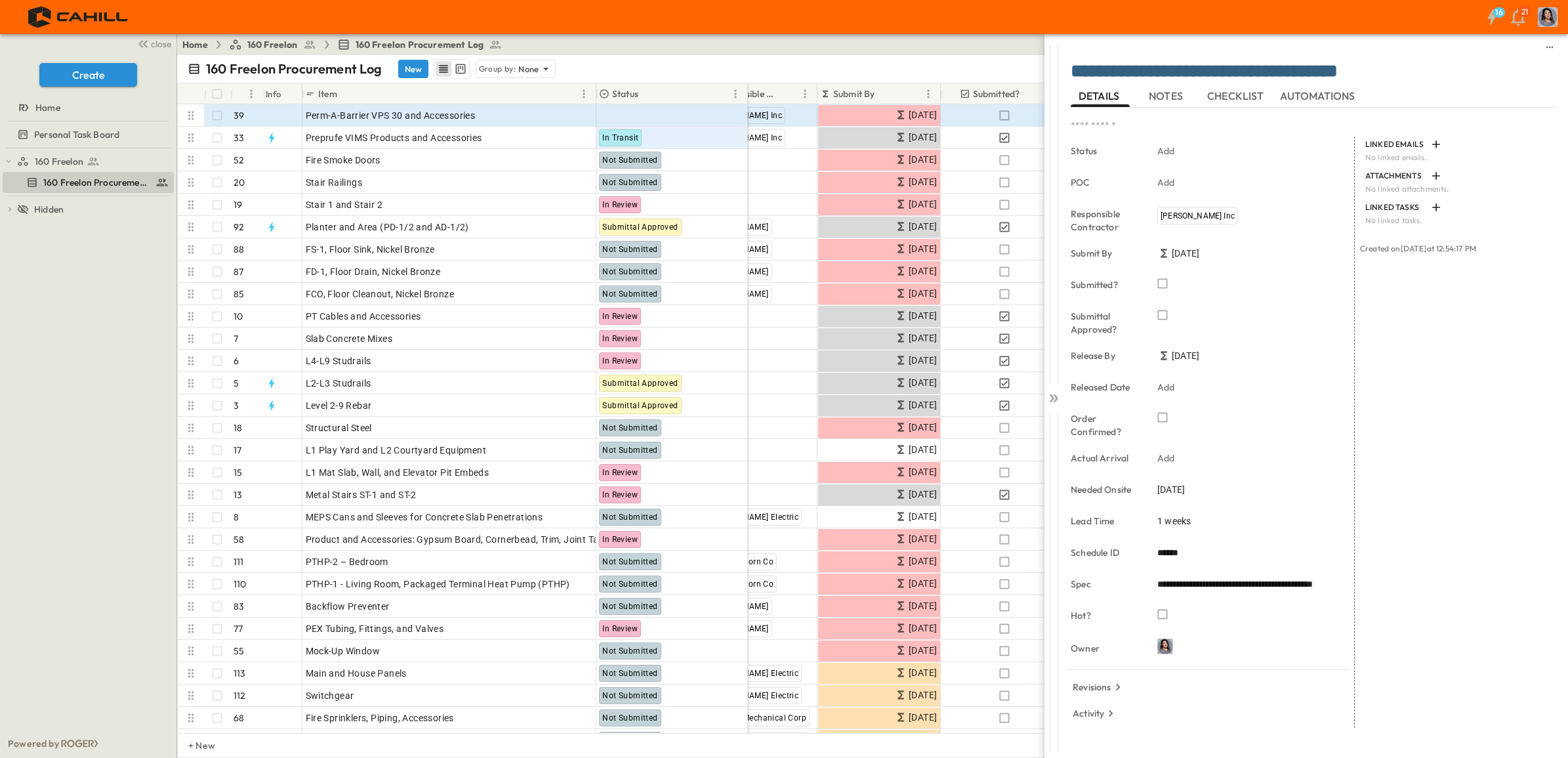
click at [1053, 397] on icon at bounding box center [1051, 398] width 6 height 7
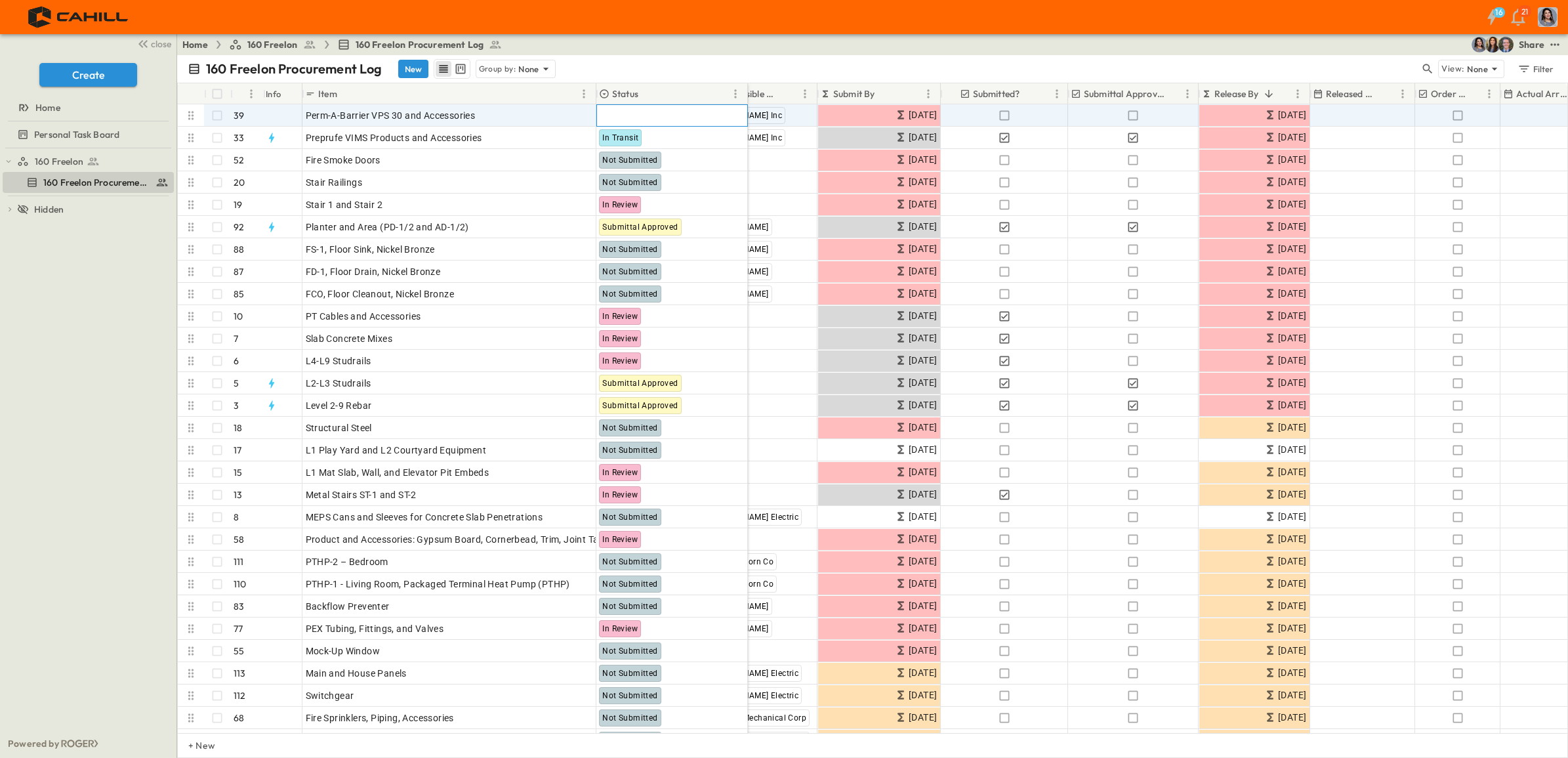
click at [663, 114] on div at bounding box center [671, 115] width 151 height 21
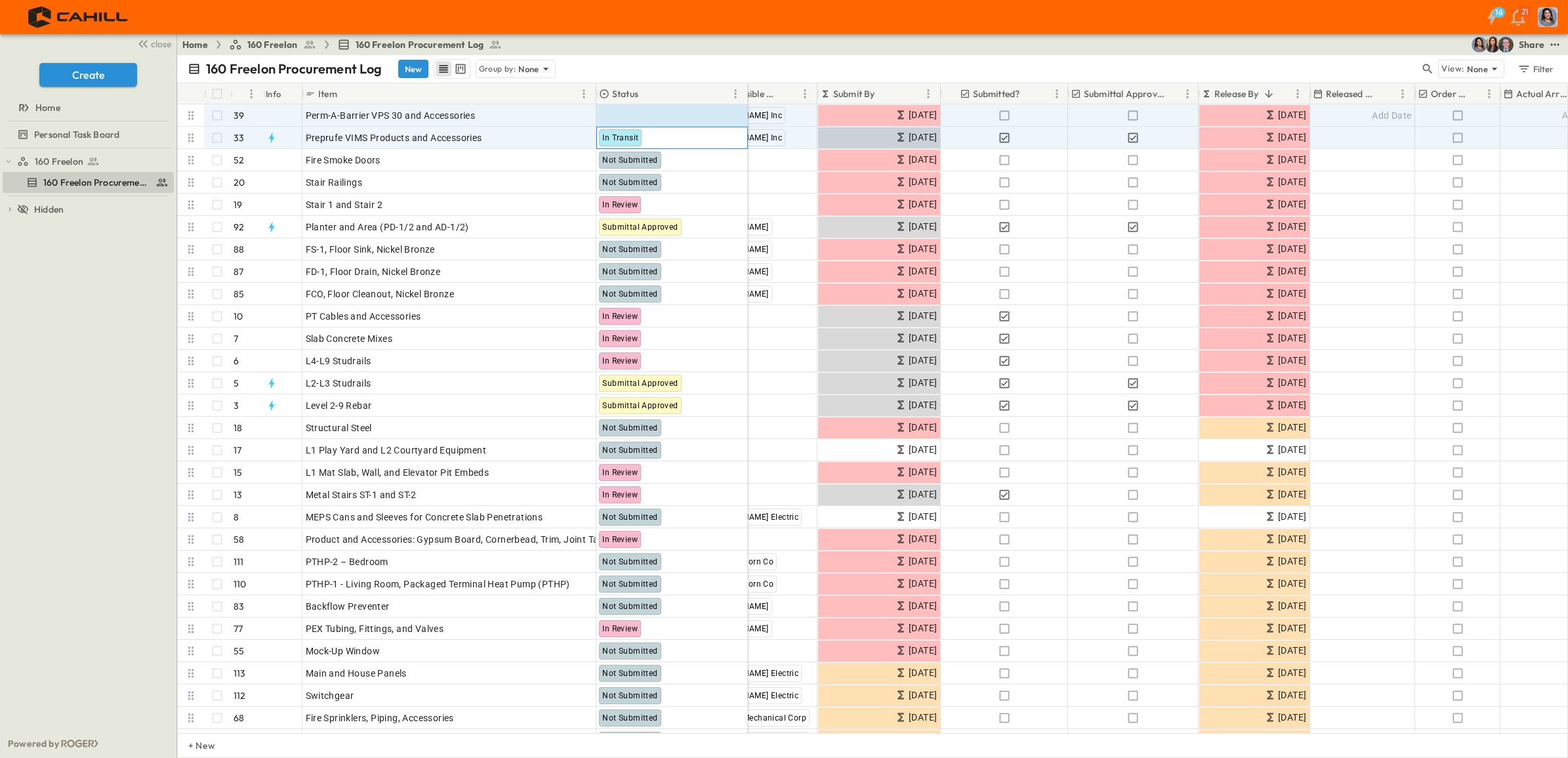
click at [621, 140] on span "In Transit" at bounding box center [620, 138] width 36 height 9
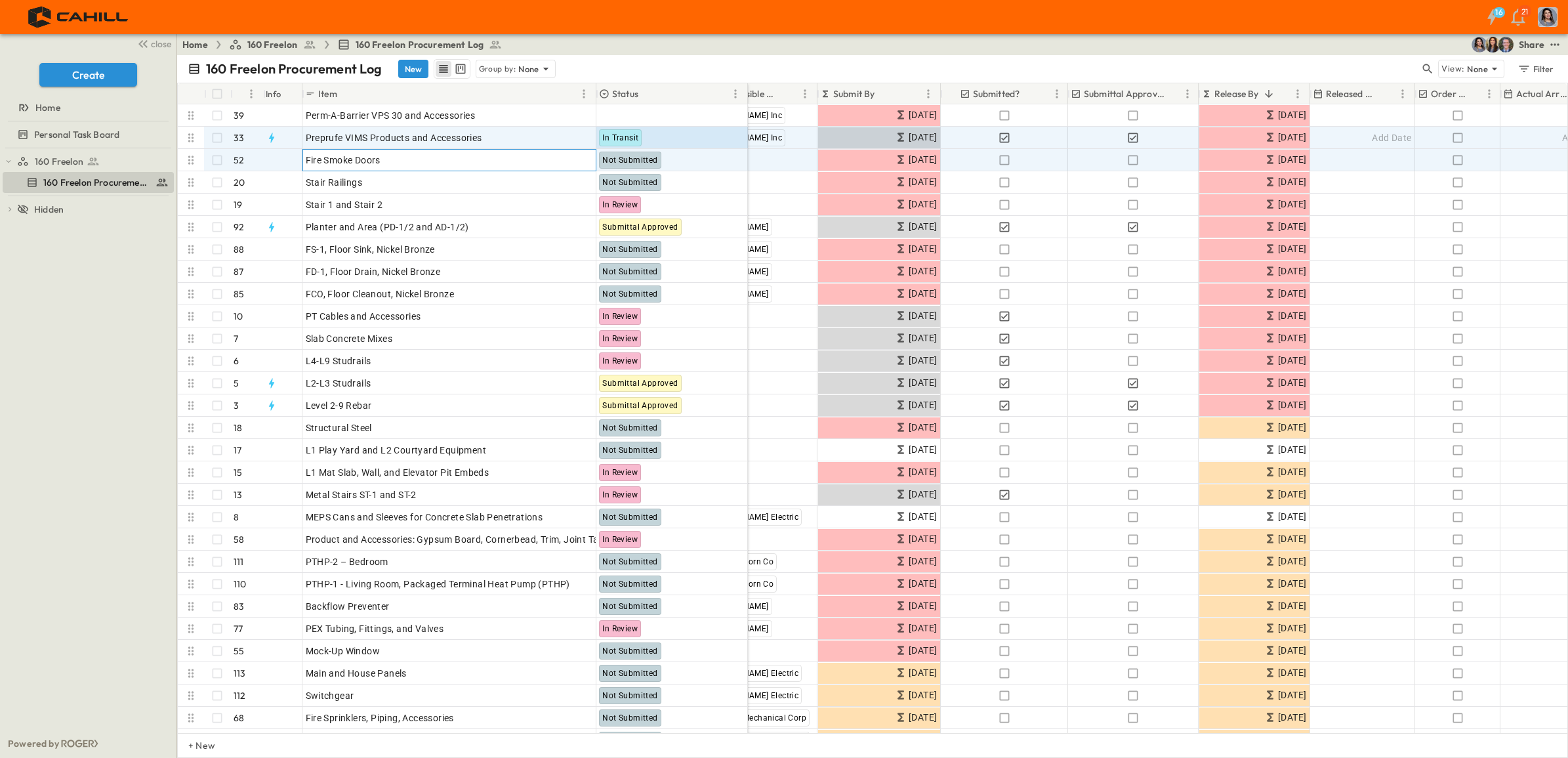
click at [579, 159] on p "OPEN" at bounding box center [582, 157] width 22 height 10
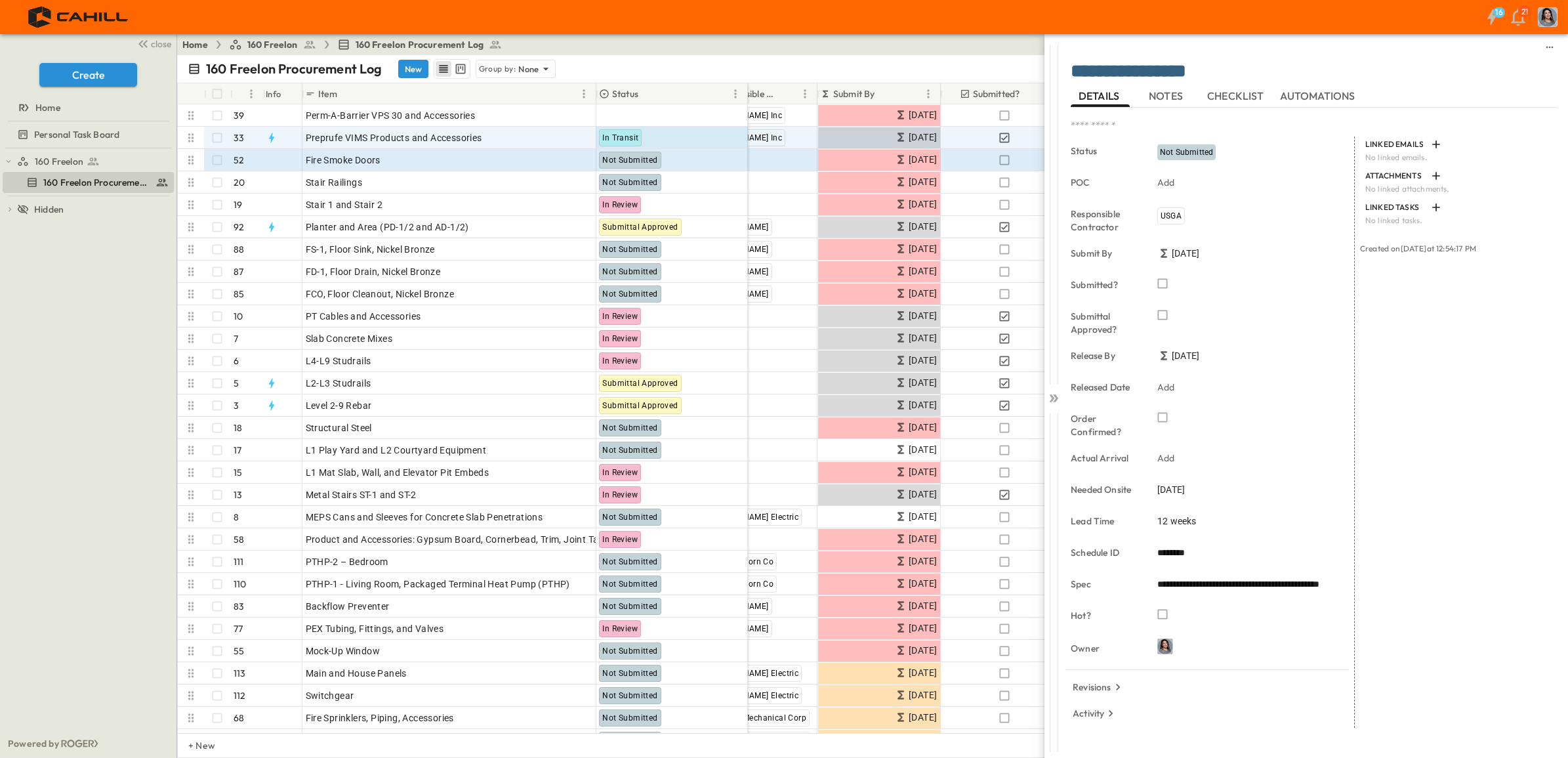
click at [1180, 492] on span "[DATE]" at bounding box center [1171, 489] width 28 height 13
click at [1336, 274] on icon "Next month" at bounding box center [1330, 277] width 16 height 10
click at [1335, 277] on icon "Next month" at bounding box center [1330, 277] width 16 height 10
click at [1332, 277] on icon "Next month" at bounding box center [1330, 277] width 16 height 10
click at [1176, 328] on button "1" at bounding box center [1169, 331] width 23 height 23
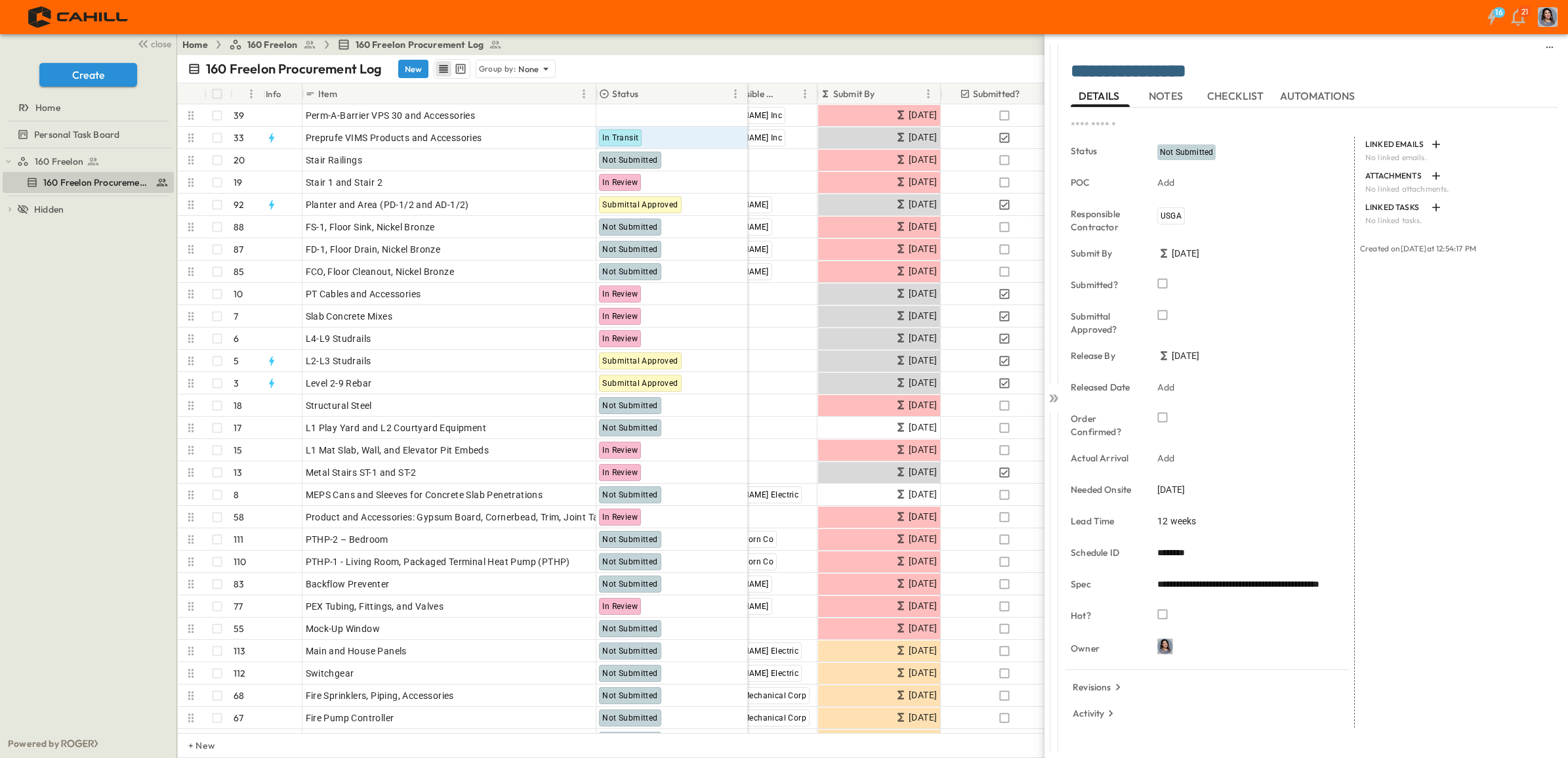
click at [1057, 397] on icon at bounding box center [1056, 398] width 6 height 7
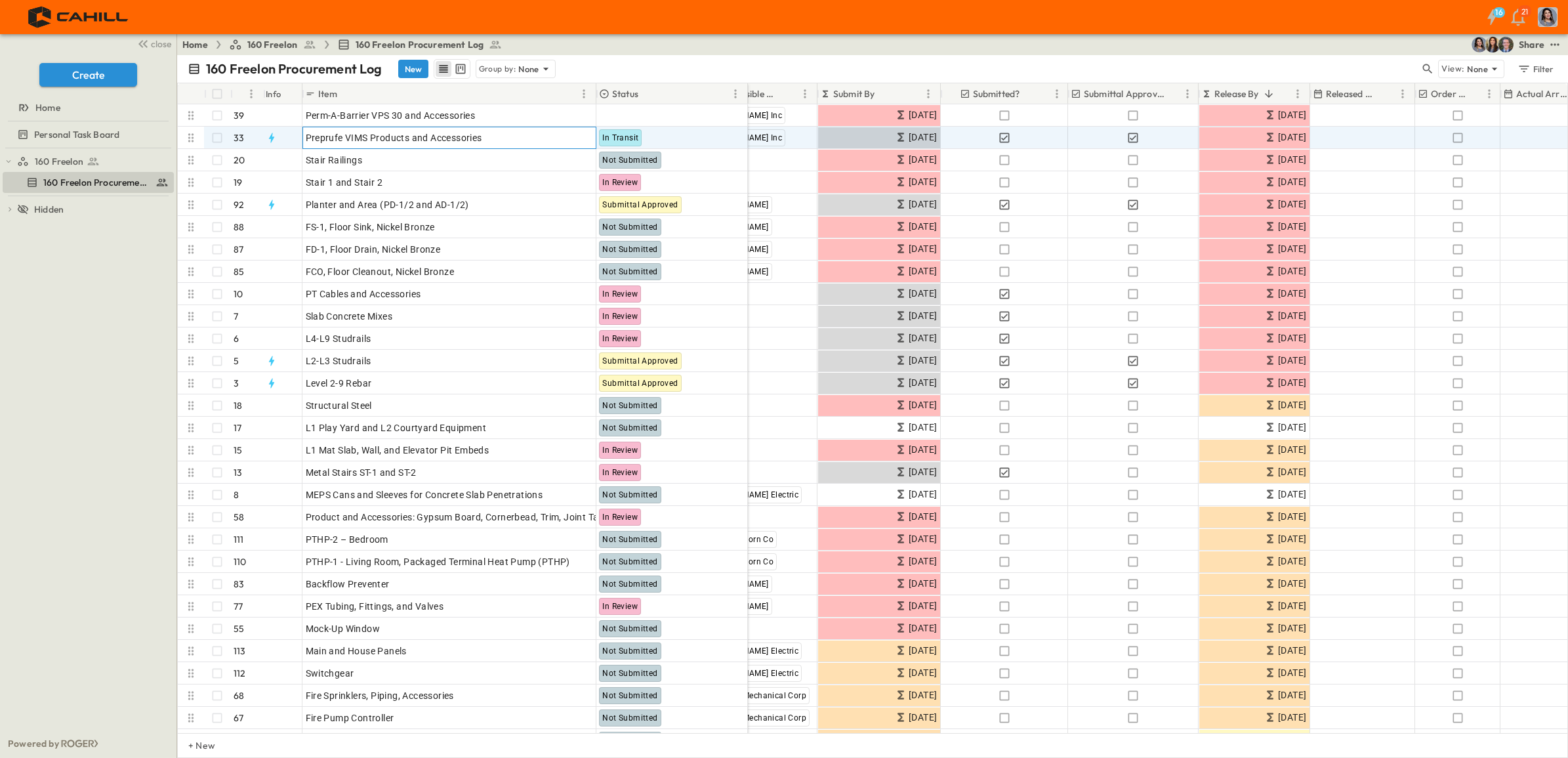
click at [577, 139] on p "OPEN" at bounding box center [582, 135] width 22 height 10
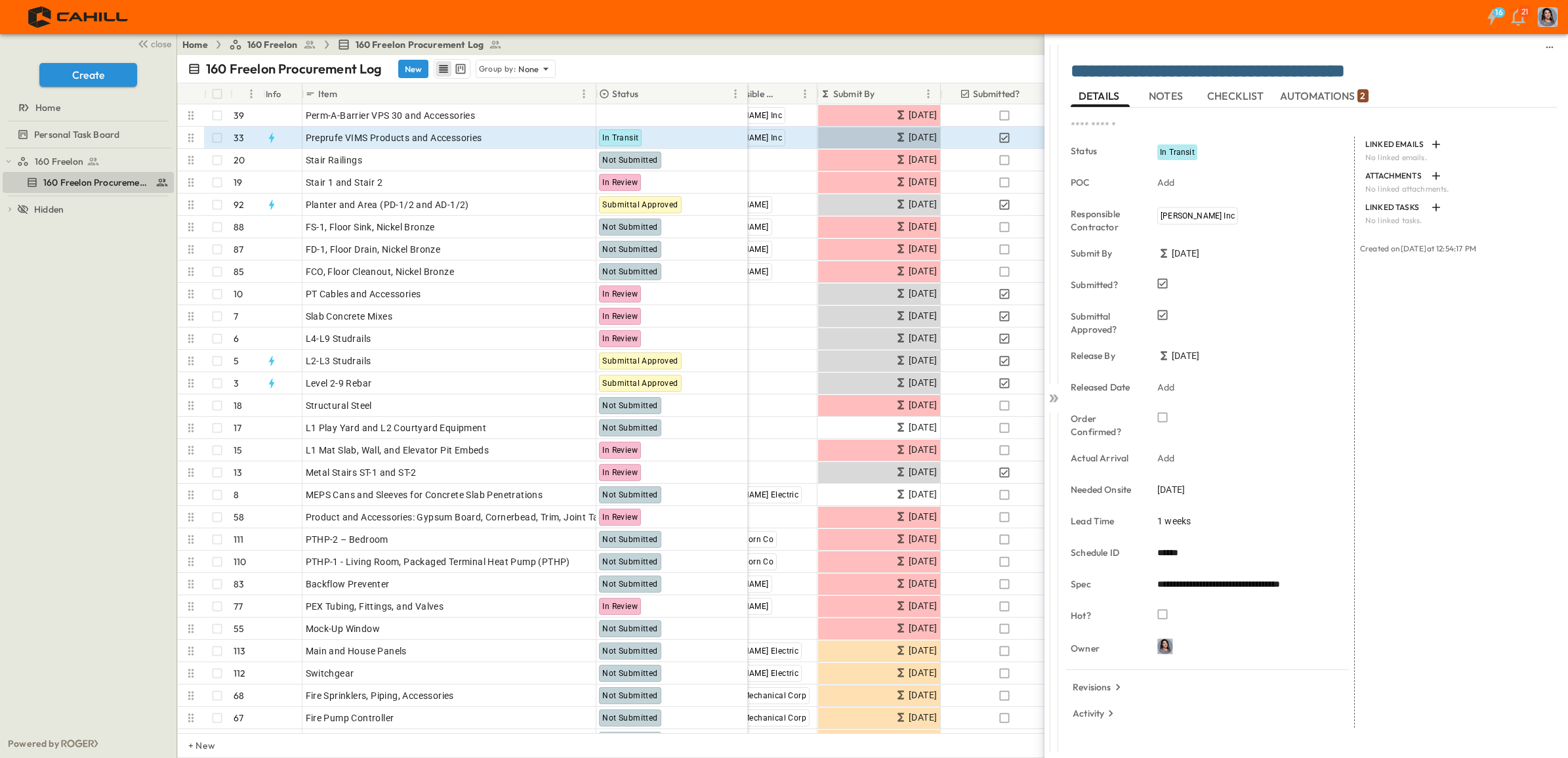
click at [1159, 418] on icon "button" at bounding box center [1162, 418] width 13 height 13
click at [1049, 401] on icon at bounding box center [1053, 398] width 13 height 13
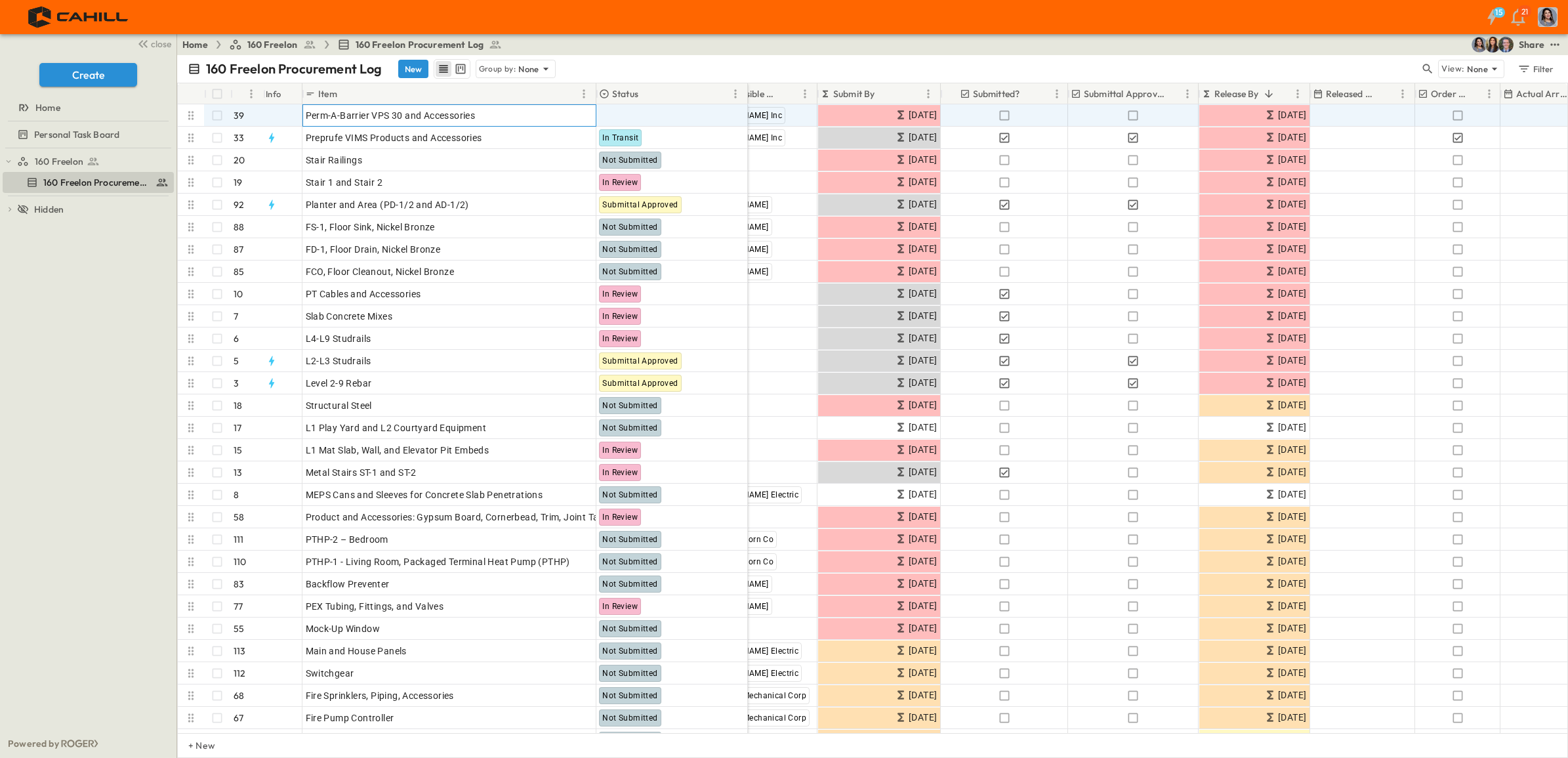
click at [584, 113] on p "OPEN" at bounding box center [582, 113] width 22 height 10
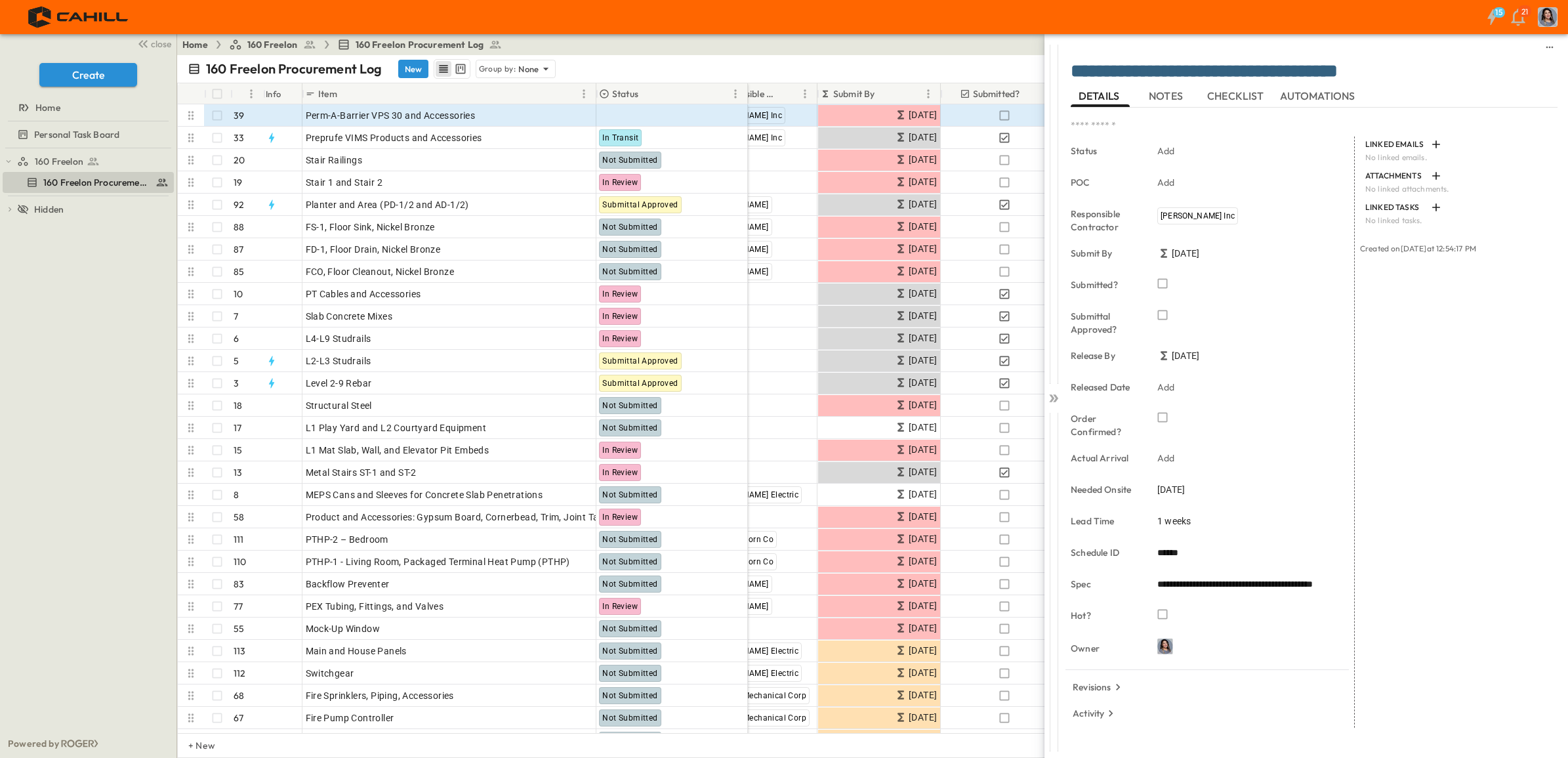
click at [1184, 155] on div "Add" at bounding box center [1244, 151] width 184 height 19
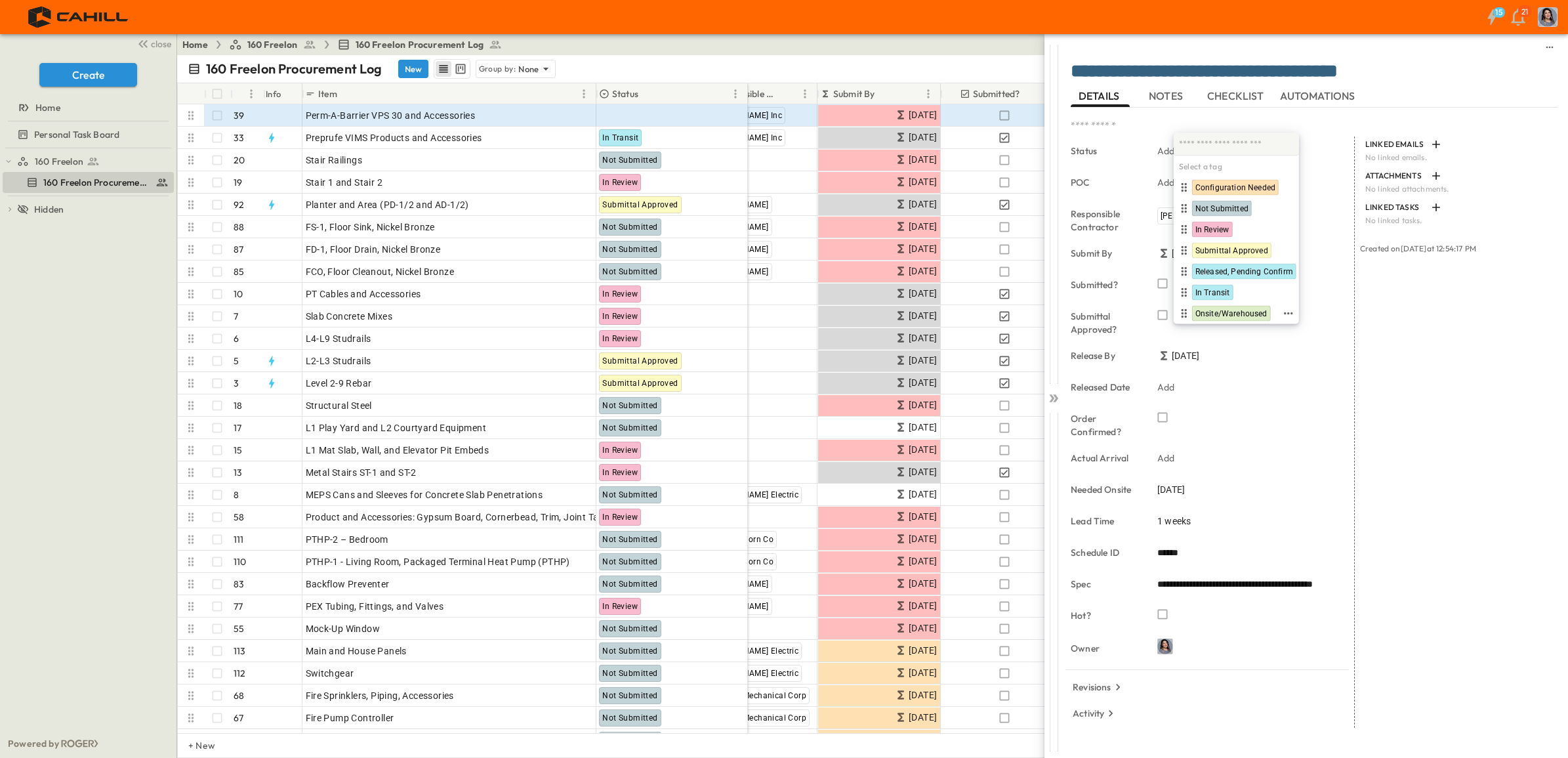
click at [1240, 312] on span "Onsite/Warehoused" at bounding box center [1232, 313] width 72 height 10
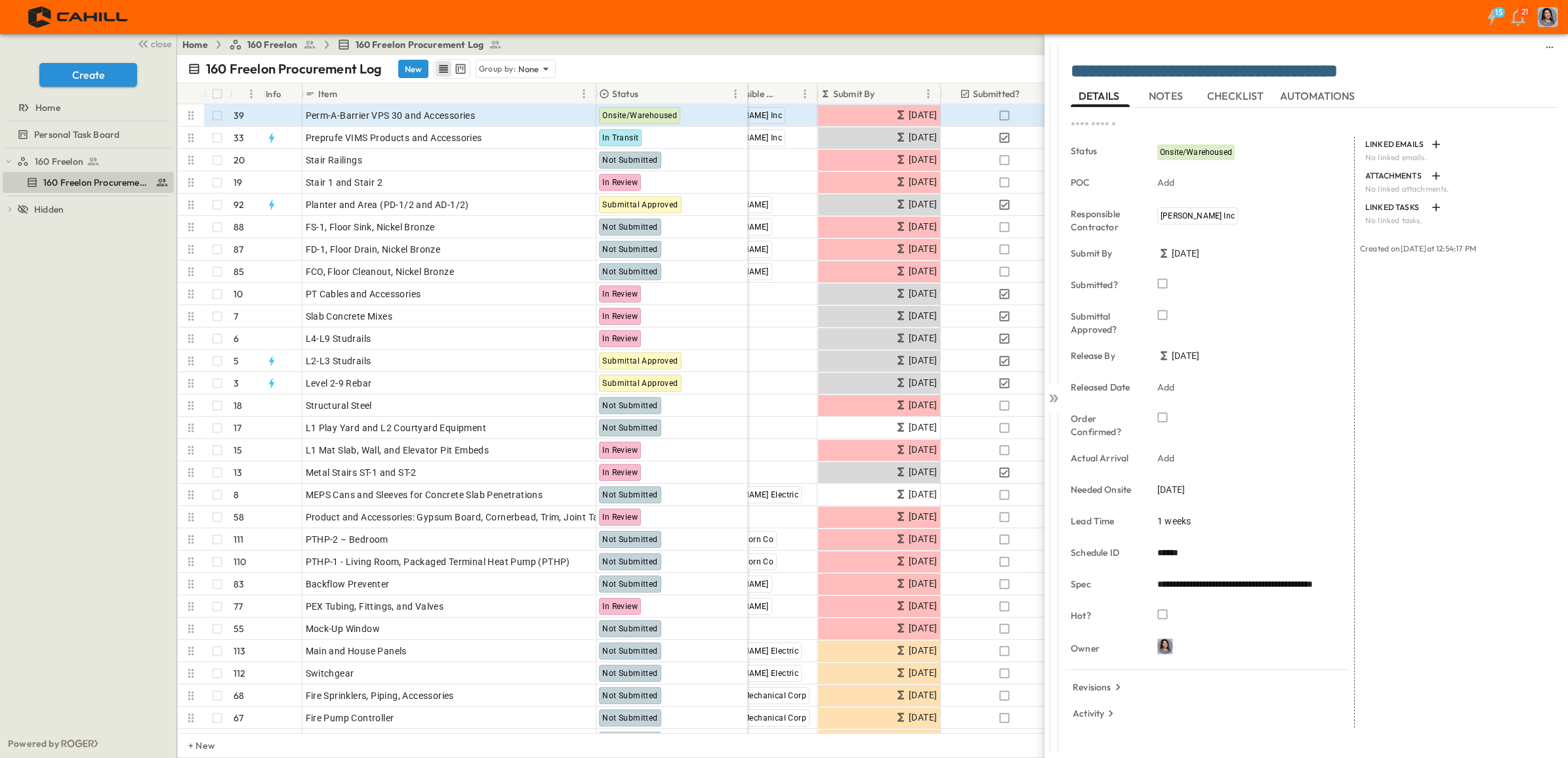
click at [1053, 399] on icon at bounding box center [1053, 398] width 13 height 13
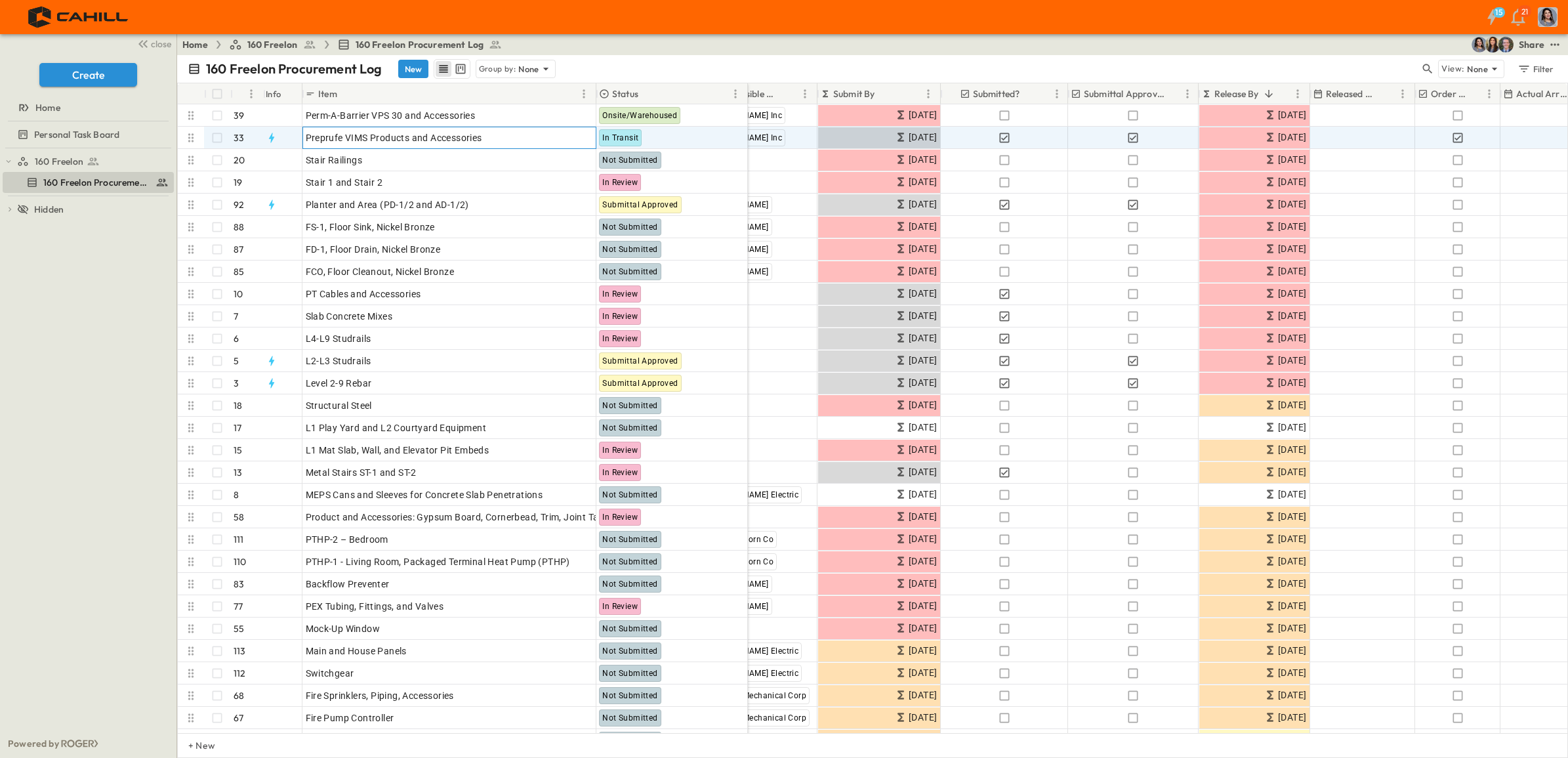
click at [573, 139] on p "OPEN" at bounding box center [582, 135] width 22 height 10
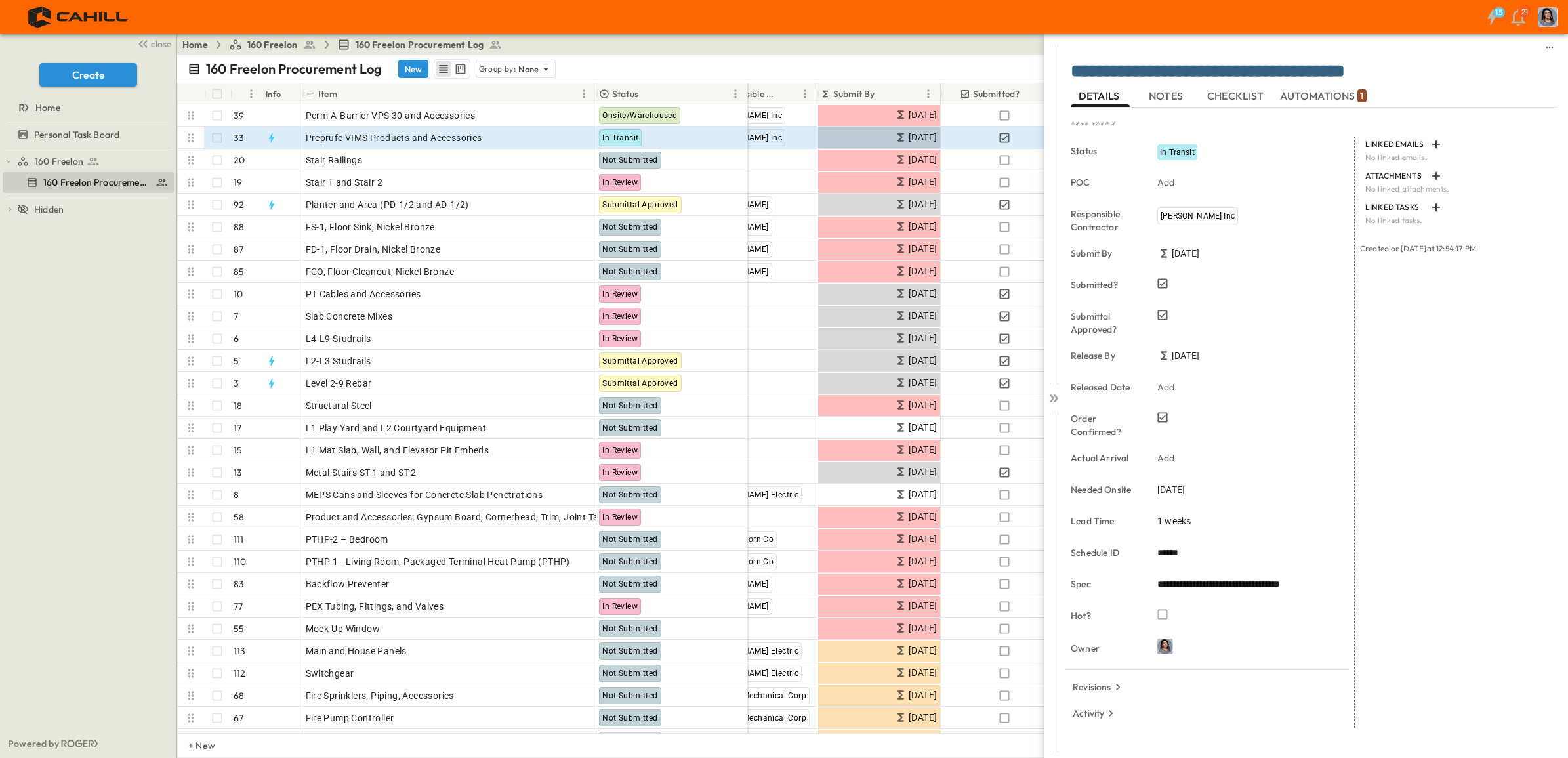
click at [1178, 148] on span "In Transit" at bounding box center [1177, 153] width 34 height 9
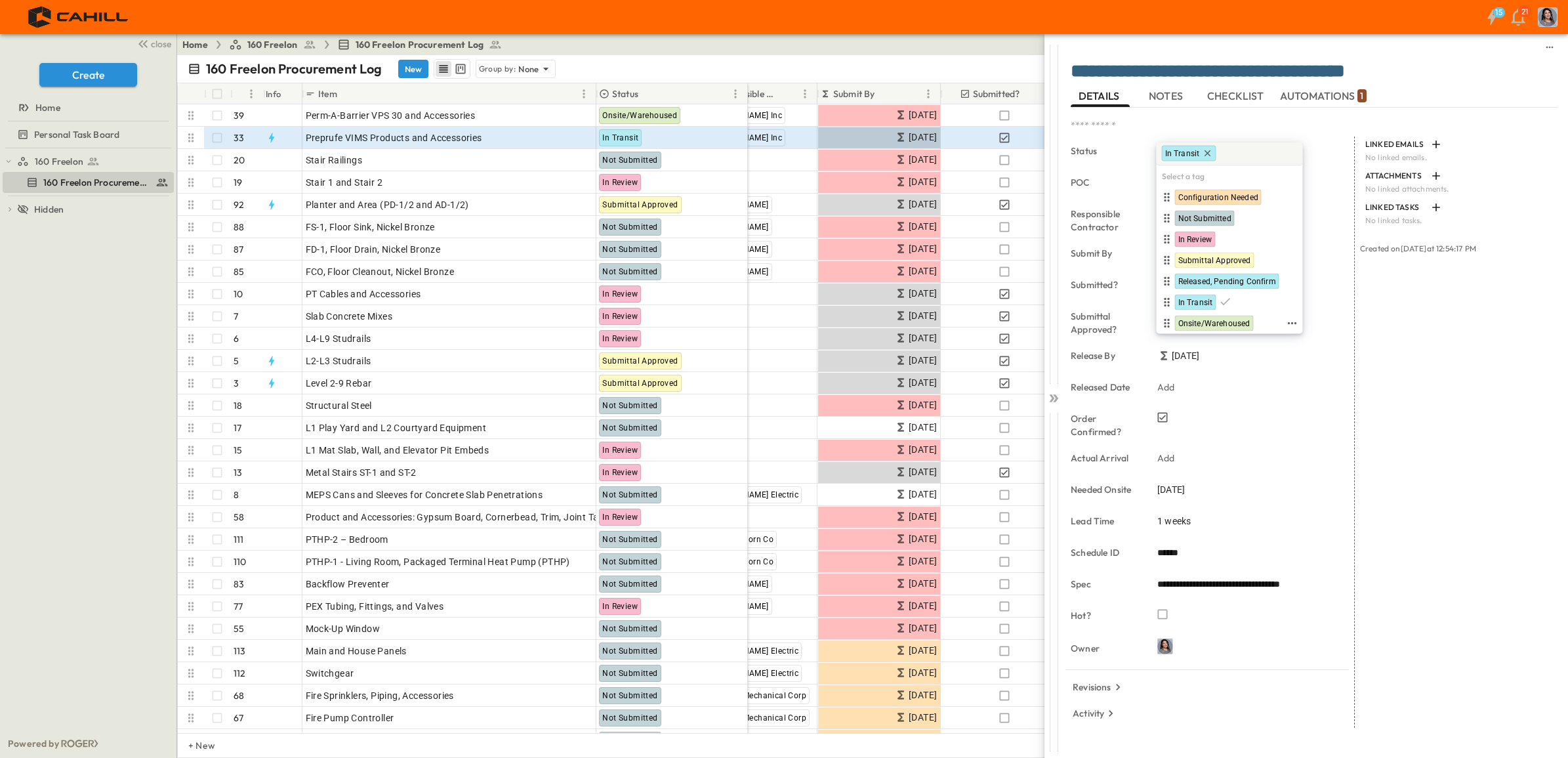
click at [1217, 320] on span "Onsite/Warehoused" at bounding box center [1214, 323] width 72 height 10
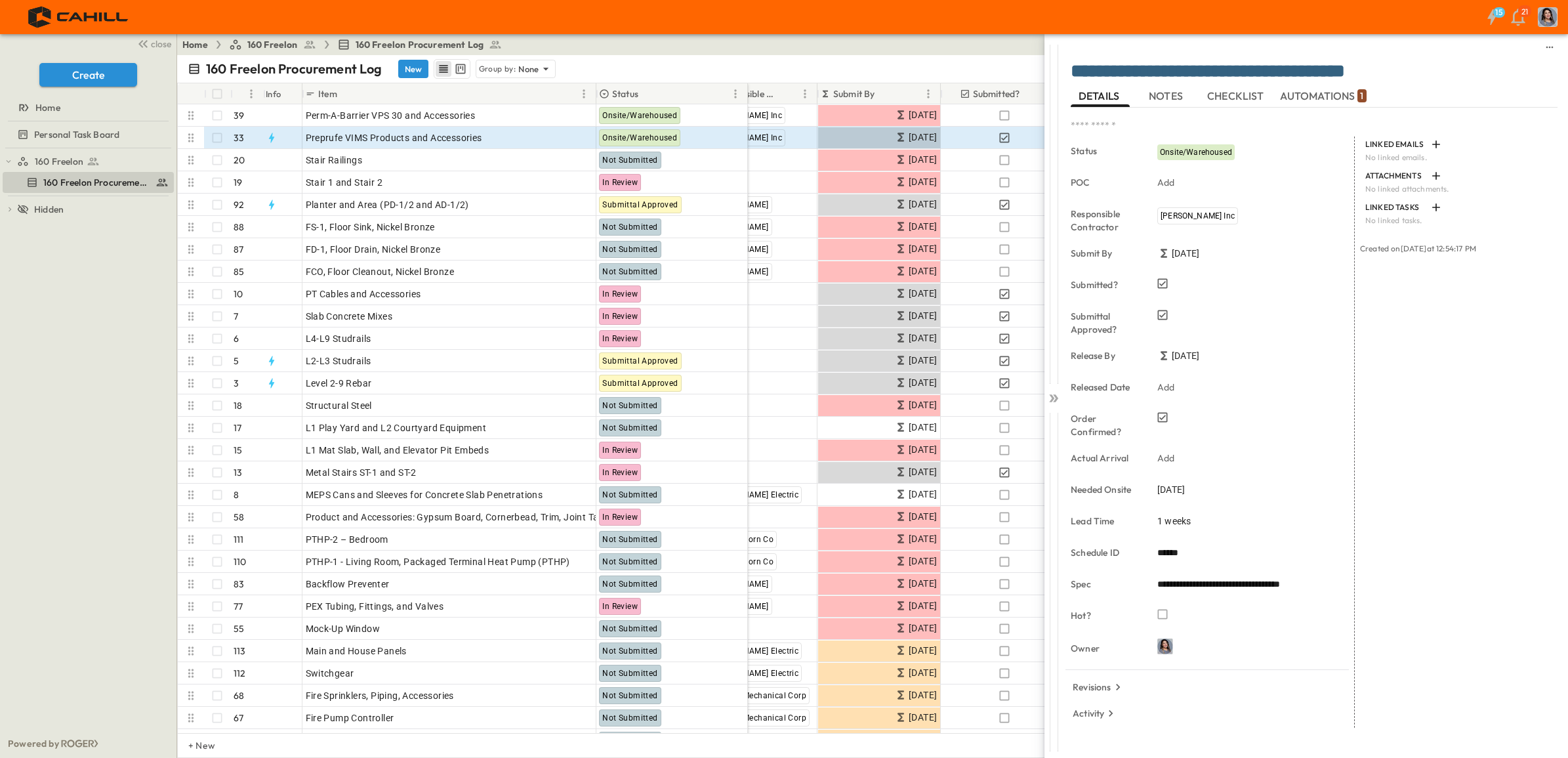
click at [1058, 402] on icon at bounding box center [1053, 398] width 13 height 13
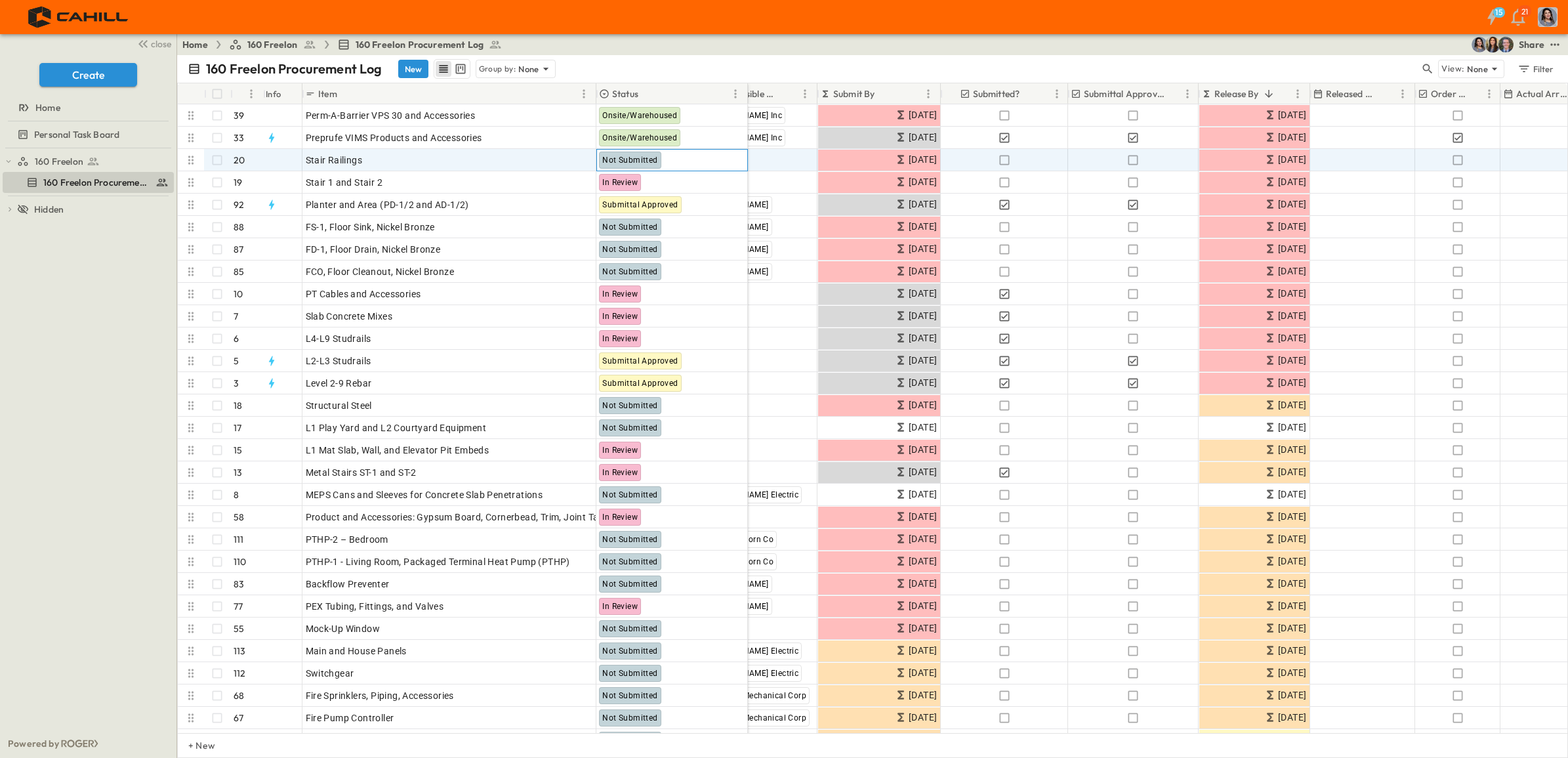
click at [628, 156] on span "Not Submitted" at bounding box center [629, 160] width 55 height 9
click at [567, 155] on icon at bounding box center [562, 157] width 10 height 10
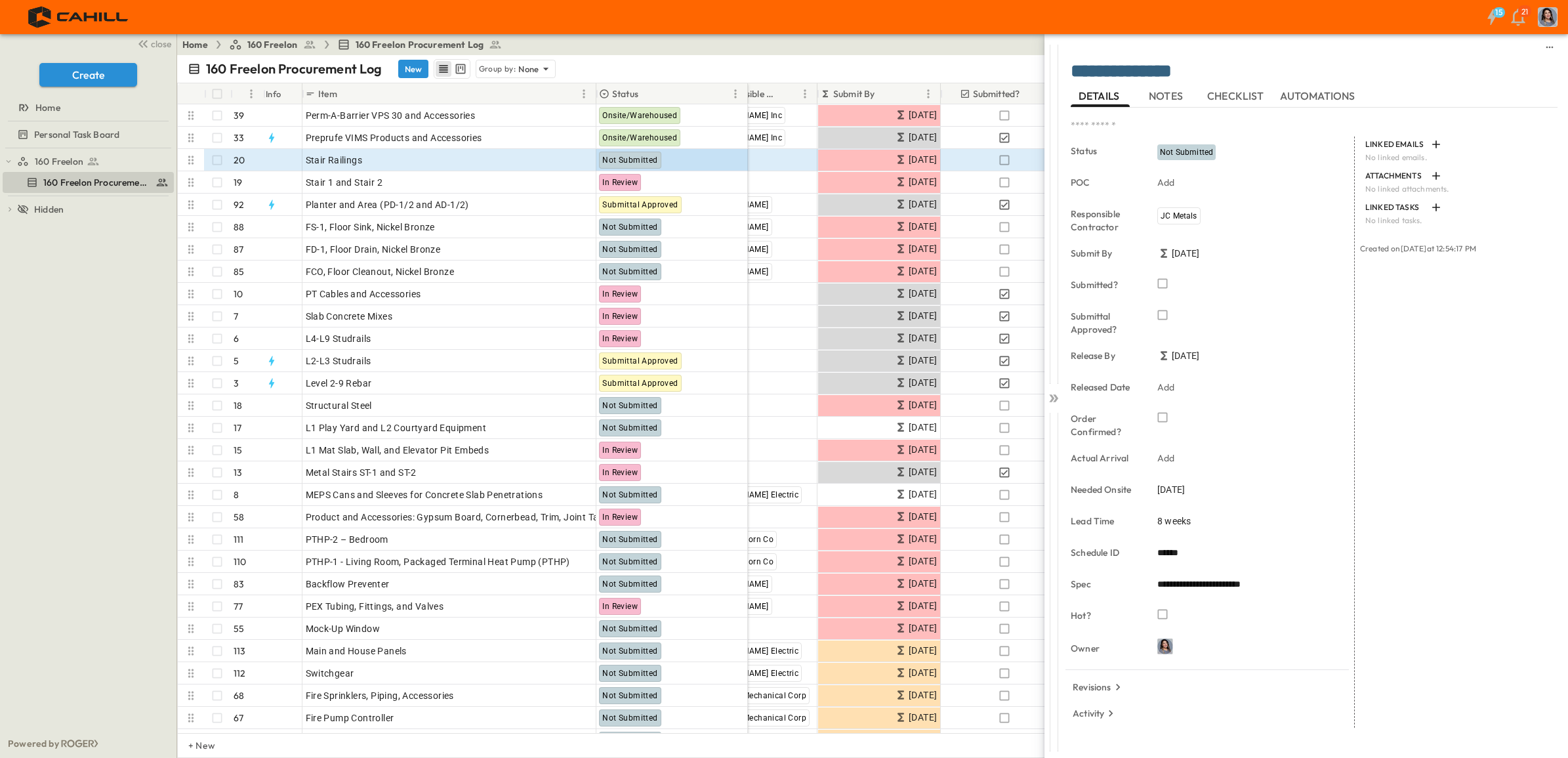
click at [1184, 490] on span "[DATE]" at bounding box center [1171, 489] width 28 height 13
click at [1333, 279] on icon "Next month" at bounding box center [1330, 277] width 16 height 10
click at [1334, 279] on icon "Next month" at bounding box center [1330, 277] width 16 height 10
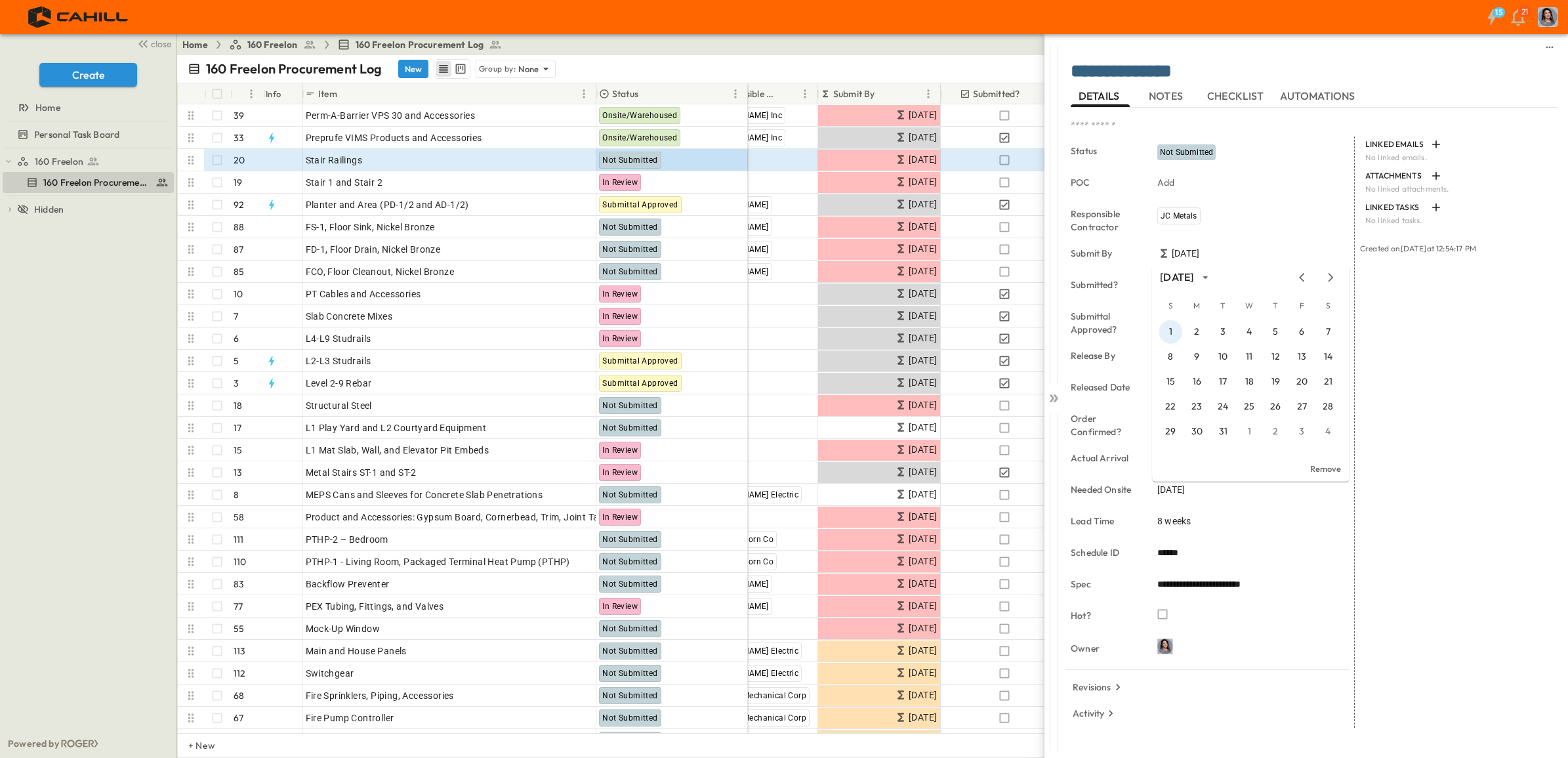
click at [1169, 332] on button "1" at bounding box center [1169, 331] width 23 height 23
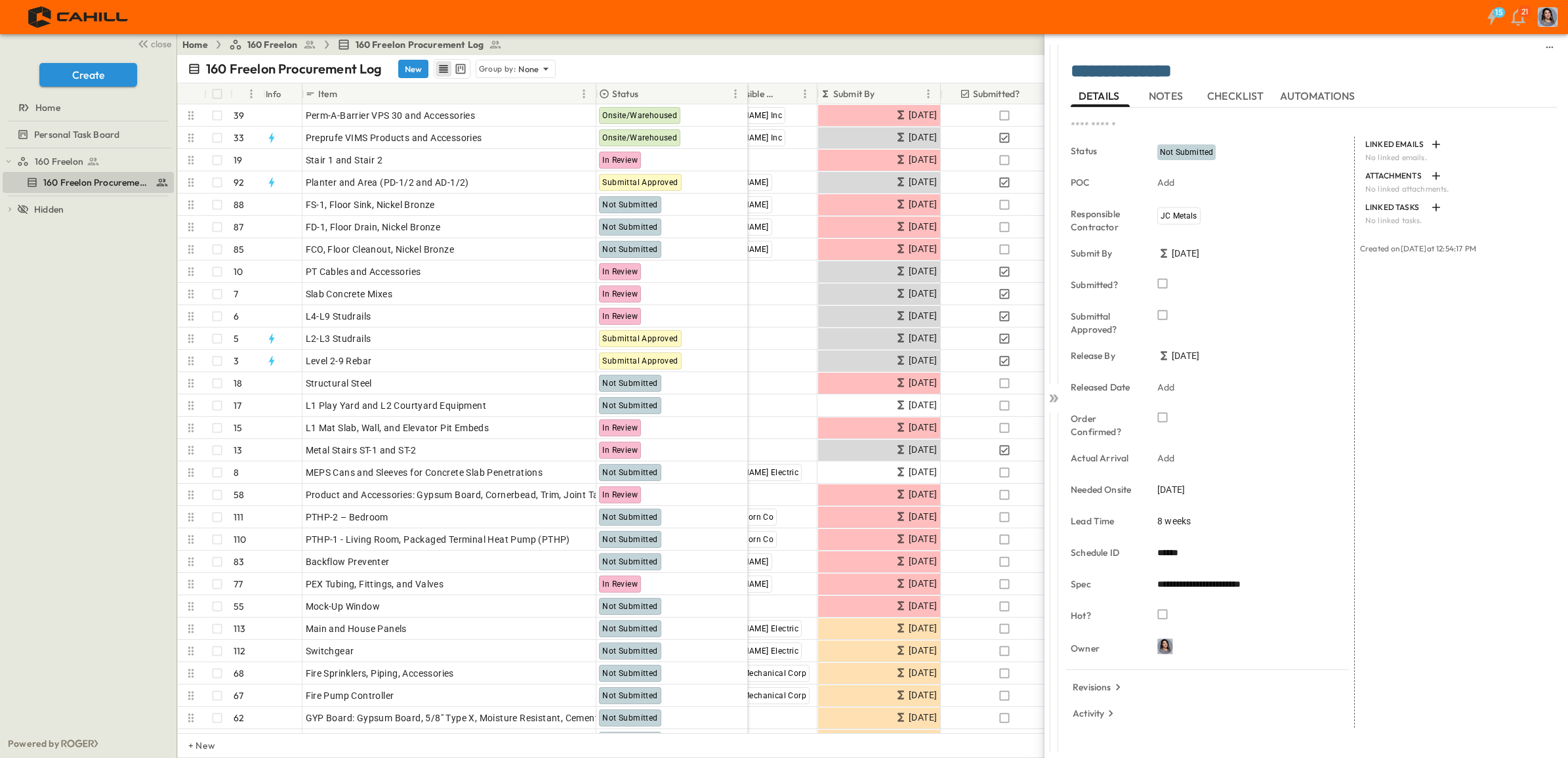
click at [1056, 398] on icon at bounding box center [1056, 398] width 6 height 7
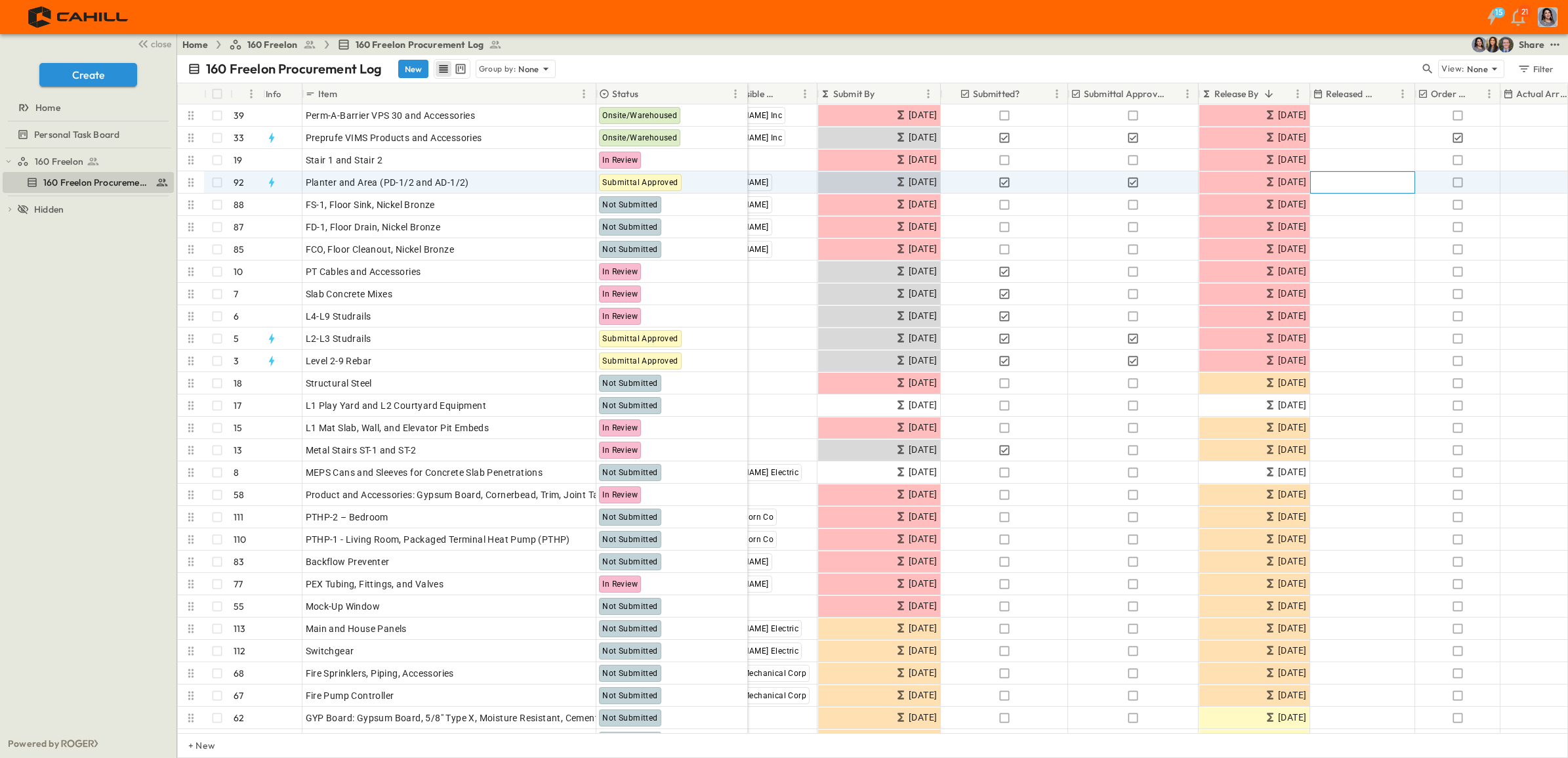
click at [1340, 186] on div "Add Date" at bounding box center [1361, 182] width 103 height 21
click at [573, 184] on p "OPEN" at bounding box center [582, 180] width 22 height 10
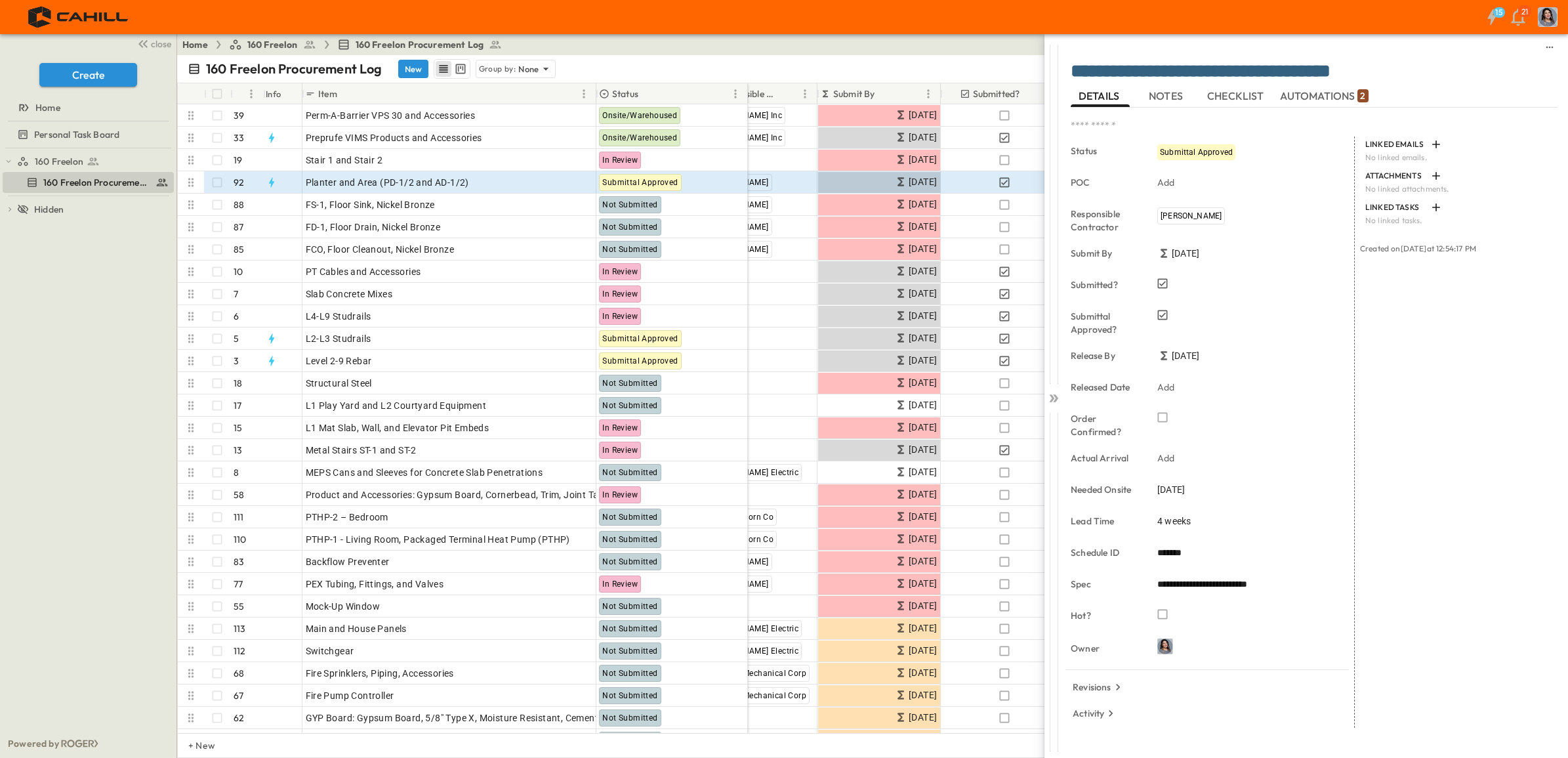
click at [1171, 386] on p "Add" at bounding box center [1166, 387] width 18 height 13
click at [1306, 167] on div "[DATE]" at bounding box center [1248, 174] width 194 height 20
click at [1306, 170] on icon "Previous month" at bounding box center [1301, 174] width 16 height 10
click at [1300, 280] on button "15" at bounding box center [1300, 278] width 23 height 23
click at [1053, 394] on icon at bounding box center [1053, 398] width 13 height 13
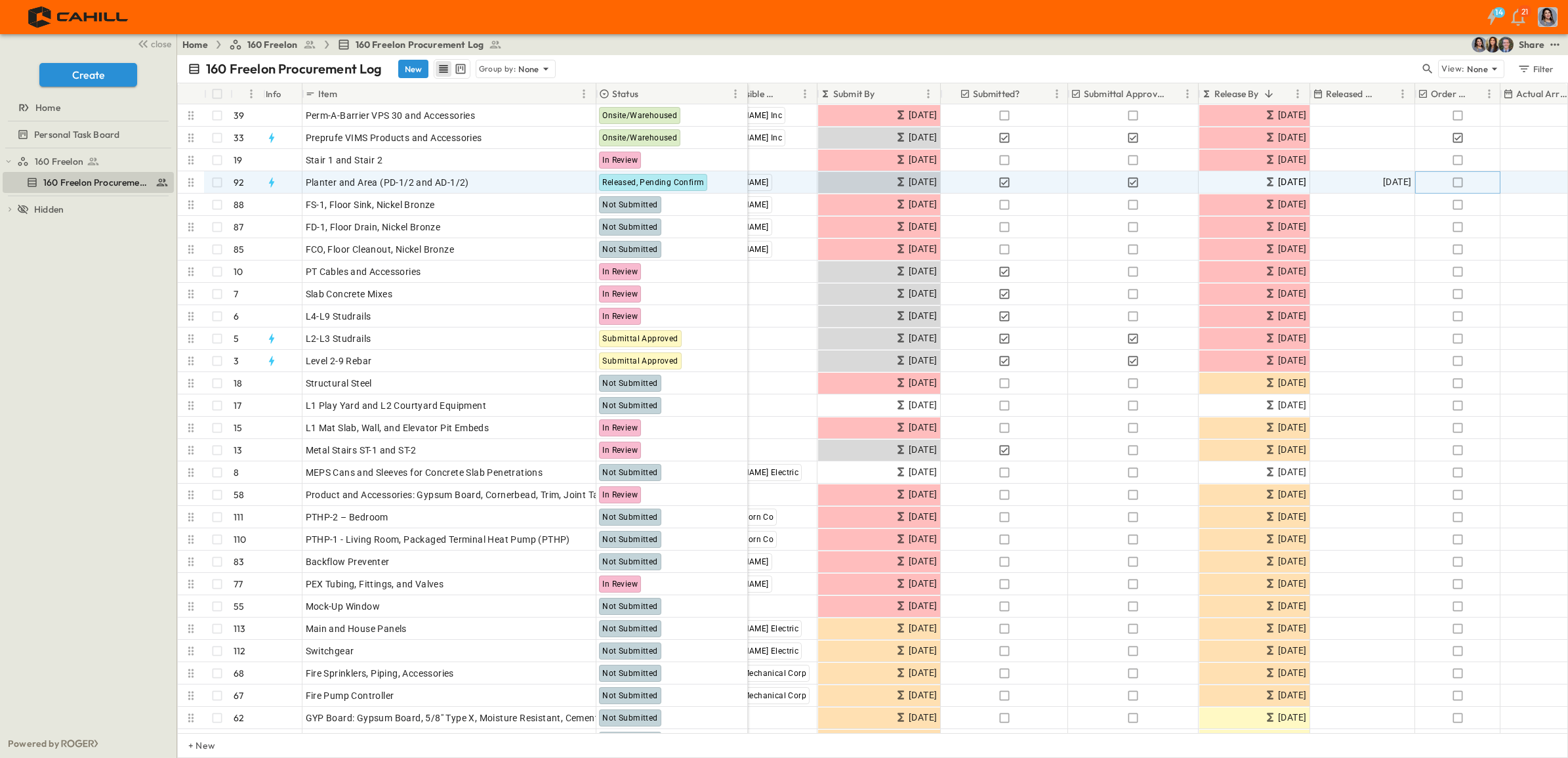
click at [1454, 181] on icon "button" at bounding box center [1456, 182] width 13 height 13
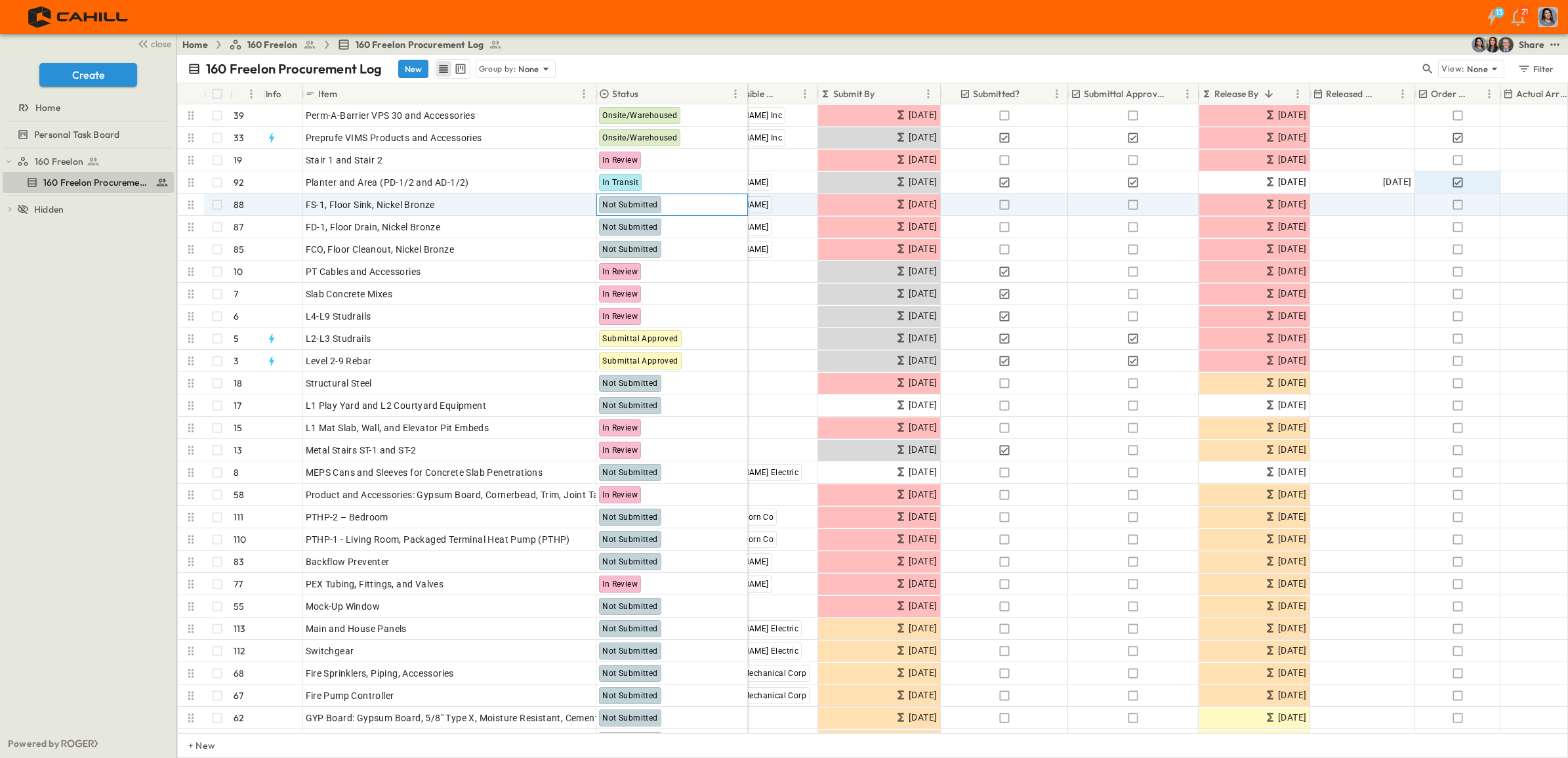
click at [629, 205] on span "Not Submitted" at bounding box center [629, 205] width 55 height 9
click at [584, 206] on p "OPEN" at bounding box center [582, 202] width 22 height 10
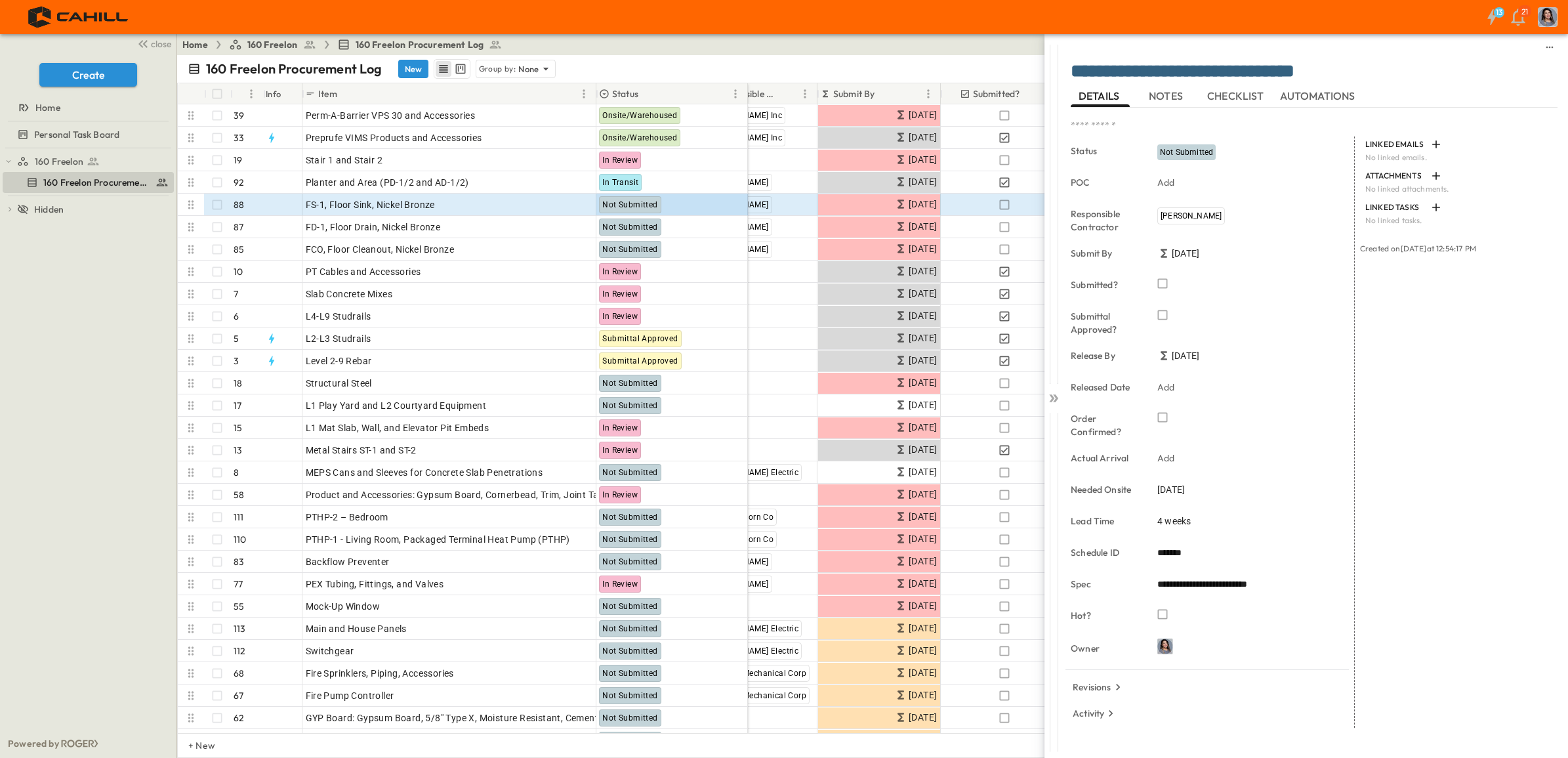
click at [1186, 150] on span "Not Submitted" at bounding box center [1186, 153] width 53 height 9
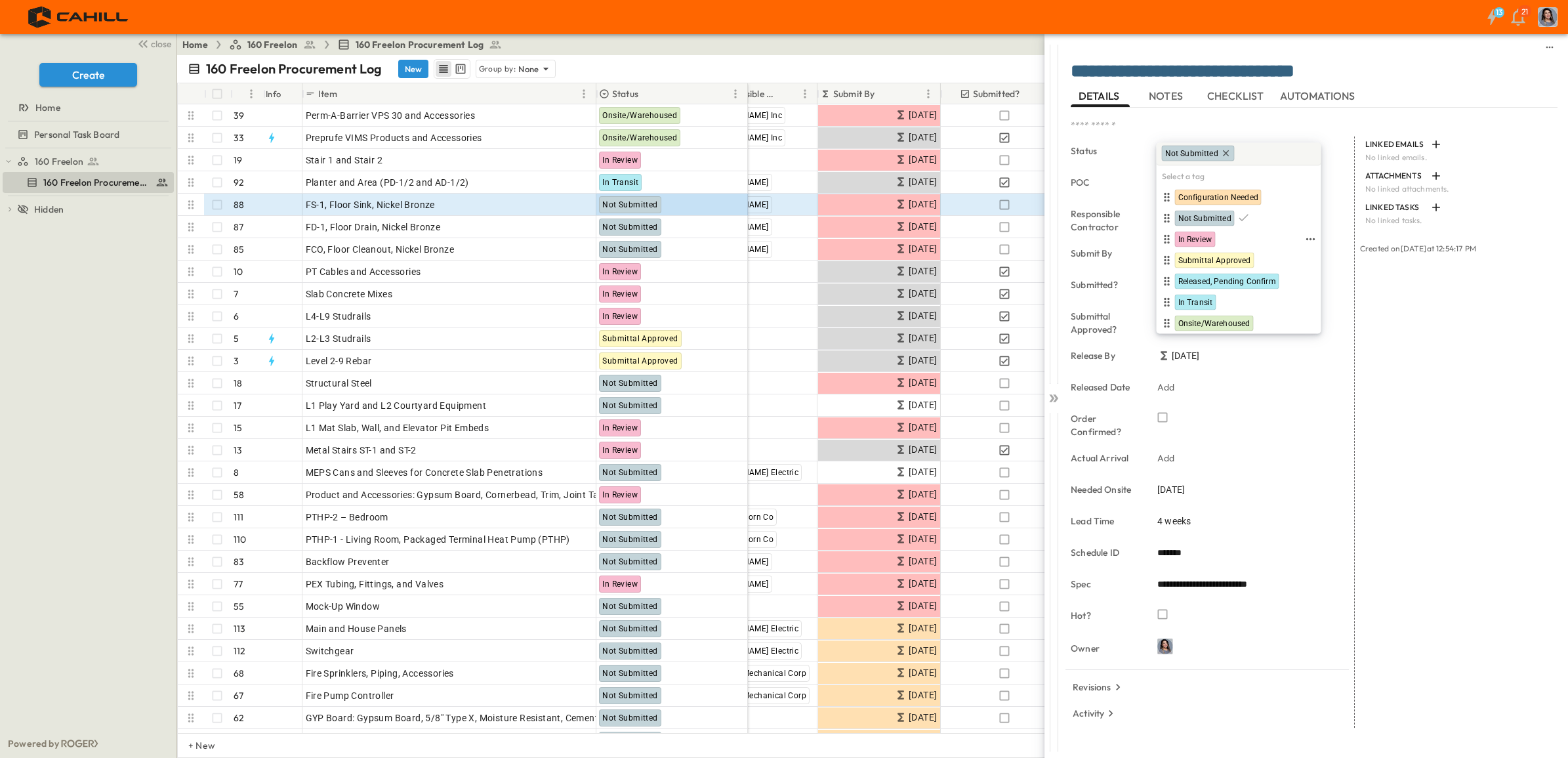
click at [1193, 240] on span "In Review" at bounding box center [1194, 239] width 34 height 10
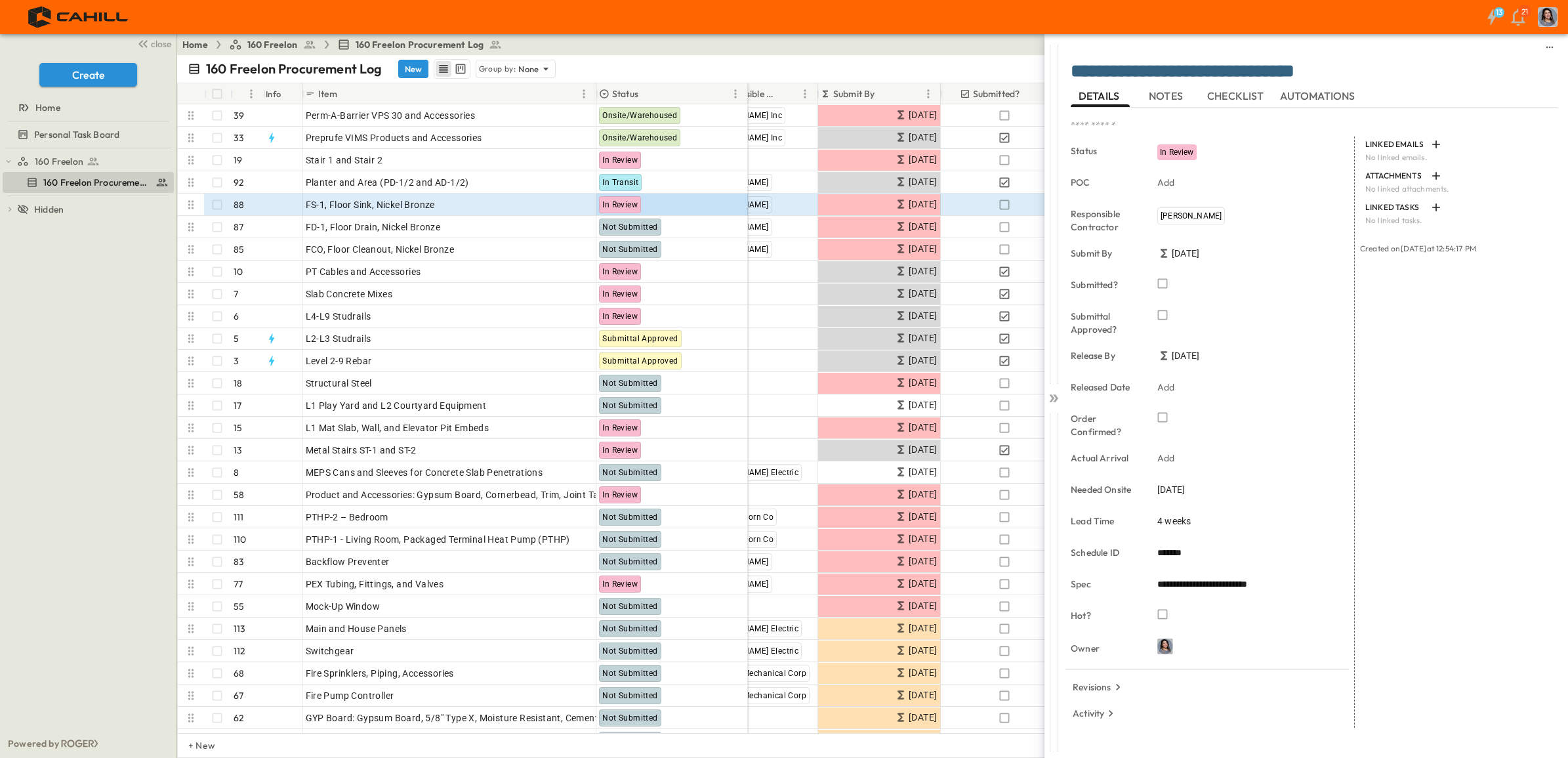
click at [1178, 494] on span "[DATE]" at bounding box center [1171, 489] width 28 height 13
click at [1329, 407] on button "25" at bounding box center [1327, 406] width 23 height 23
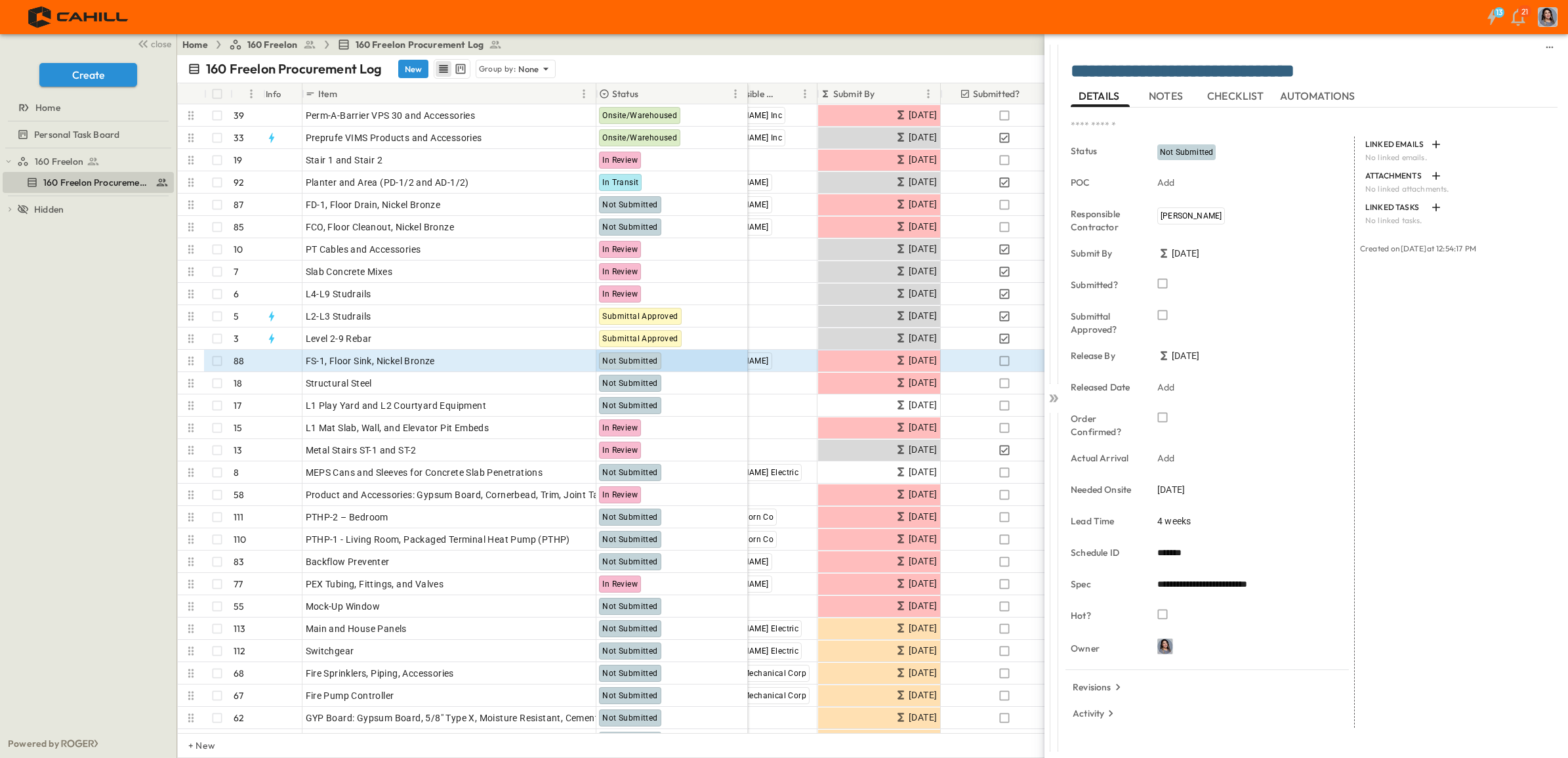
click at [1171, 150] on span "Not Submitted" at bounding box center [1186, 153] width 53 height 9
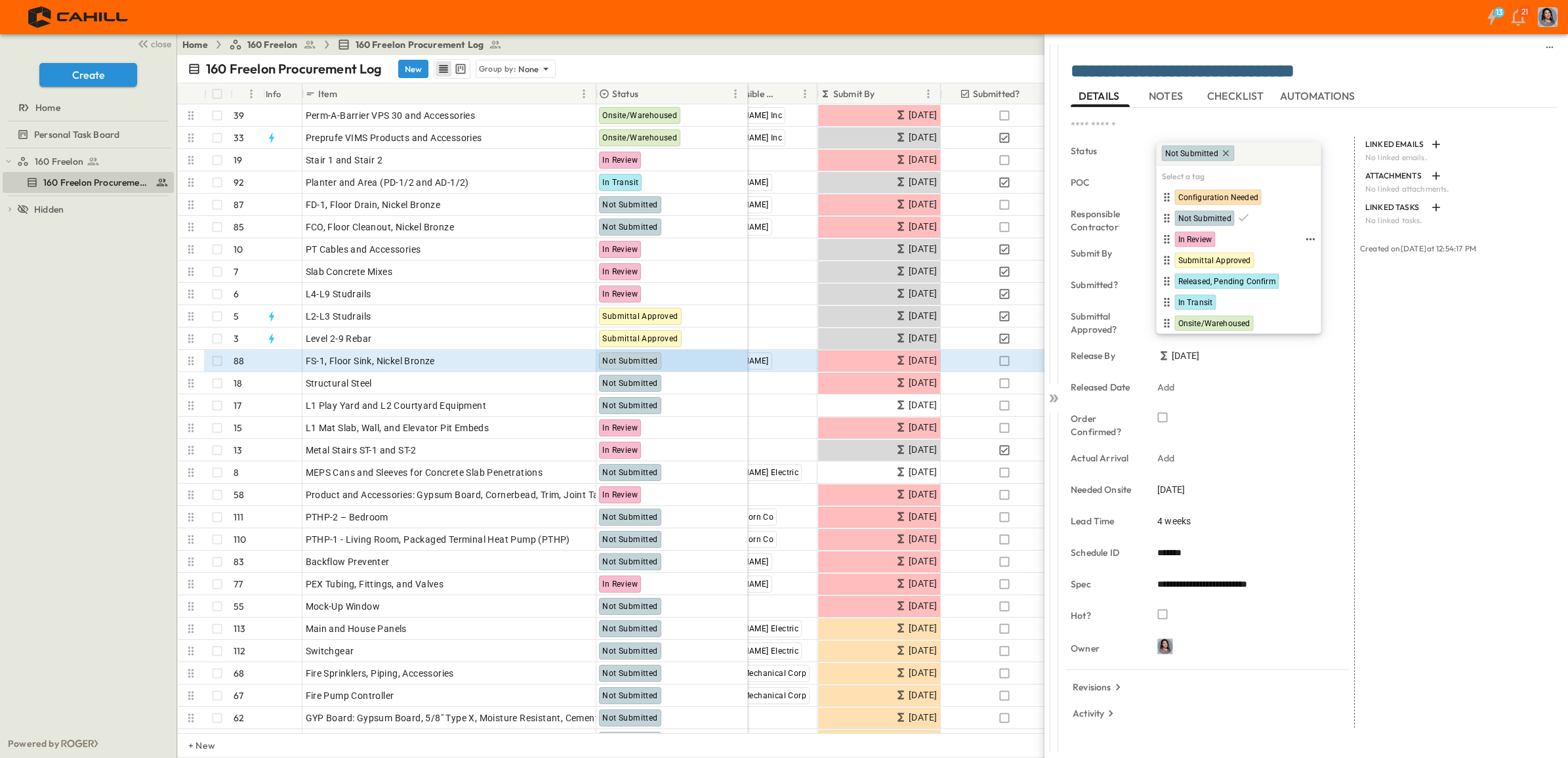
click at [1205, 241] on span "In Review" at bounding box center [1194, 239] width 34 height 10
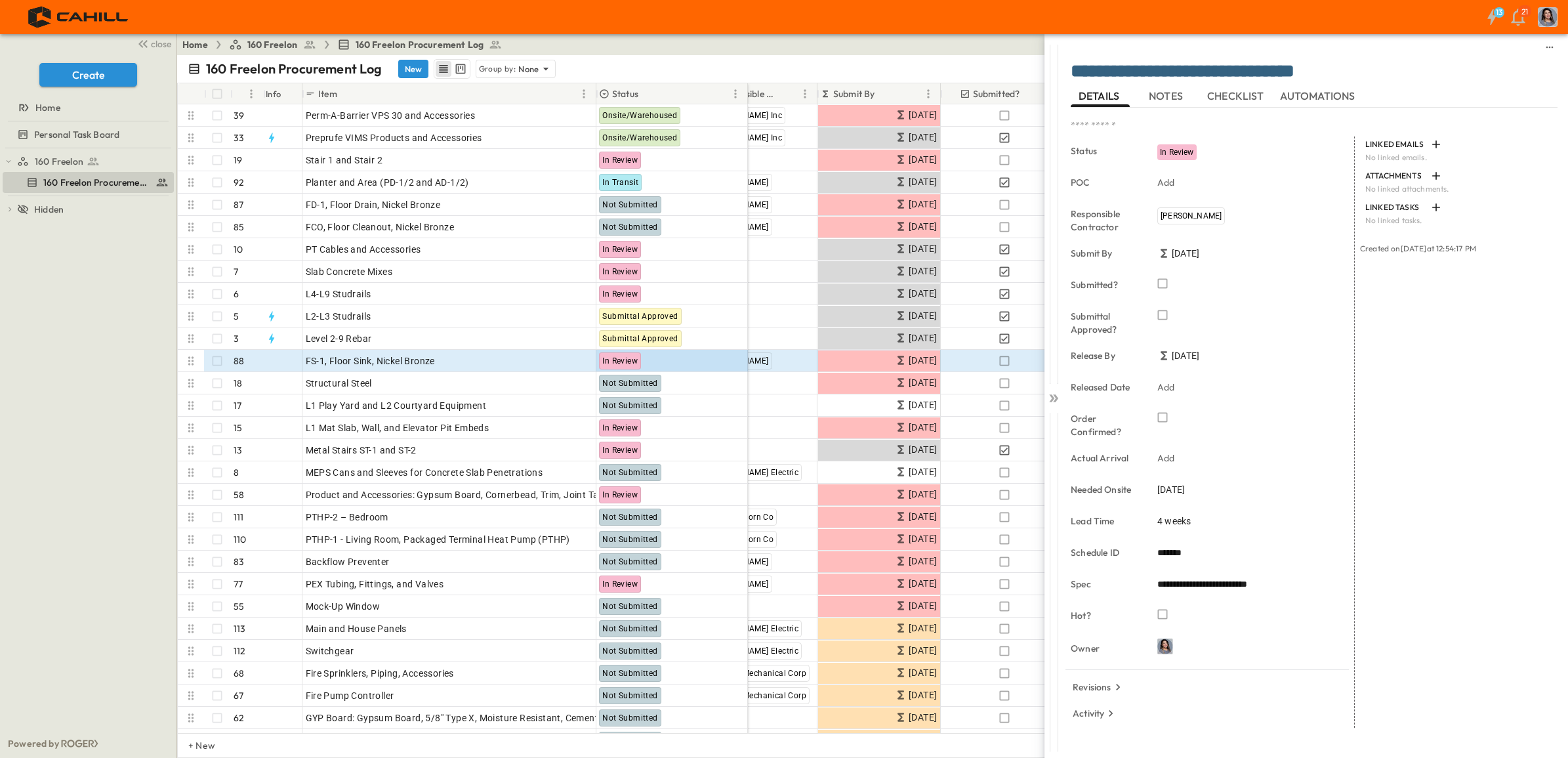
click at [1184, 522] on span "4 weeks" at bounding box center [1174, 521] width 33 height 13
drag, startPoint x: 1171, startPoint y: 524, endPoint x: 1142, endPoint y: 519, distance: 29.4
click at [1172, 522] on span "4 weeks" at bounding box center [1174, 521] width 33 height 13
click at [1181, 527] on input "*" at bounding box center [1174, 524] width 34 height 19
type input "*"
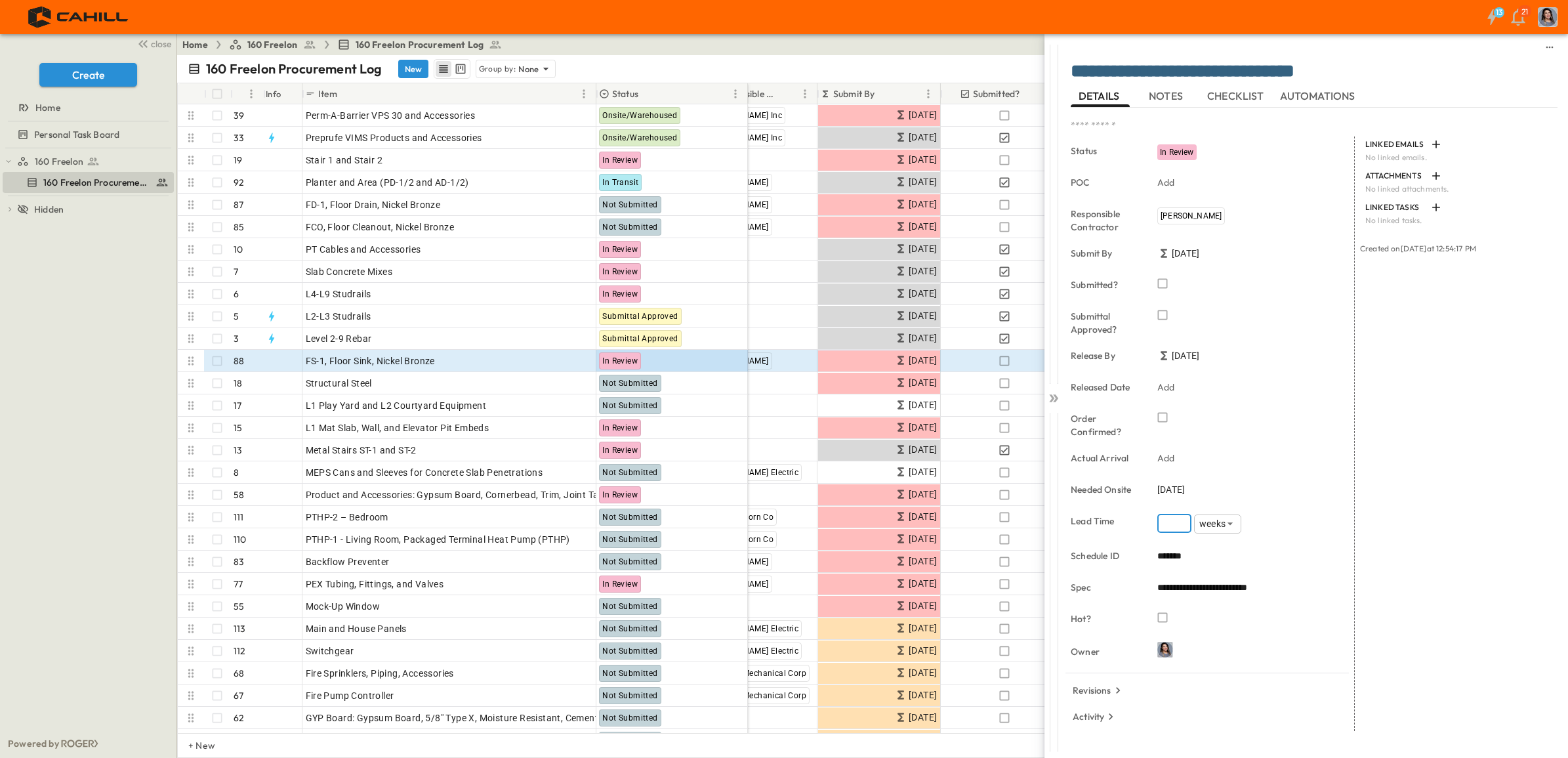
click at [1181, 527] on input "*" at bounding box center [1174, 524] width 34 height 19
click at [1053, 395] on icon at bounding box center [1053, 398] width 13 height 13
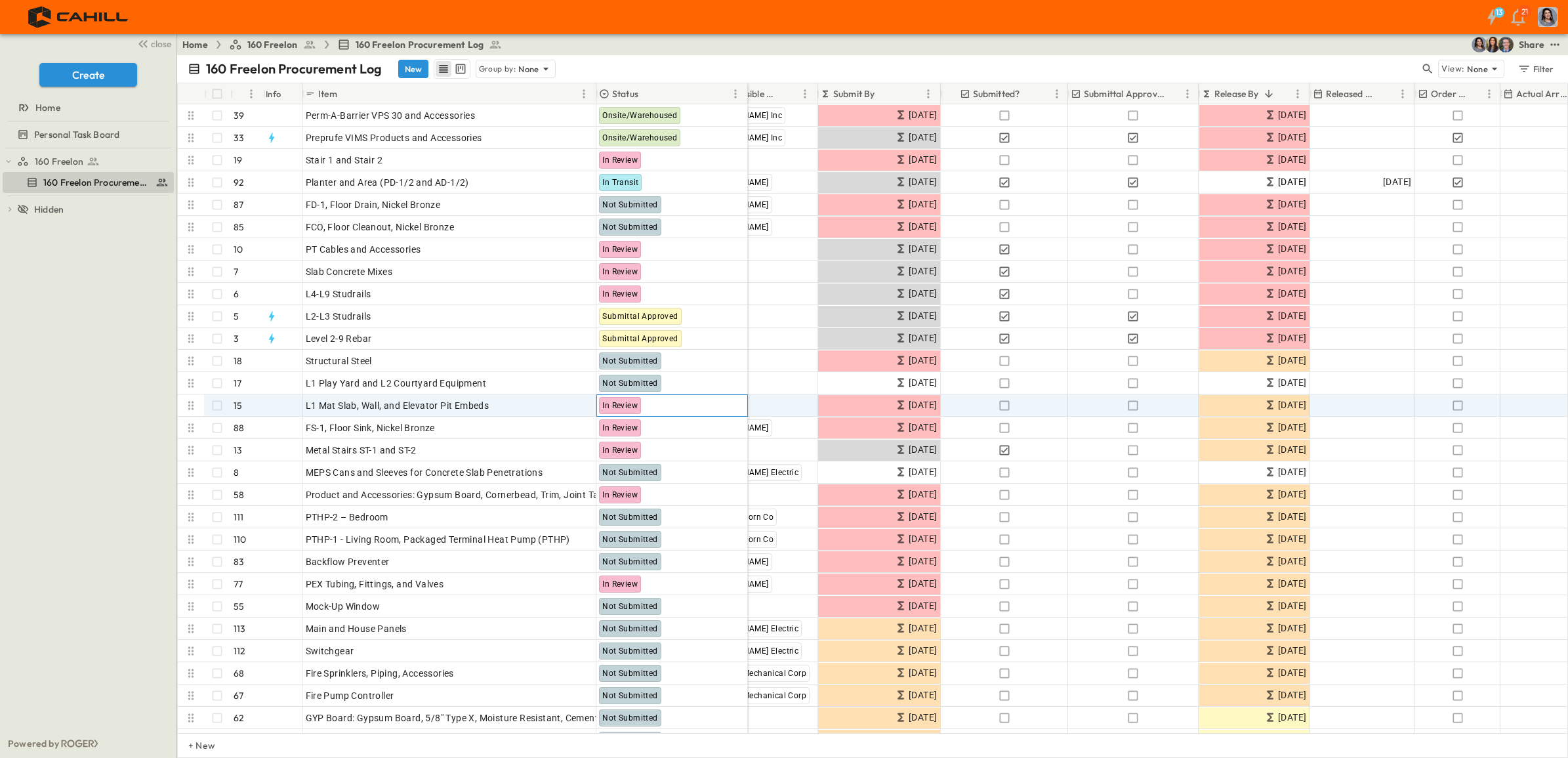
click at [626, 405] on span "In Review" at bounding box center [620, 406] width 35 height 9
click at [573, 202] on p "OPEN" at bounding box center [582, 202] width 22 height 10
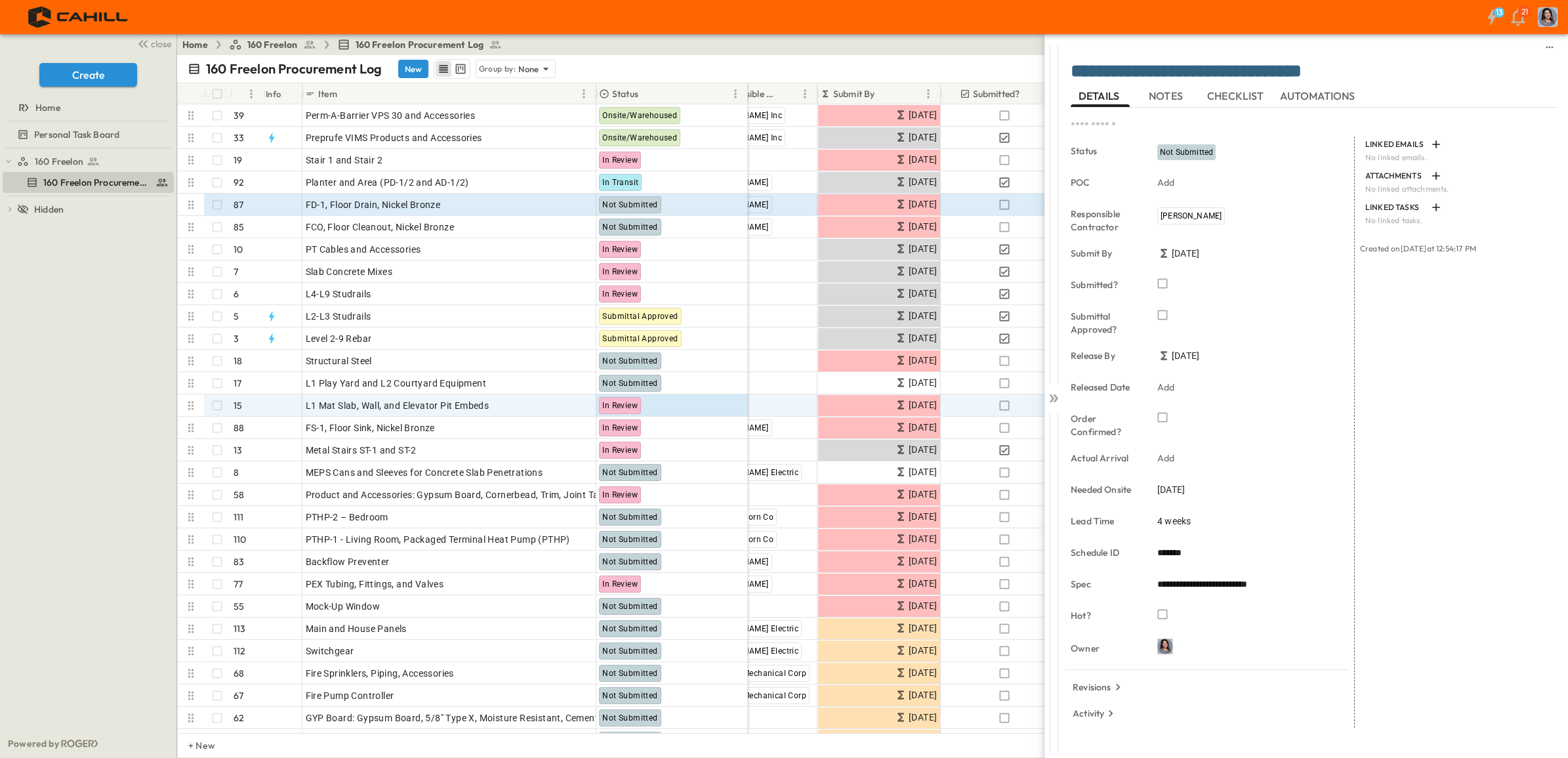
click at [1165, 283] on icon "button" at bounding box center [1162, 284] width 13 height 13
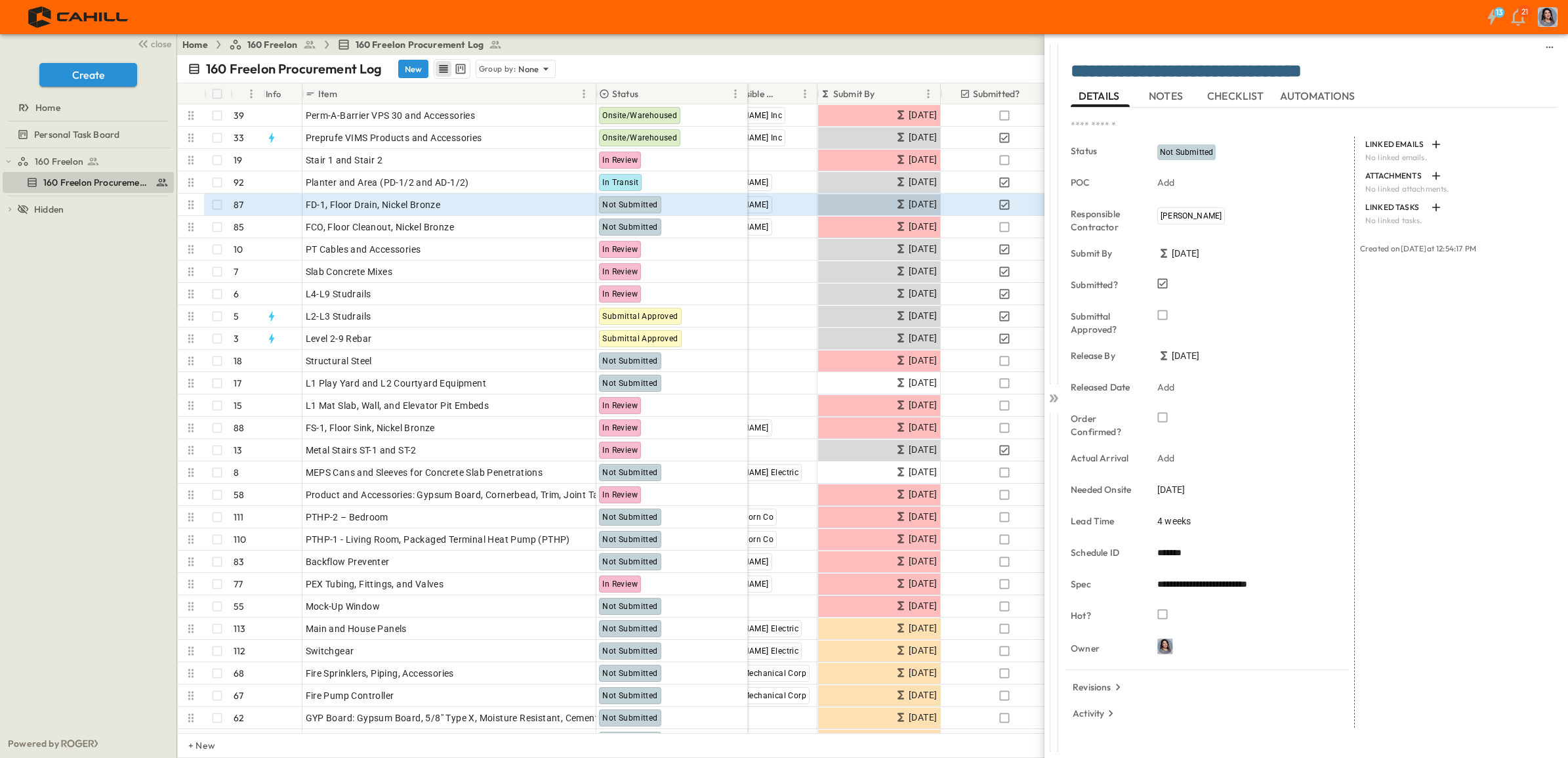
click at [1176, 487] on span "[DATE]" at bounding box center [1171, 489] width 28 height 13
click at [1334, 406] on button "25" at bounding box center [1327, 406] width 23 height 23
click at [1169, 523] on span "4 weeks" at bounding box center [1174, 521] width 33 height 13
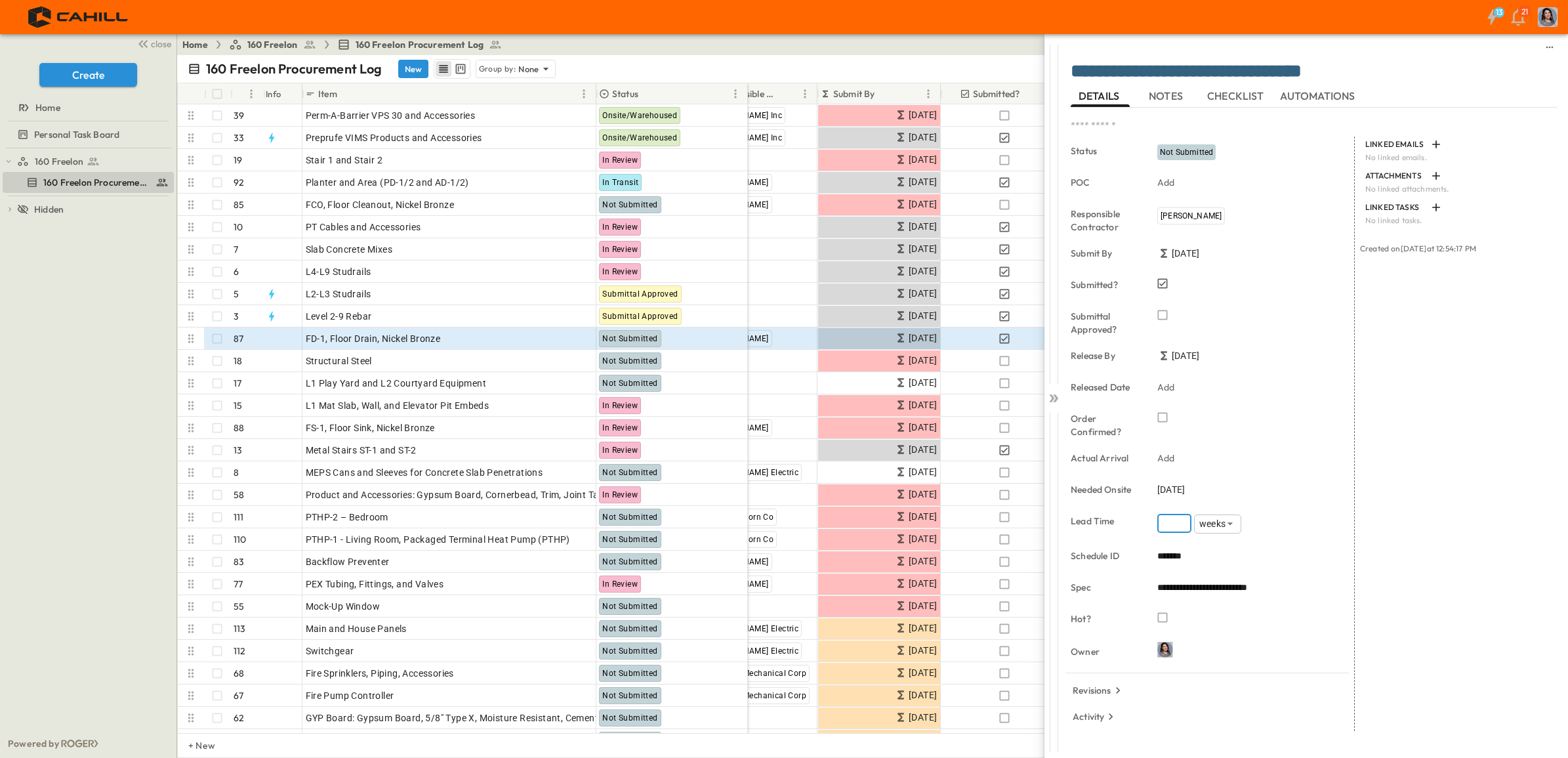
drag, startPoint x: 1174, startPoint y: 525, endPoint x: 1136, endPoint y: 523, distance: 38.1
click at [1166, 523] on span "4 weeks" at bounding box center [1174, 521] width 33 height 13
click at [1181, 527] on input "*" at bounding box center [1174, 524] width 34 height 19
type input "*"
click at [1181, 527] on input "*" at bounding box center [1174, 524] width 34 height 19
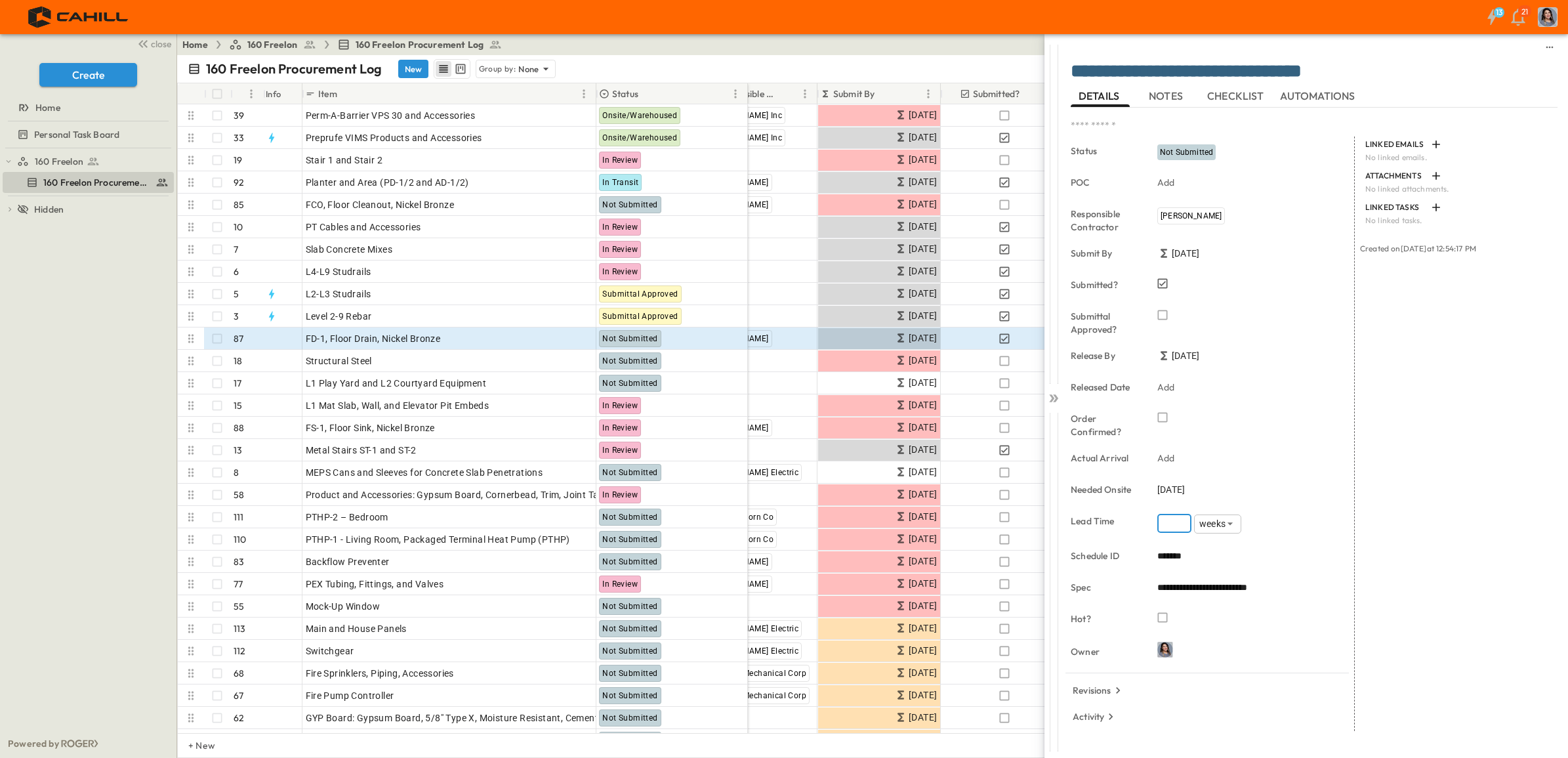
click at [1057, 398] on icon at bounding box center [1056, 398] width 6 height 7
